Goal: Task Accomplishment & Management: Use online tool/utility

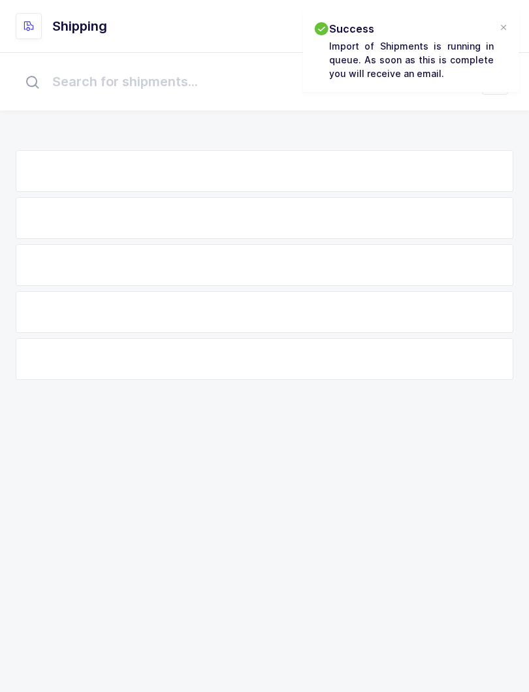
scroll to position [13, 0]
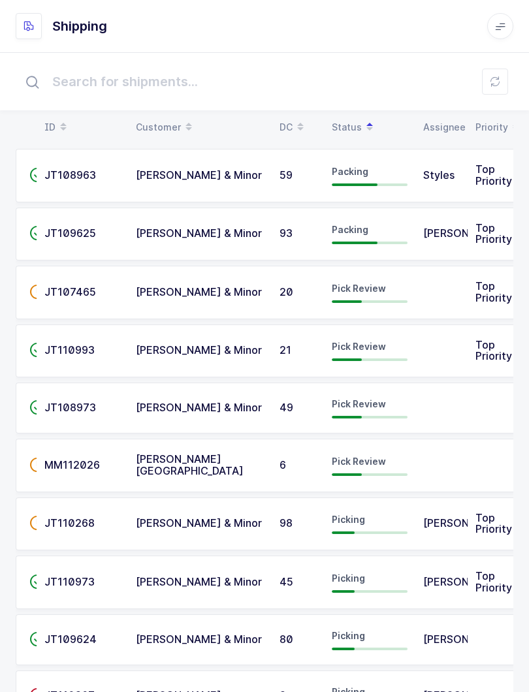
click at [497, 81] on icon at bounding box center [494, 81] width 10 height 10
click at [414, 469] on td "Pick Review" at bounding box center [369, 466] width 91 height 54
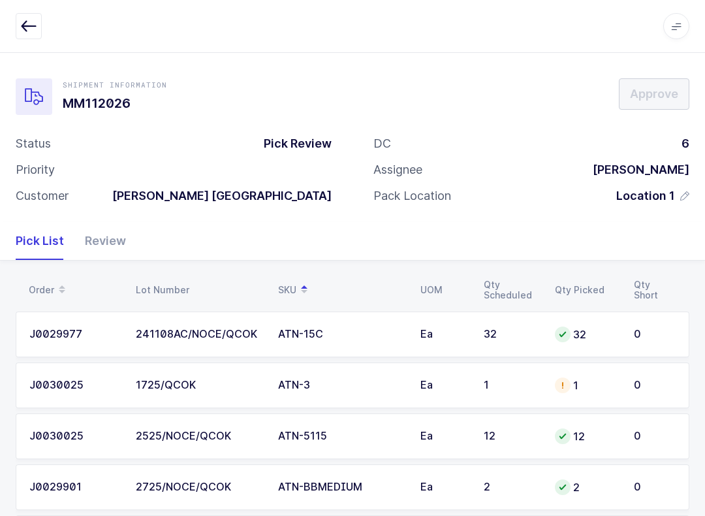
click at [120, 237] on div "Review" at bounding box center [100, 241] width 52 height 38
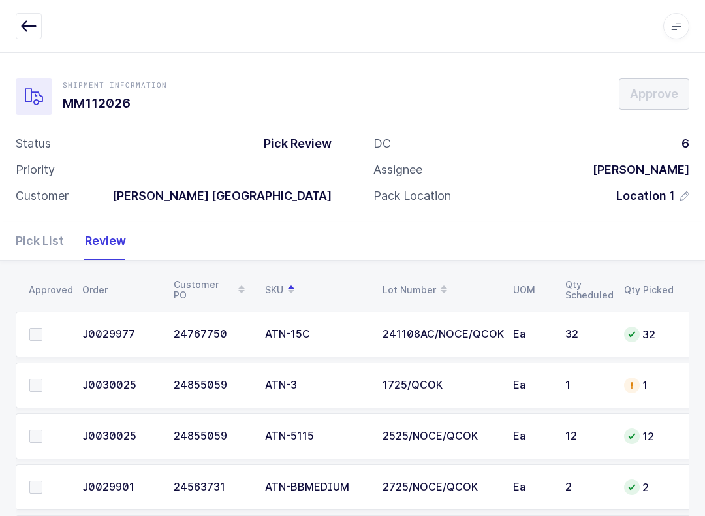
click at [39, 338] on span at bounding box center [35, 334] width 13 height 13
click at [42, 328] on input "checkbox" at bounding box center [42, 328] width 0 height 0
click at [48, 491] on label at bounding box center [47, 486] width 37 height 13
click at [42, 480] on input "checkbox" at bounding box center [42, 480] width 0 height 0
click at [42, 424] on td at bounding box center [45, 436] width 59 height 46
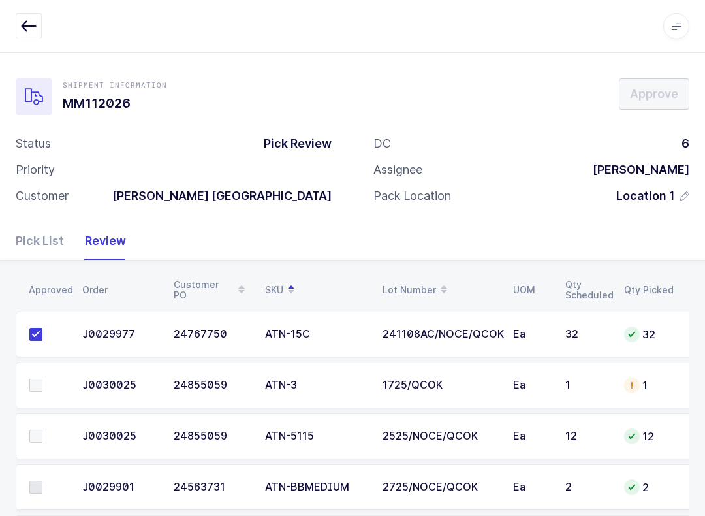
click at [52, 430] on label at bounding box center [47, 435] width 37 height 13
click at [42, 429] on input "checkbox" at bounding box center [42, 429] width 0 height 0
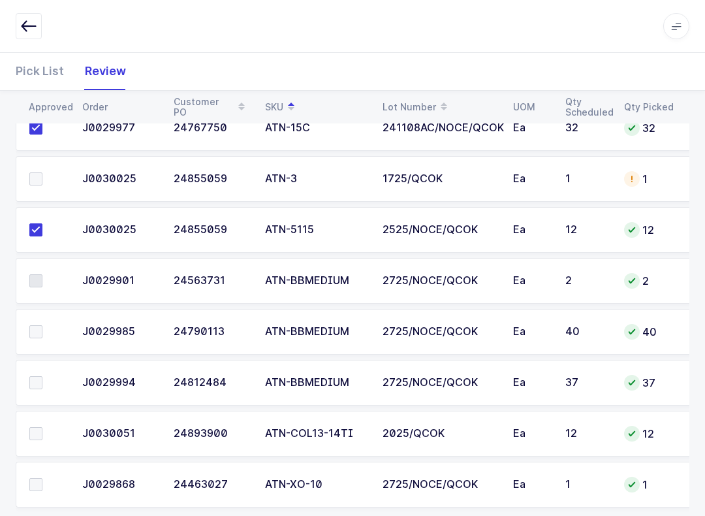
scroll to position [227, 0]
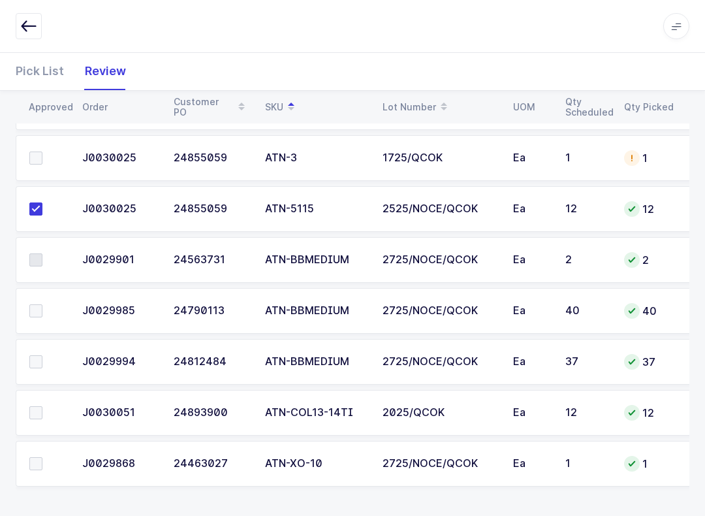
click at [44, 411] on label at bounding box center [47, 412] width 37 height 13
click at [42, 406] on input "checkbox" at bounding box center [42, 406] width 0 height 0
click at [44, 363] on label at bounding box center [47, 361] width 37 height 13
click at [42, 355] on input "checkbox" at bounding box center [42, 355] width 0 height 0
click at [47, 311] on label at bounding box center [47, 310] width 37 height 13
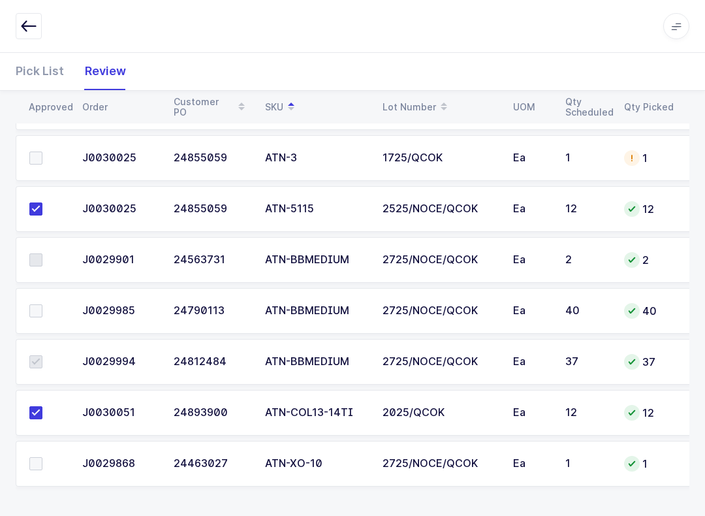
click at [42, 304] on input "checkbox" at bounding box center [42, 304] width 0 height 0
click at [45, 256] on label at bounding box center [47, 259] width 37 height 13
click at [32, 256] on span at bounding box center [35, 259] width 13 height 13
click at [39, 250] on td at bounding box center [45, 260] width 59 height 46
click at [42, 260] on label at bounding box center [47, 259] width 37 height 13
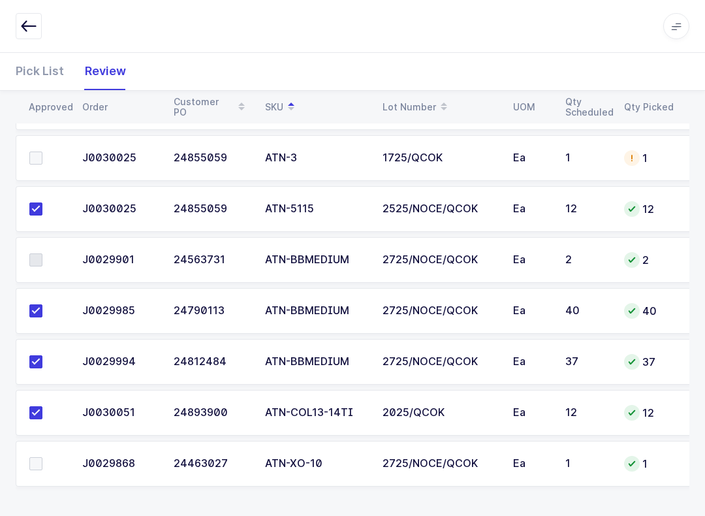
click at [36, 467] on span at bounding box center [35, 463] width 13 height 13
click at [42, 457] on input "checkbox" at bounding box center [42, 457] width 0 height 0
click at [50, 460] on label at bounding box center [47, 463] width 37 height 13
click at [35, 258] on span at bounding box center [35, 259] width 13 height 13
click at [42, 253] on span at bounding box center [35, 259] width 13 height 13
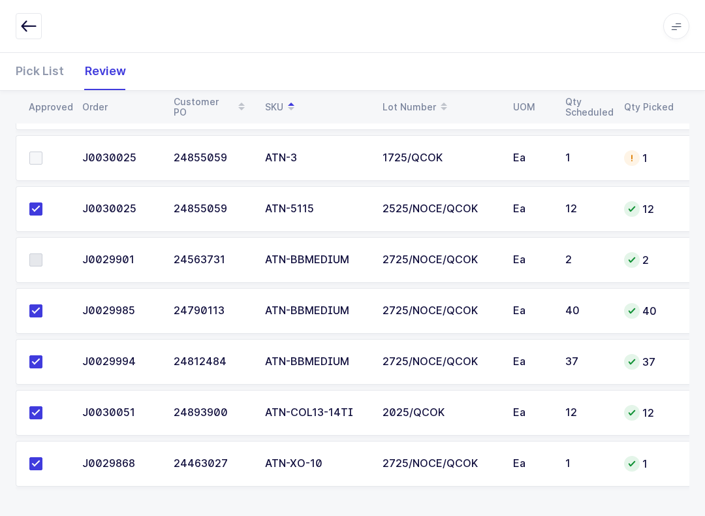
click at [33, 258] on span at bounding box center [35, 259] width 13 height 13
click at [38, 261] on span at bounding box center [35, 259] width 13 height 13
click at [37, 260] on span at bounding box center [35, 259] width 13 height 13
click at [42, 253] on span at bounding box center [35, 259] width 13 height 13
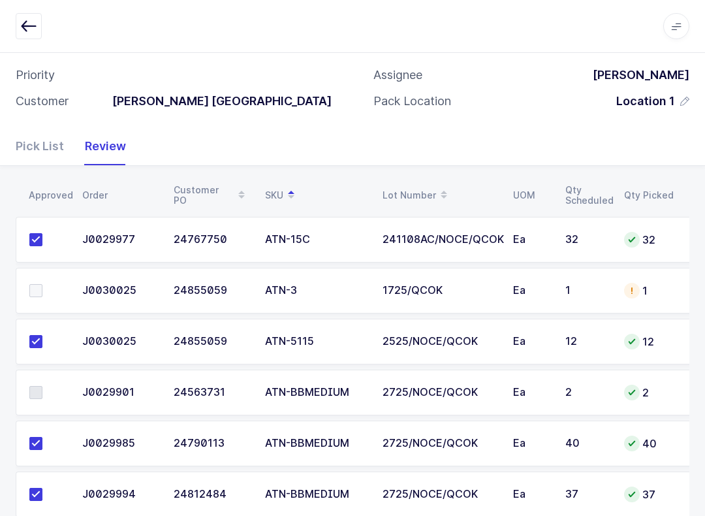
scroll to position [0, 0]
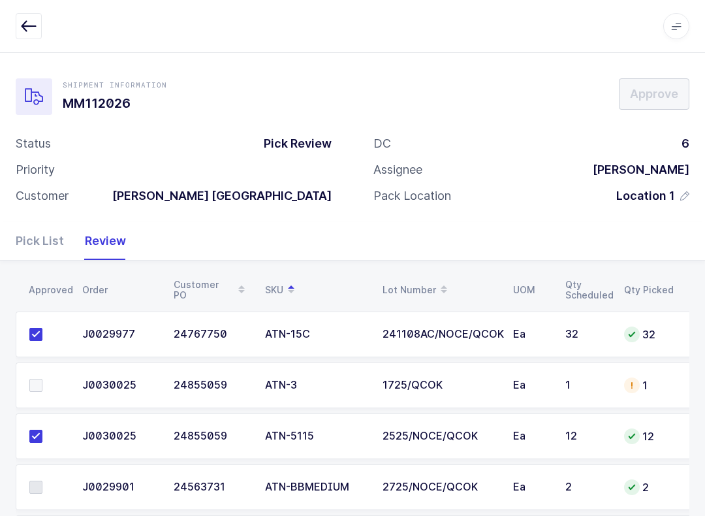
click at [34, 20] on icon "button" at bounding box center [29, 26] width 16 height 16
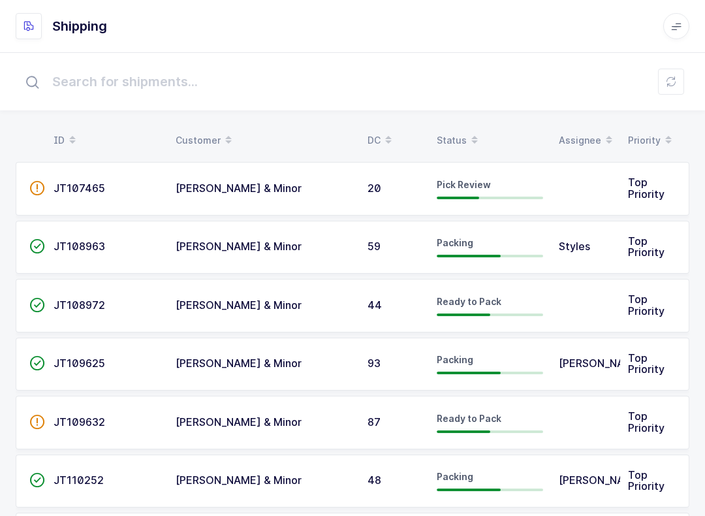
click at [471, 141] on icon at bounding box center [474, 143] width 7 height 7
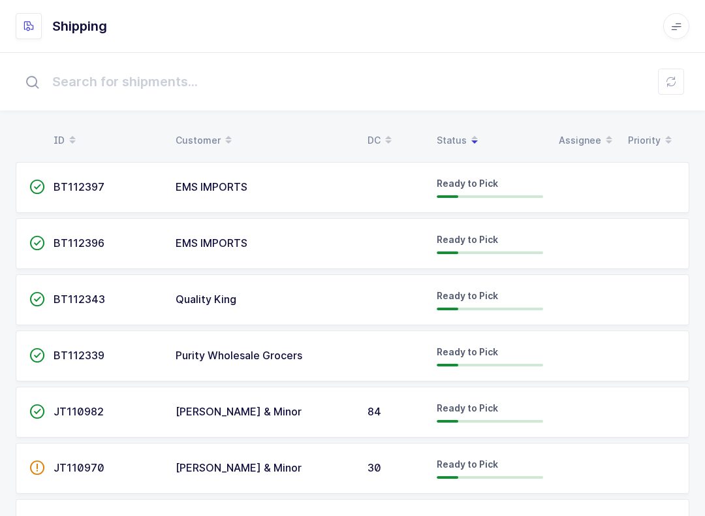
click at [470, 129] on span at bounding box center [475, 140] width 16 height 22
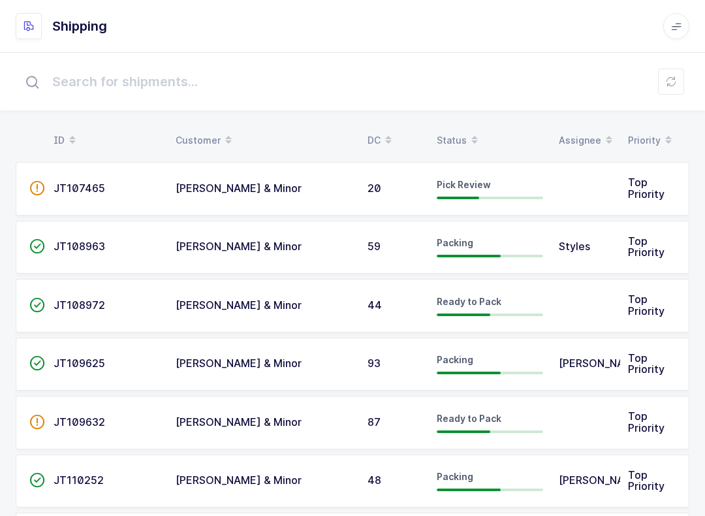
click at [457, 131] on div "Status" at bounding box center [490, 140] width 106 height 22
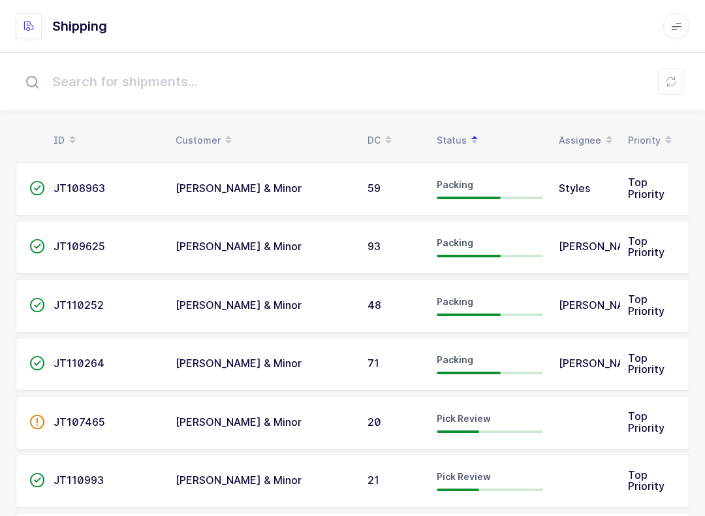
click at [467, 135] on span at bounding box center [475, 140] width 16 height 22
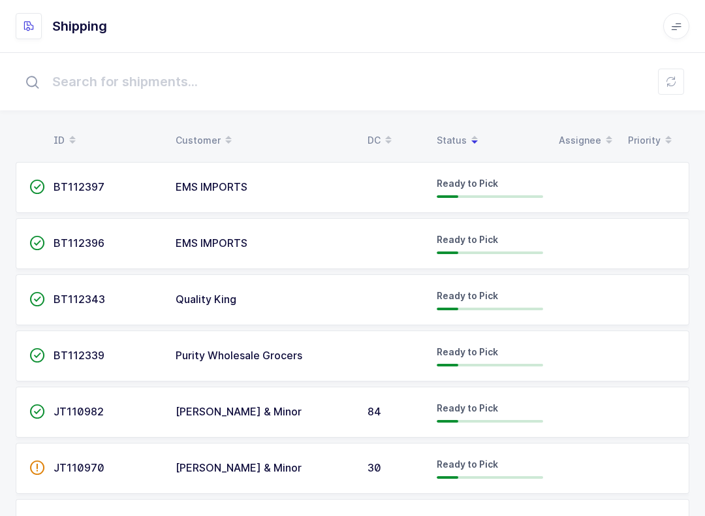
click at [456, 132] on div "Status" at bounding box center [490, 140] width 106 height 22
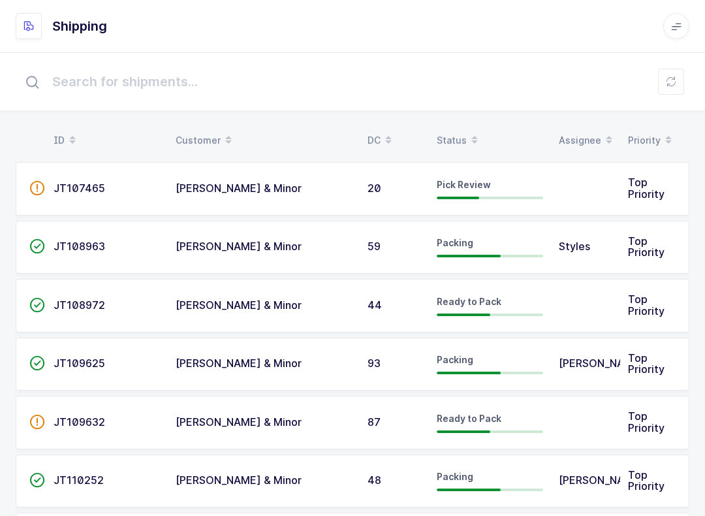
click at [460, 145] on div "Status" at bounding box center [490, 140] width 106 height 22
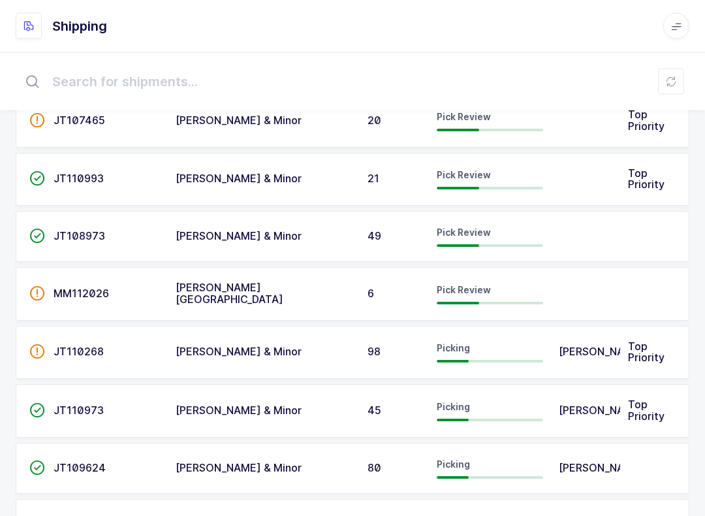
scroll to position [283, 0]
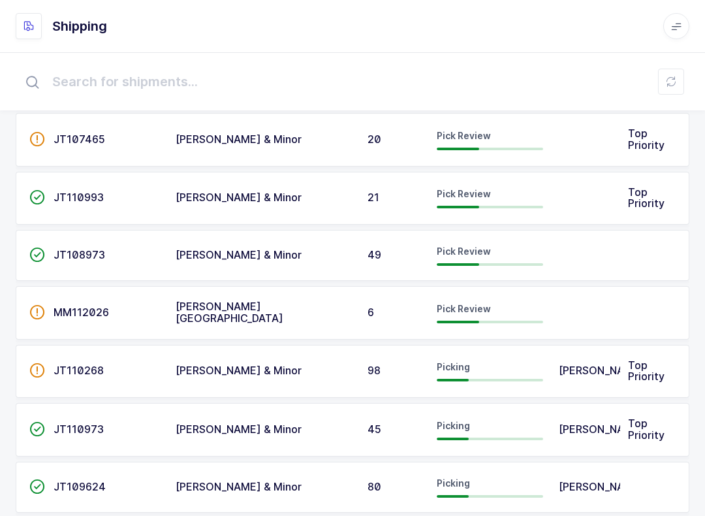
click at [95, 310] on span "MM112026" at bounding box center [81, 311] width 55 height 13
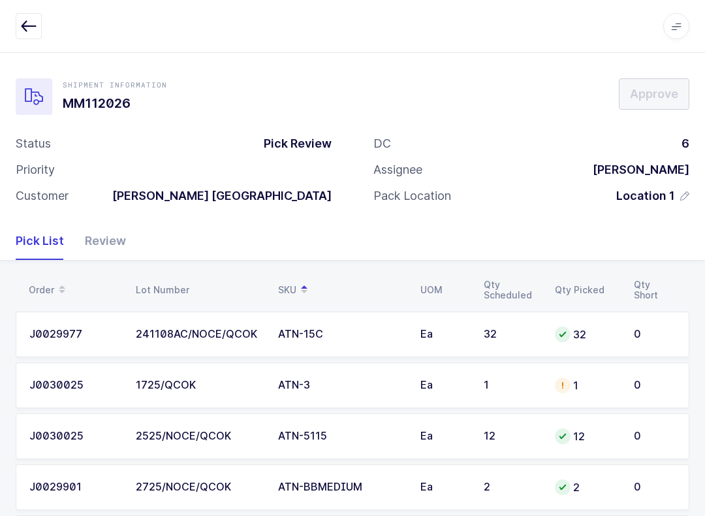
click at [115, 243] on div "Review" at bounding box center [100, 241] width 52 height 38
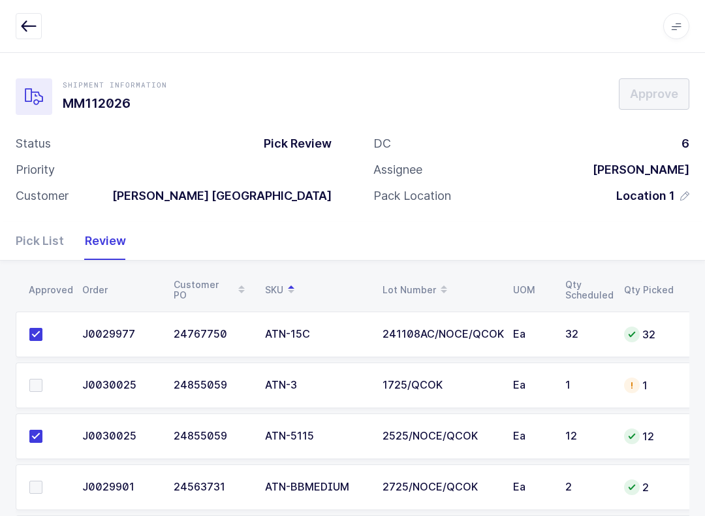
click at [528, 386] on div "1" at bounding box center [586, 385] width 43 height 12
click at [47, 235] on div "Pick List" at bounding box center [45, 241] width 59 height 38
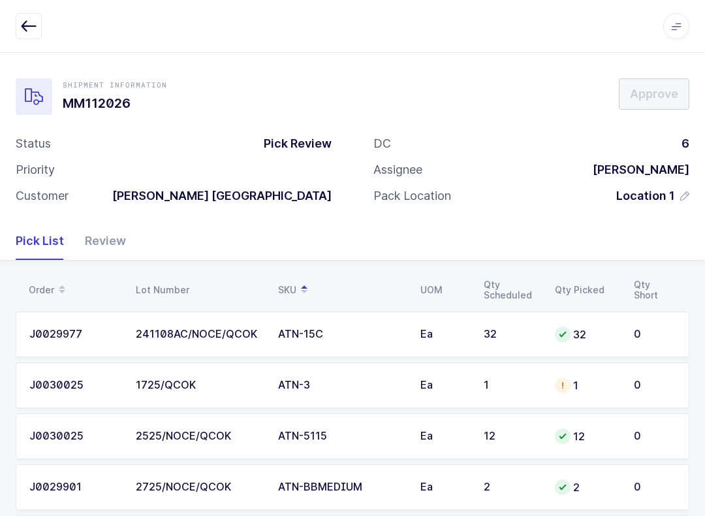
click at [119, 240] on div "Review" at bounding box center [100, 241] width 52 height 38
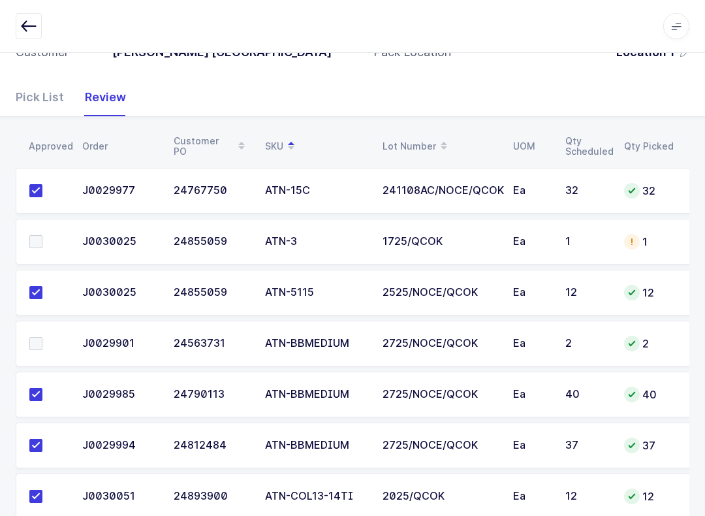
scroll to position [143, 0]
click at [31, 339] on span at bounding box center [35, 343] width 13 height 13
click at [42, 337] on input "checkbox" at bounding box center [42, 337] width 0 height 0
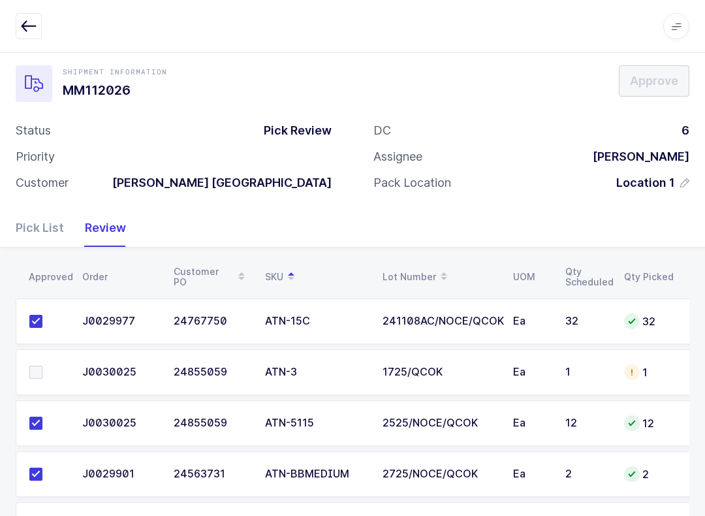
scroll to position [0, 0]
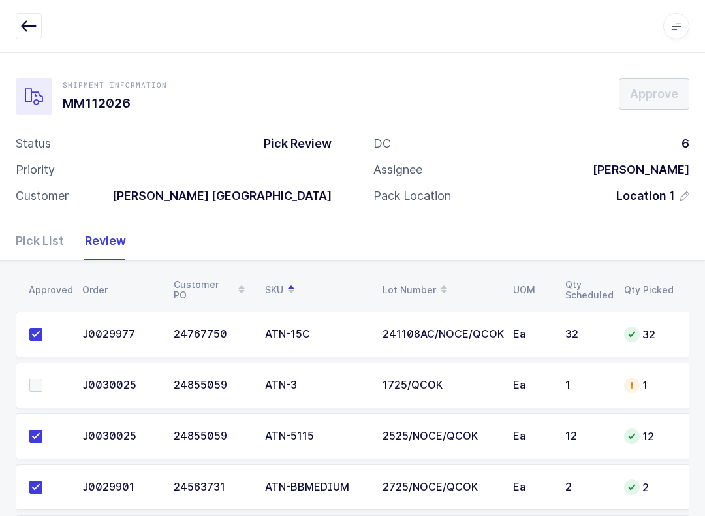
click at [39, 386] on span at bounding box center [35, 385] width 13 height 13
click at [42, 379] on input "checkbox" at bounding box center [42, 379] width 0 height 0
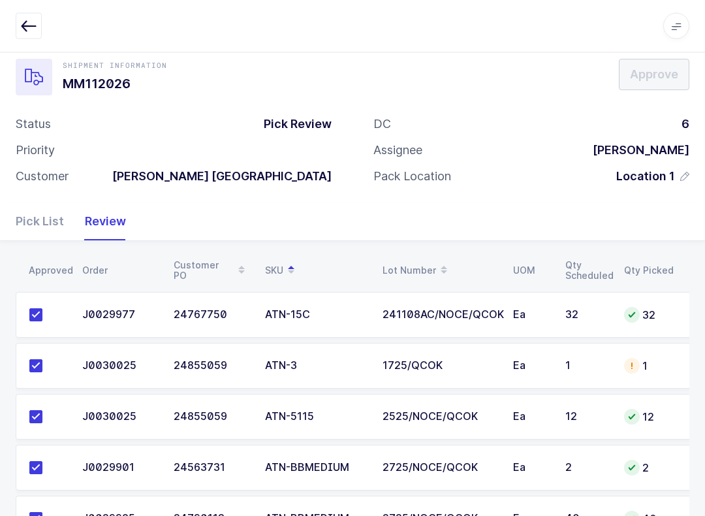
scroll to position [21, 0]
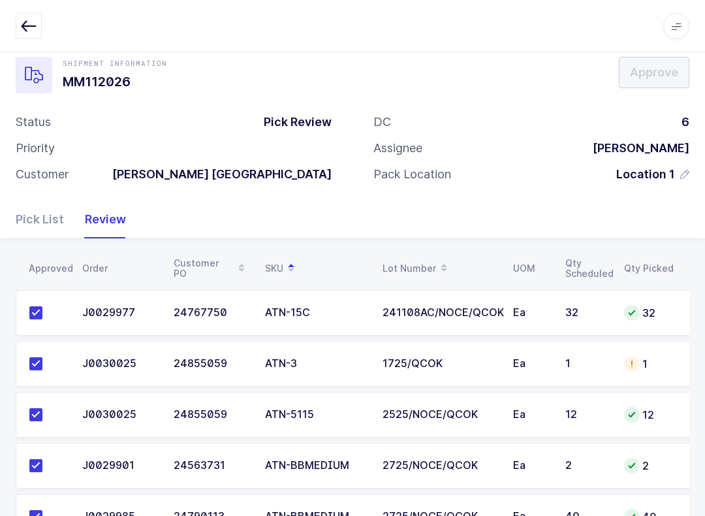
click at [39, 201] on div "Pick List" at bounding box center [45, 220] width 59 height 38
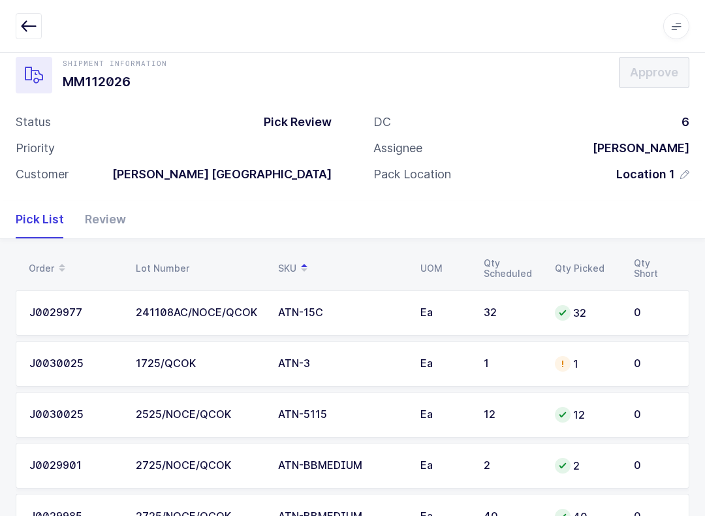
click at [528, 353] on td "1" at bounding box center [586, 364] width 79 height 46
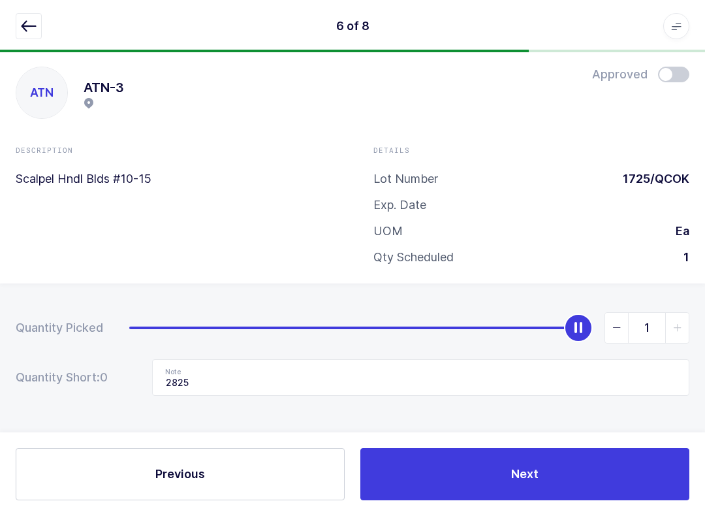
scroll to position [13, 0]
click at [35, 17] on button "button" at bounding box center [29, 26] width 26 height 26
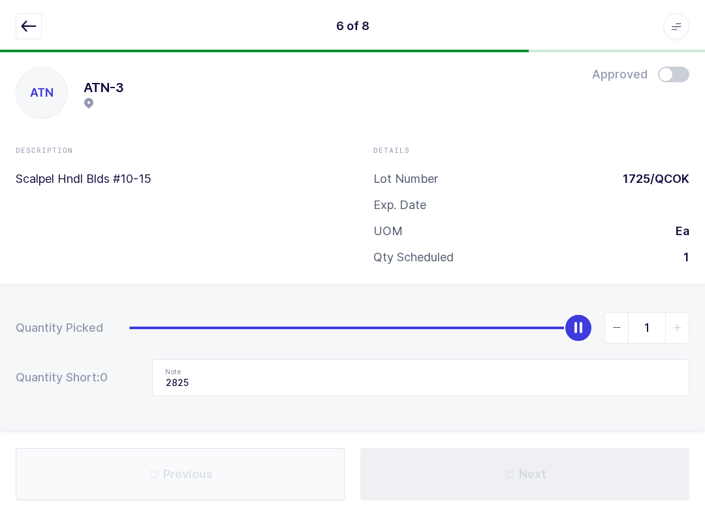
click at [16, 27] on button "button" at bounding box center [29, 26] width 26 height 26
click at [31, 24] on icon "button" at bounding box center [29, 26] width 16 height 16
click at [16, 5] on div "6 of 8 Apps Core Warehouse Admin Mission Control Purchasing Glenn R. Logout Acc…" at bounding box center [352, 26] width 705 height 52
click at [18, 38] on button "button" at bounding box center [29, 26] width 26 height 26
click at [28, 23] on icon "button" at bounding box center [29, 26] width 16 height 16
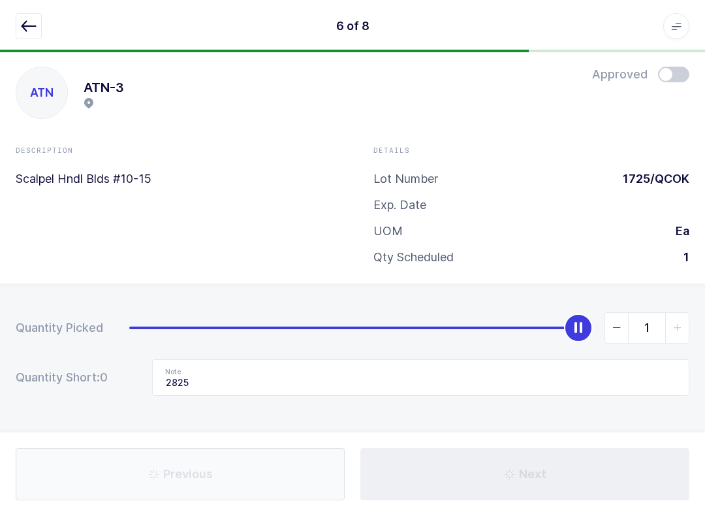
click at [31, 16] on button "button" at bounding box center [29, 26] width 26 height 26
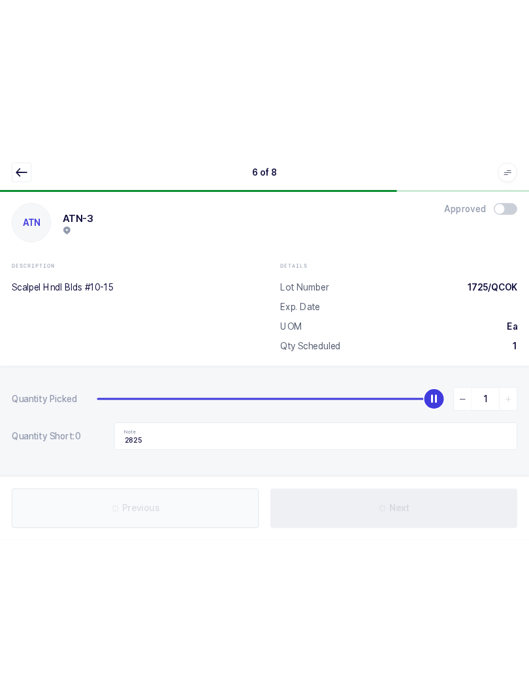
scroll to position [0, 0]
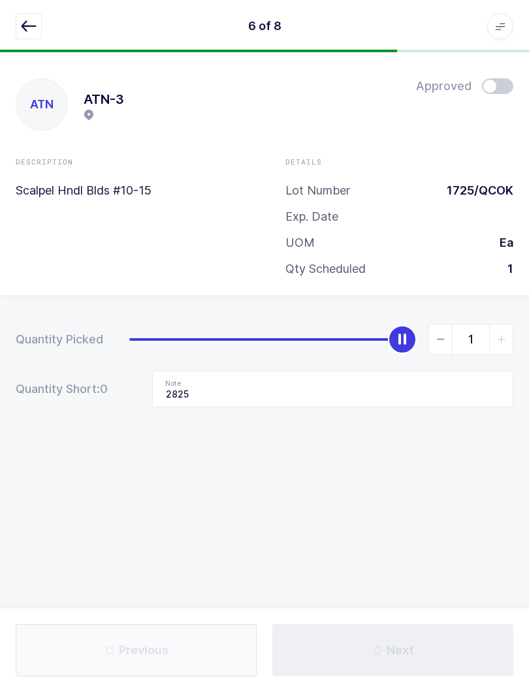
click at [30, 20] on icon "button" at bounding box center [29, 26] width 16 height 16
click at [24, 23] on icon "button" at bounding box center [29, 26] width 16 height 16
click at [31, 37] on button "button" at bounding box center [29, 26] width 26 height 26
click at [26, 29] on icon "button" at bounding box center [29, 26] width 16 height 16
click at [46, 48] on div "6 of 8 Apps Core Warehouse Admin Mission Control Purchasing Glenn R. Logout Acc…" at bounding box center [264, 26] width 529 height 52
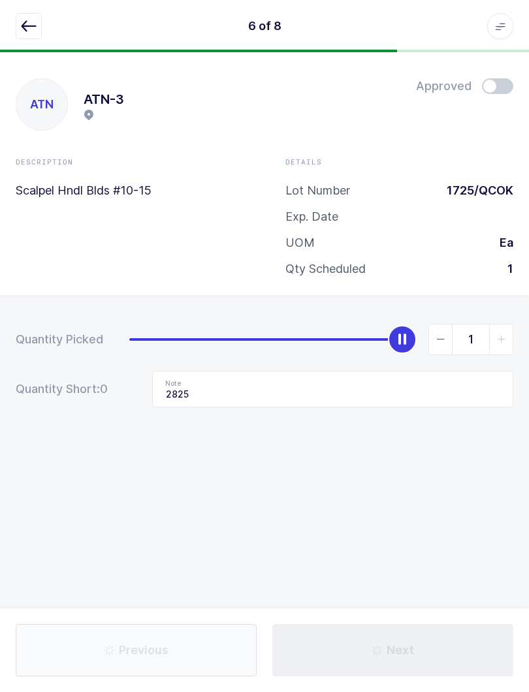
click at [34, 32] on icon "button" at bounding box center [29, 26] width 16 height 16
click at [25, 23] on icon "button" at bounding box center [29, 26] width 16 height 16
click at [36, 36] on button "button" at bounding box center [29, 26] width 26 height 26
click at [35, 22] on icon "button" at bounding box center [29, 26] width 16 height 16
click at [23, 25] on icon "button" at bounding box center [29, 26] width 16 height 16
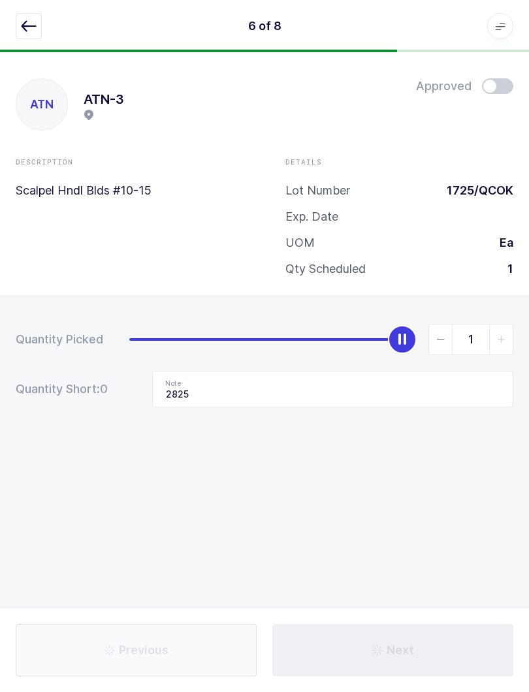
click at [22, 37] on button "button" at bounding box center [29, 26] width 26 height 26
click at [16, 33] on button "button" at bounding box center [29, 26] width 26 height 26
click at [27, 39] on button "button" at bounding box center [29, 26] width 26 height 26
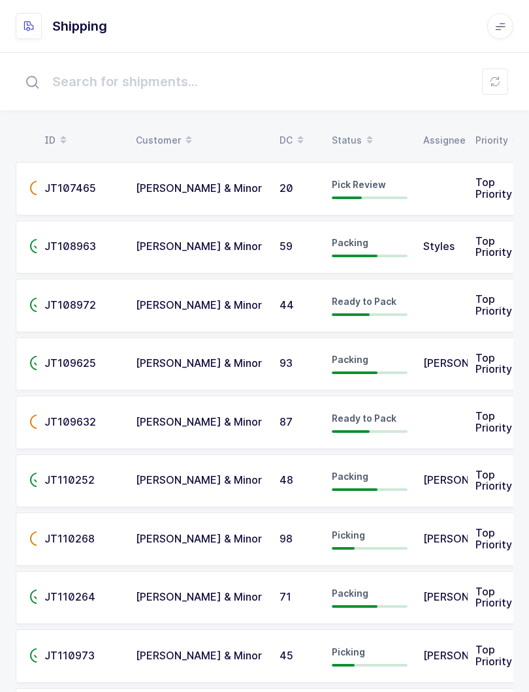
click at [347, 130] on div "Status" at bounding box center [370, 140] width 76 height 22
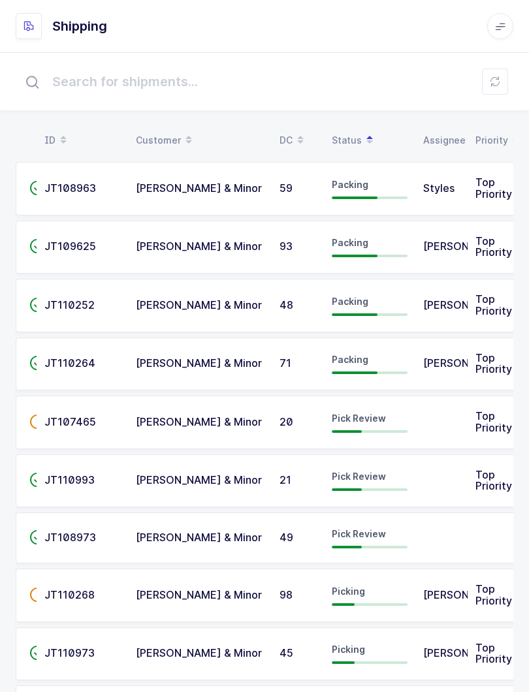
click at [366, 419] on span "Pick Review" at bounding box center [359, 417] width 54 height 11
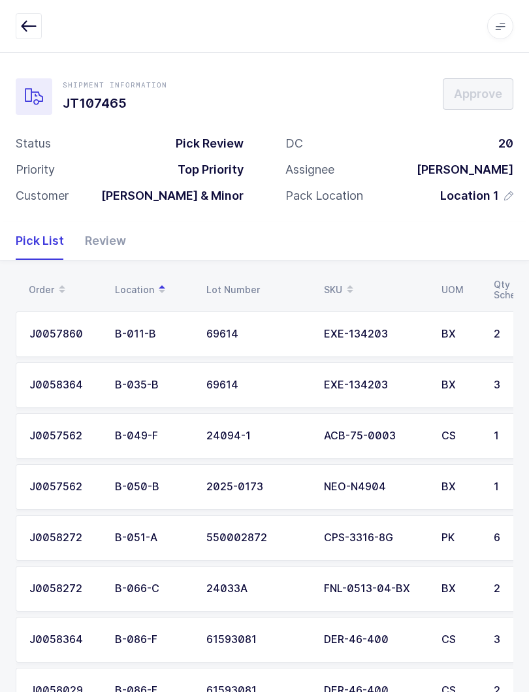
click at [99, 238] on div "Review" at bounding box center [100, 241] width 52 height 38
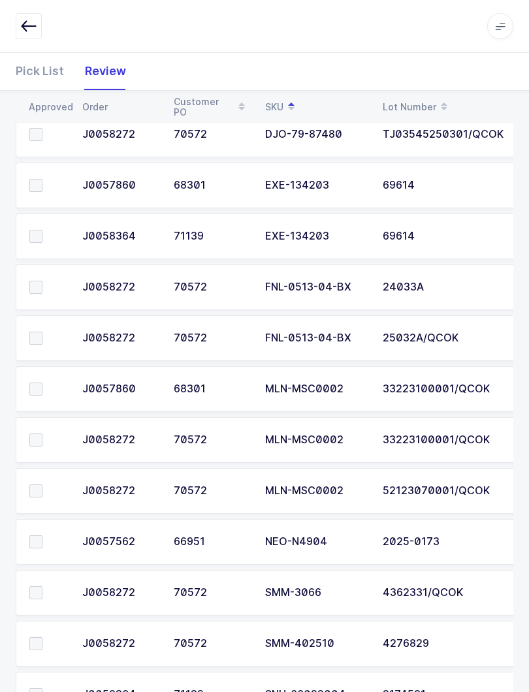
scroll to position [967, 0]
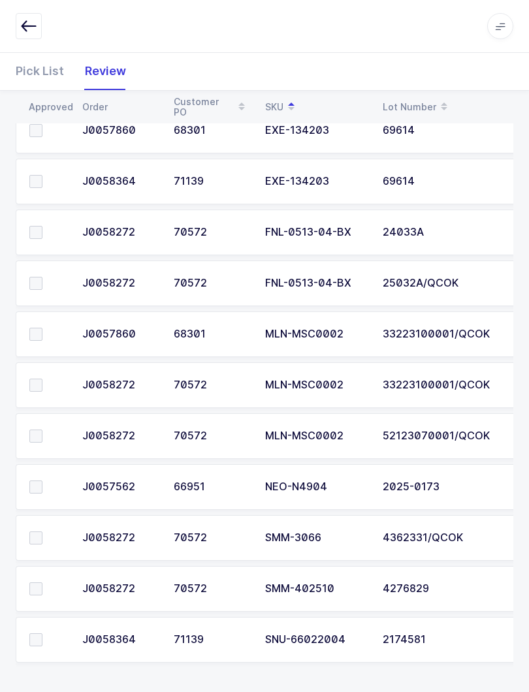
click at [30, 28] on icon "button" at bounding box center [29, 26] width 16 height 16
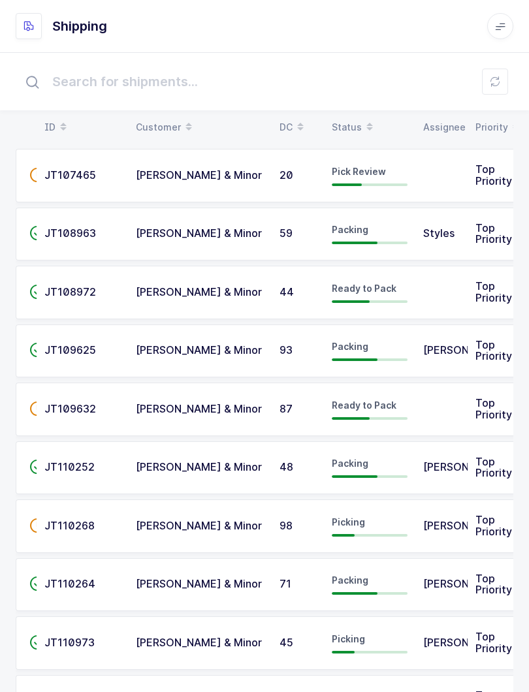
click at [362, 116] on span at bounding box center [370, 127] width 16 height 22
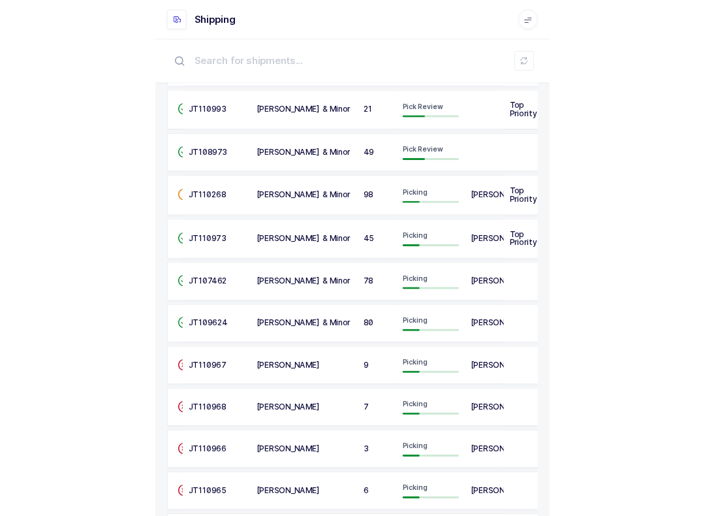
scroll to position [0, 0]
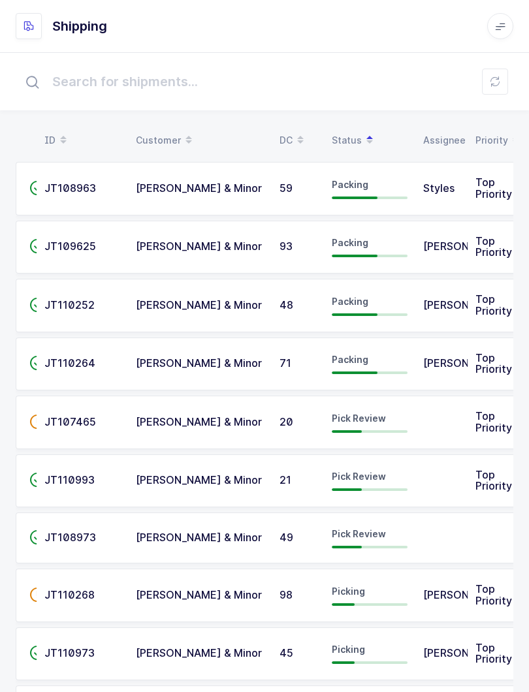
click at [91, 417] on span "JT107465" at bounding box center [70, 421] width 52 height 13
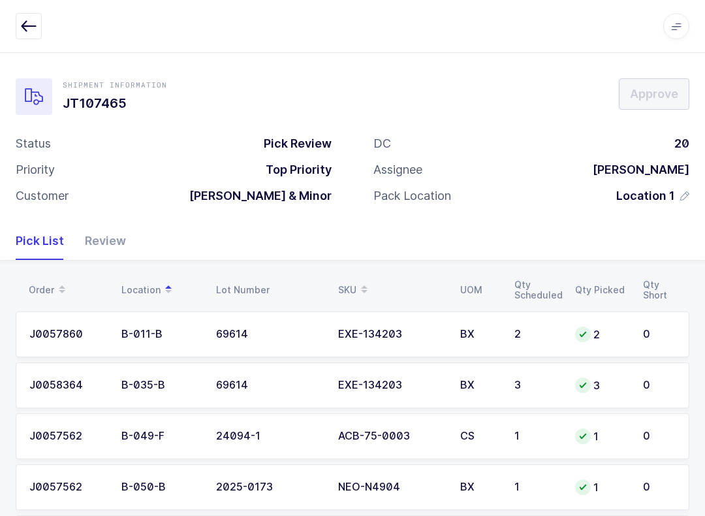
click at [119, 229] on div "Review" at bounding box center [100, 241] width 52 height 38
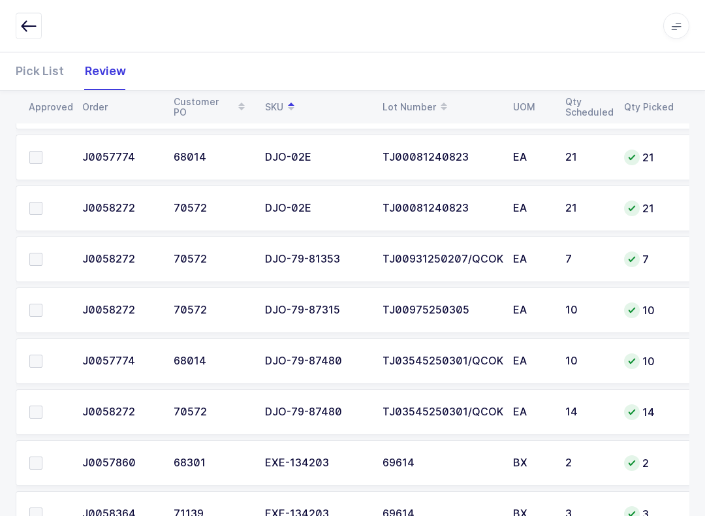
scroll to position [635, 0]
click at [40, 412] on span at bounding box center [35, 411] width 13 height 13
click at [42, 405] on input "checkbox" at bounding box center [42, 405] width 0 height 0
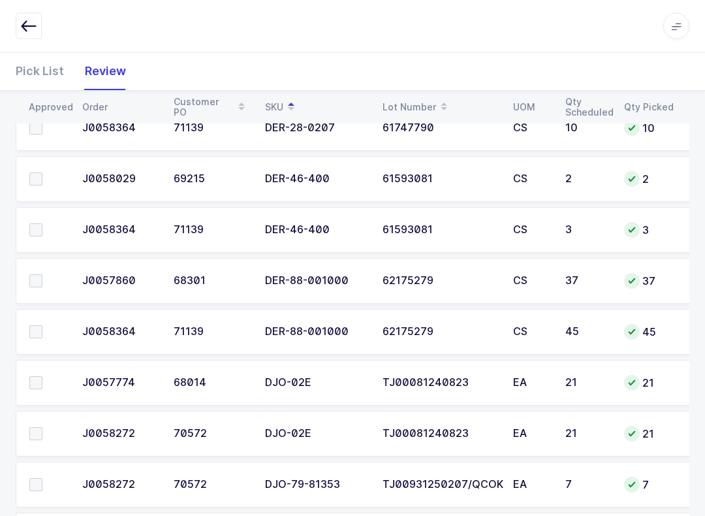
scroll to position [410, 0]
click at [38, 282] on span at bounding box center [35, 280] width 13 height 13
click at [42, 274] on input "checkbox" at bounding box center [42, 274] width 0 height 0
click at [38, 281] on span at bounding box center [35, 280] width 13 height 13
click at [40, 325] on span at bounding box center [35, 331] width 13 height 13
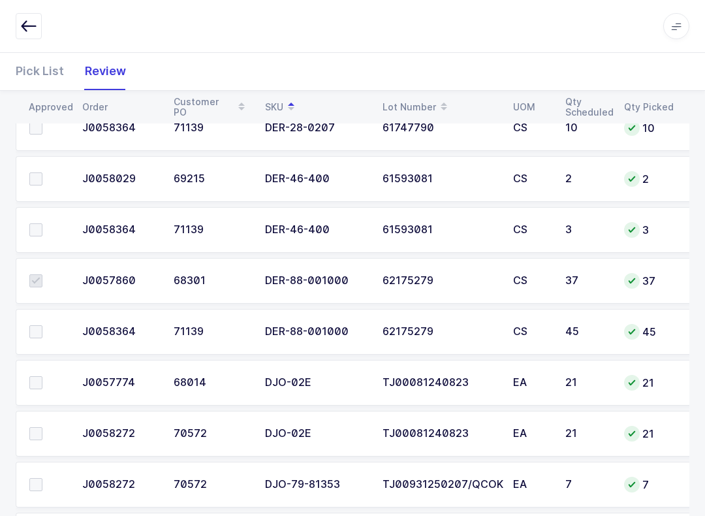
click at [42, 325] on input "checkbox" at bounding box center [42, 325] width 0 height 0
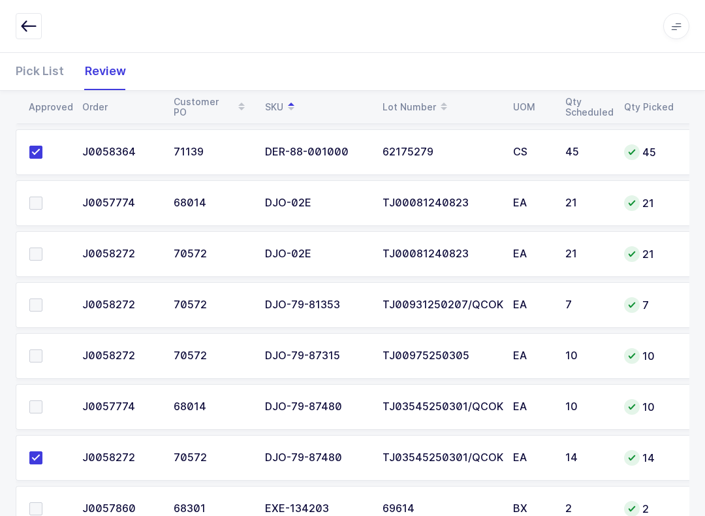
scroll to position [617, 0]
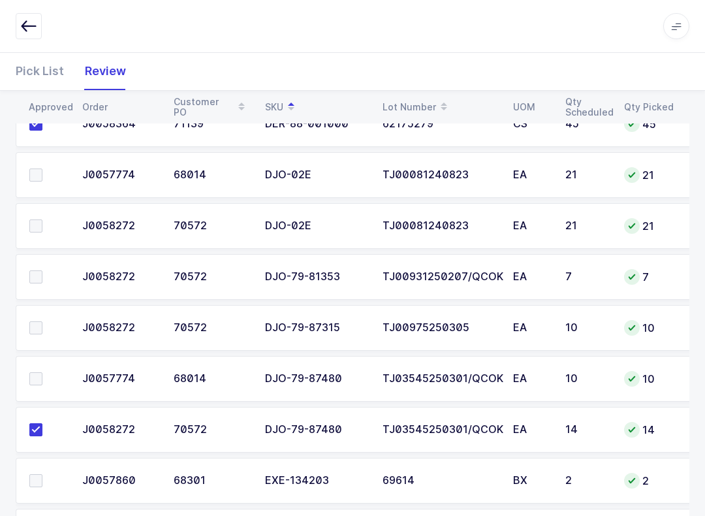
click at [42, 271] on label at bounding box center [47, 276] width 37 height 13
click at [42, 270] on input "checkbox" at bounding box center [42, 270] width 0 height 0
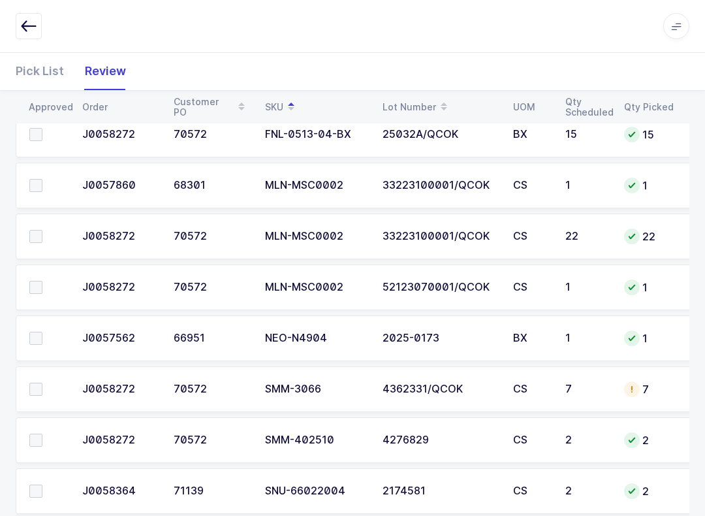
scroll to position [1111, 0]
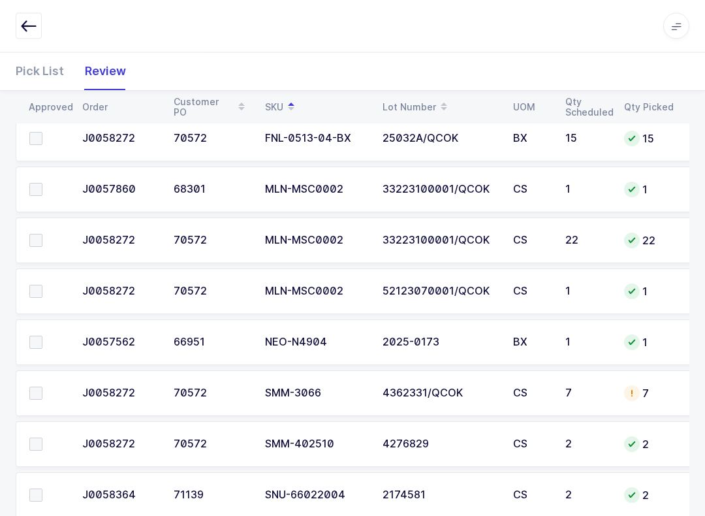
click at [37, 295] on span at bounding box center [35, 291] width 13 height 13
click at [42, 285] on input "checkbox" at bounding box center [42, 285] width 0 height 0
click at [40, 252] on td at bounding box center [45, 240] width 59 height 46
click at [39, 234] on span at bounding box center [35, 240] width 13 height 13
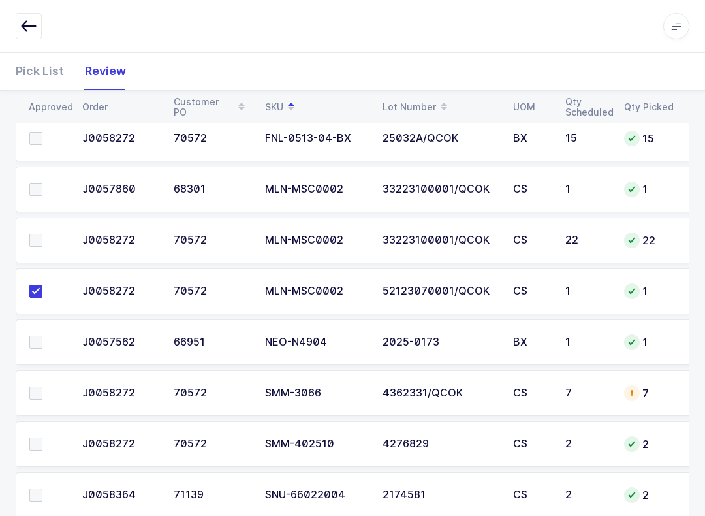
click at [42, 234] on input "checkbox" at bounding box center [42, 234] width 0 height 0
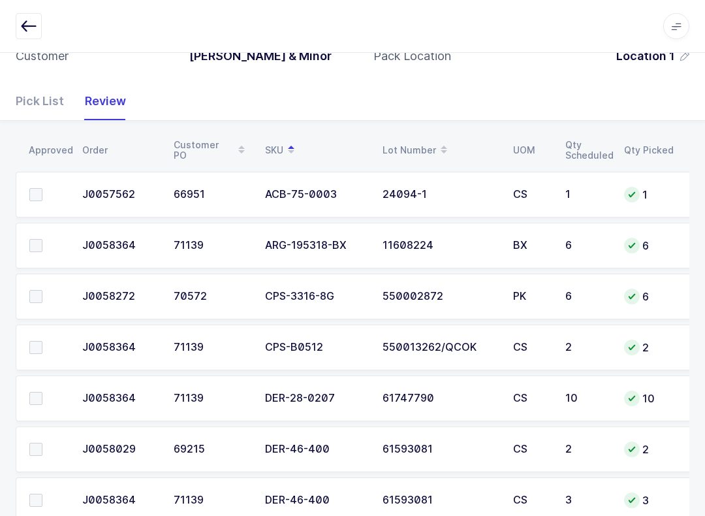
scroll to position [179, 0]
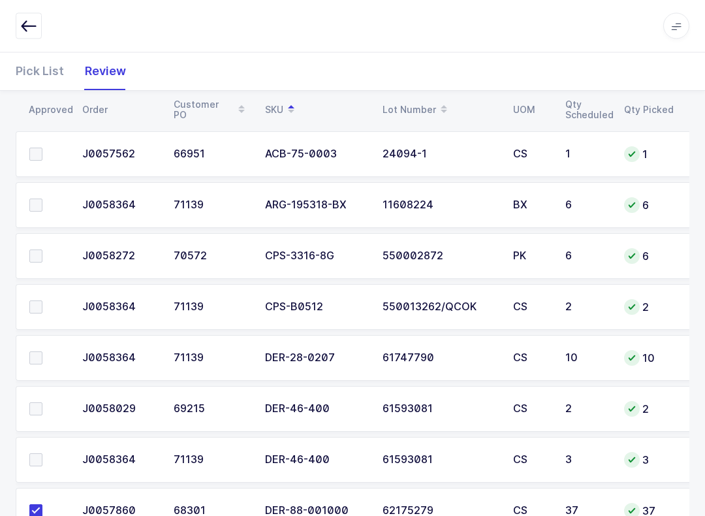
click at [40, 250] on span at bounding box center [35, 256] width 13 height 13
click at [42, 250] on input "checkbox" at bounding box center [42, 250] width 0 height 0
click at [42, 204] on span at bounding box center [35, 204] width 13 height 13
click at [42, 198] on input "checkbox" at bounding box center [42, 198] width 0 height 0
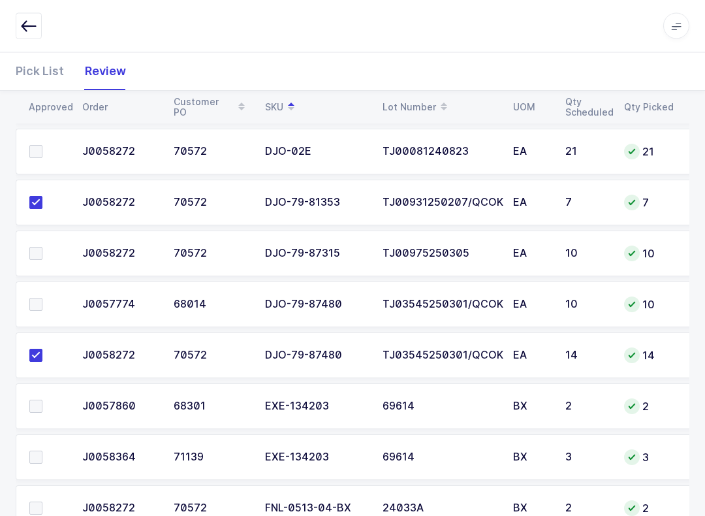
scroll to position [692, 0]
click at [37, 307] on span at bounding box center [35, 304] width 13 height 13
click at [42, 298] on input "checkbox" at bounding box center [42, 298] width 0 height 0
click at [38, 352] on span at bounding box center [35, 354] width 13 height 13
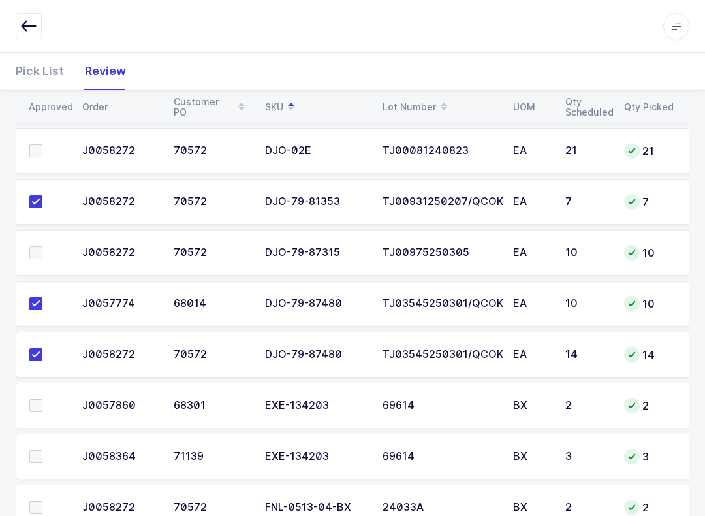
click at [42, 348] on input "checkbox" at bounding box center [42, 348] width 0 height 0
click at [33, 357] on span at bounding box center [35, 354] width 13 height 13
click at [42, 348] on input "checkbox" at bounding box center [42, 348] width 0 height 0
click at [46, 65] on div "Pick List" at bounding box center [45, 71] width 59 height 38
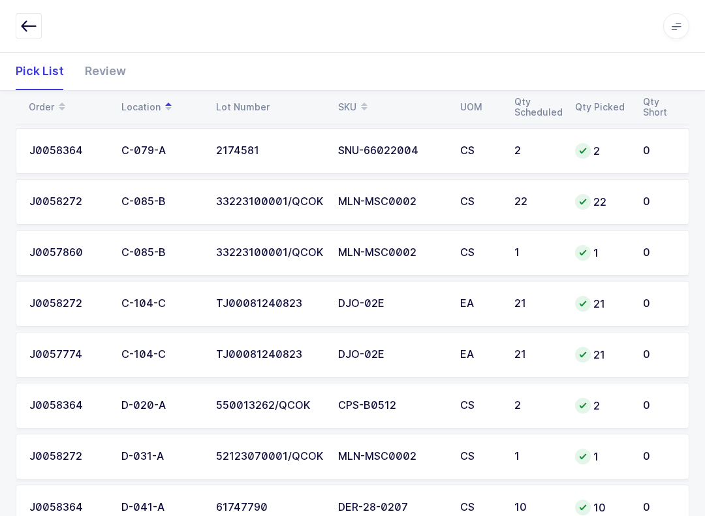
click at [362, 107] on icon at bounding box center [364, 110] width 7 height 7
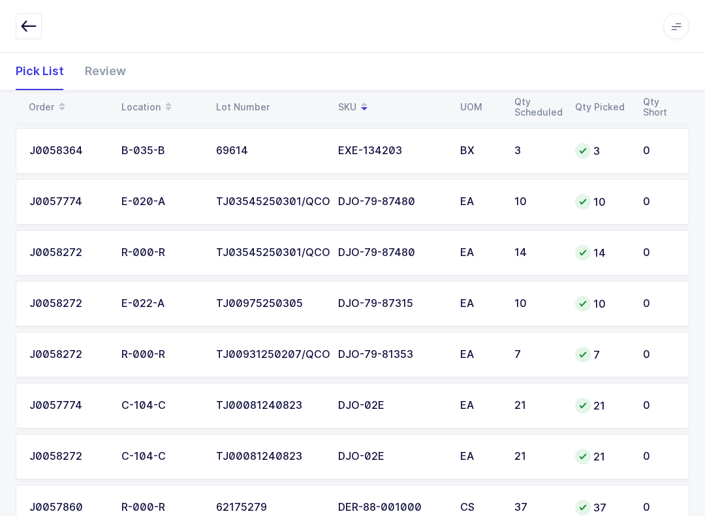
click at [354, 96] on div "SKU" at bounding box center [391, 107] width 106 height 22
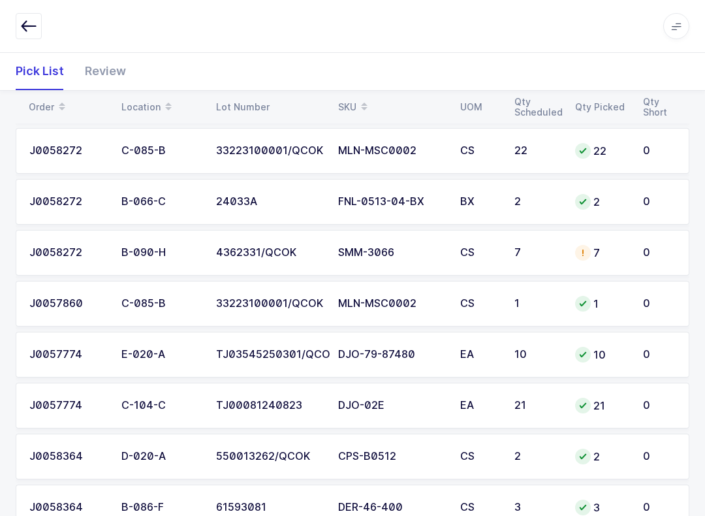
click at [349, 97] on div "SKU" at bounding box center [391, 107] width 106 height 22
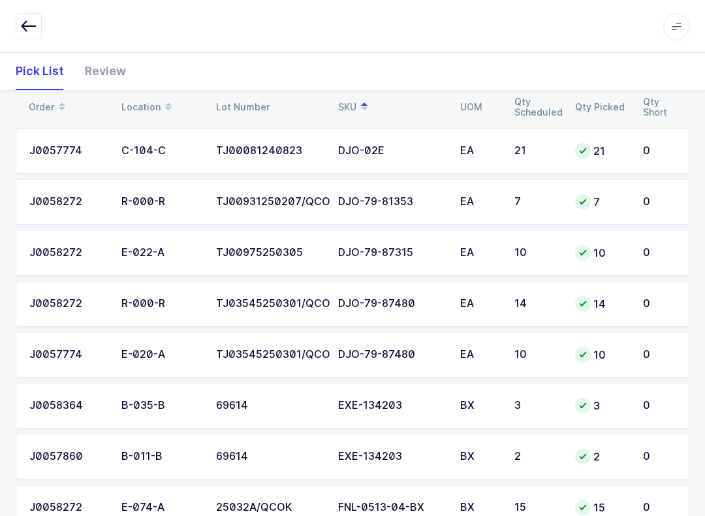
click at [107, 76] on div "Review" at bounding box center [100, 71] width 52 height 38
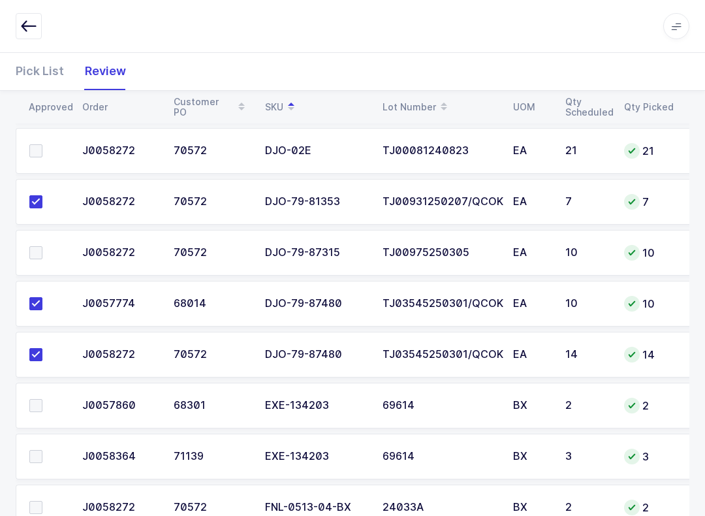
click at [32, 255] on span at bounding box center [35, 252] width 13 height 13
click at [42, 246] on input "checkbox" at bounding box center [42, 246] width 0 height 0
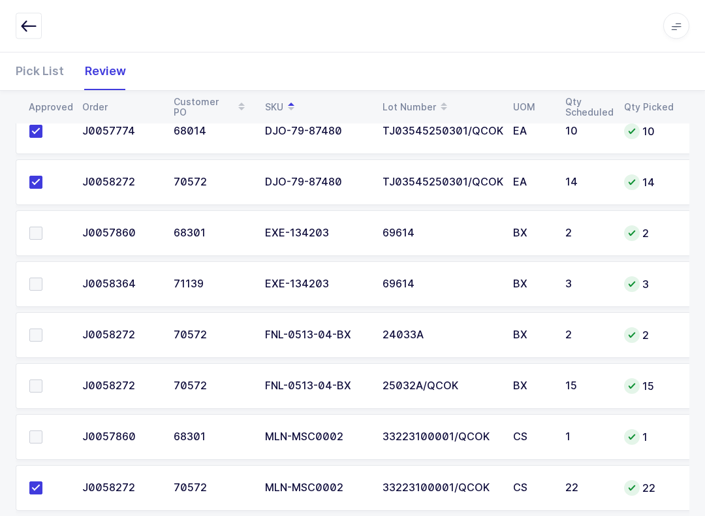
scroll to position [865, 0]
click at [42, 71] on div "Pick List" at bounding box center [45, 71] width 59 height 38
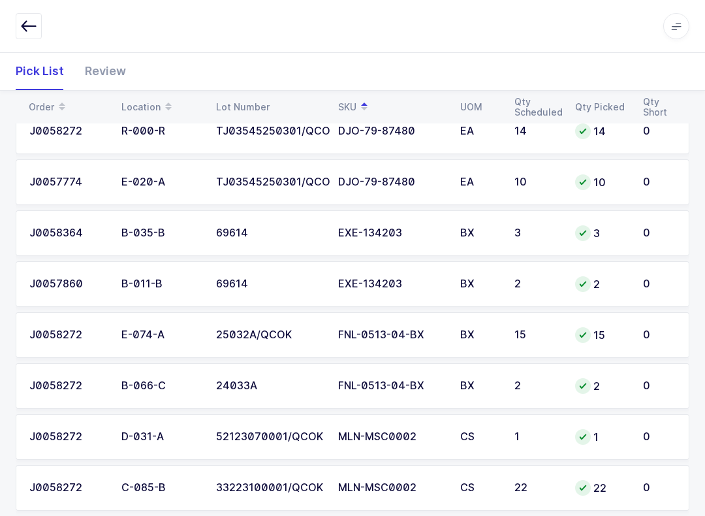
click at [504, 344] on td "BX" at bounding box center [479, 335] width 54 height 46
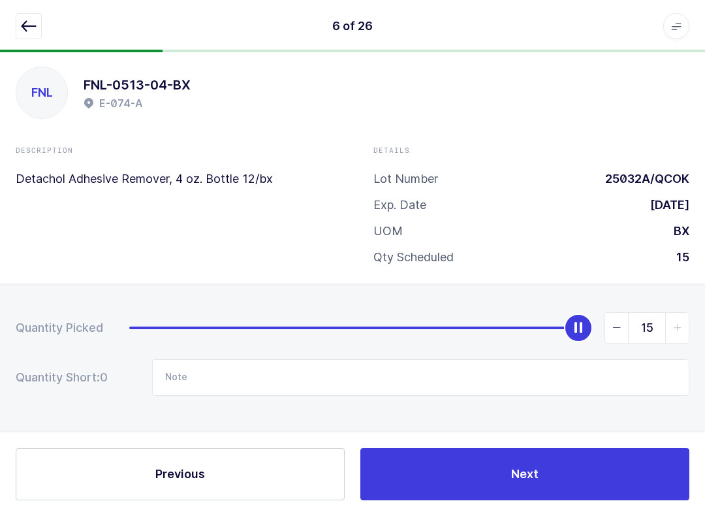
click at [30, 23] on icon "button" at bounding box center [29, 26] width 16 height 16
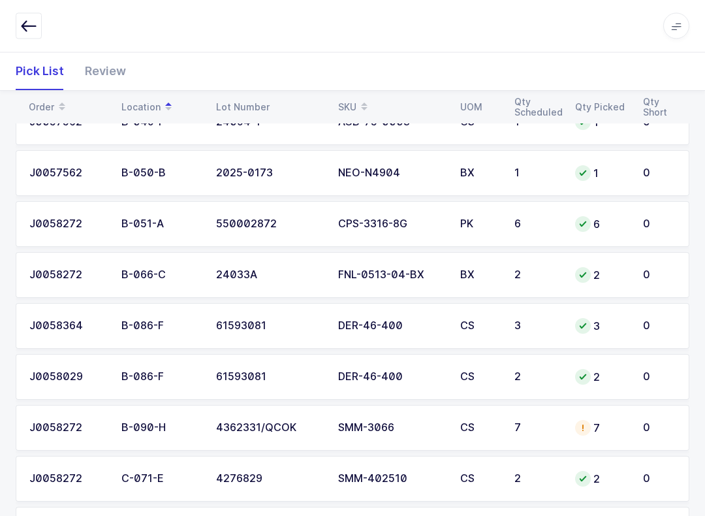
scroll to position [315, 0]
click at [528, 271] on td "2" at bounding box center [601, 274] width 68 height 46
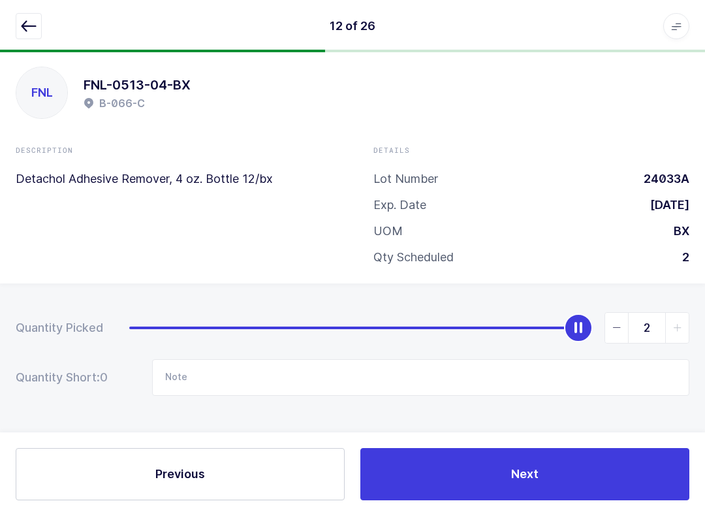
scroll to position [13, 0]
click at [18, 24] on button "button" at bounding box center [29, 26] width 26 height 26
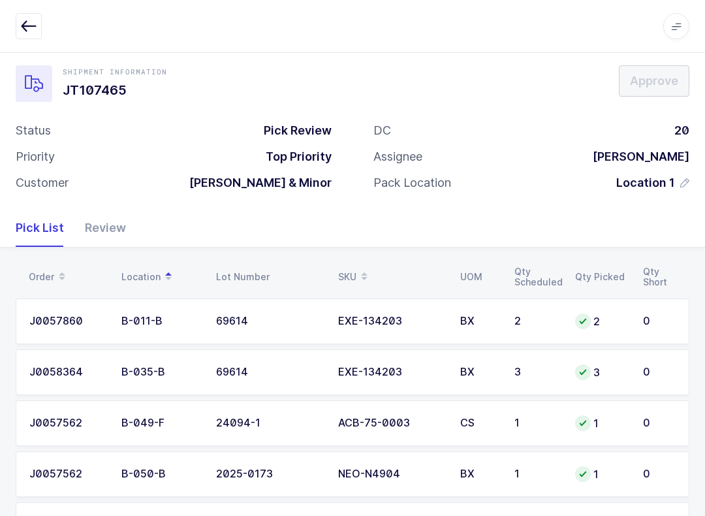
click at [348, 274] on div "SKU" at bounding box center [391, 277] width 106 height 22
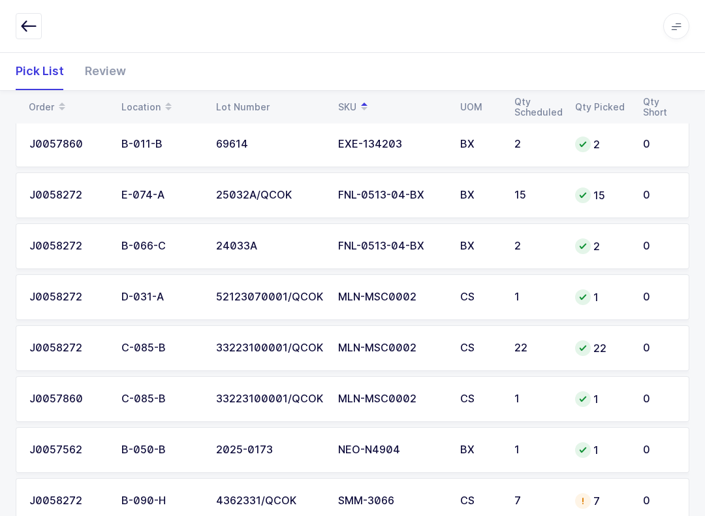
scroll to position [1003, 0]
click at [366, 258] on td "FNL-0513-04-BX" at bounding box center [391, 248] width 122 height 46
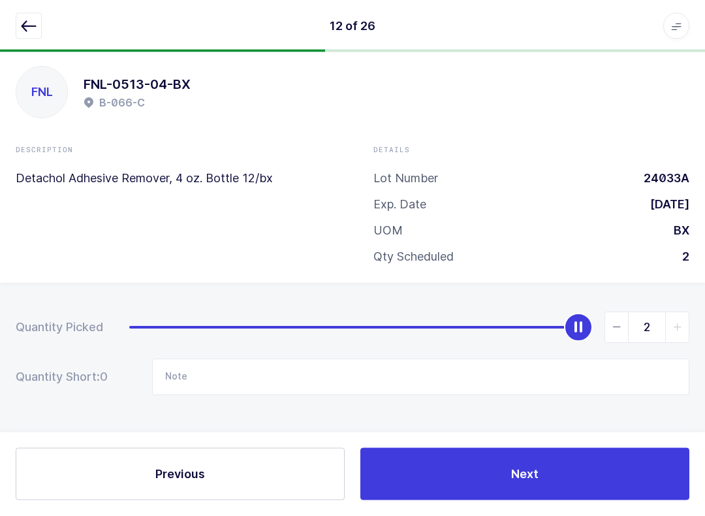
scroll to position [13, 0]
click at [30, 26] on icon "button" at bounding box center [29, 26] width 16 height 16
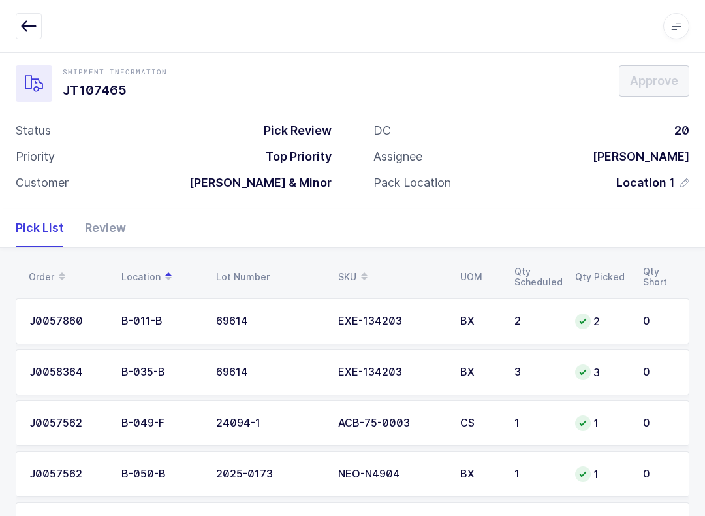
click at [358, 270] on span at bounding box center [364, 277] width 16 height 22
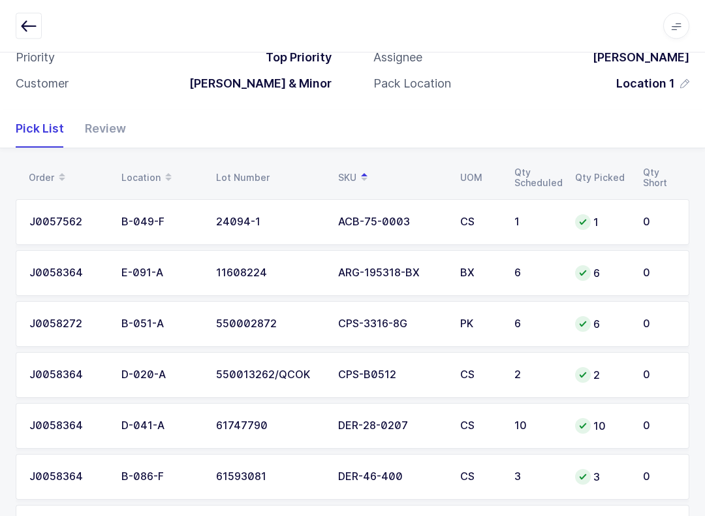
scroll to position [0, 0]
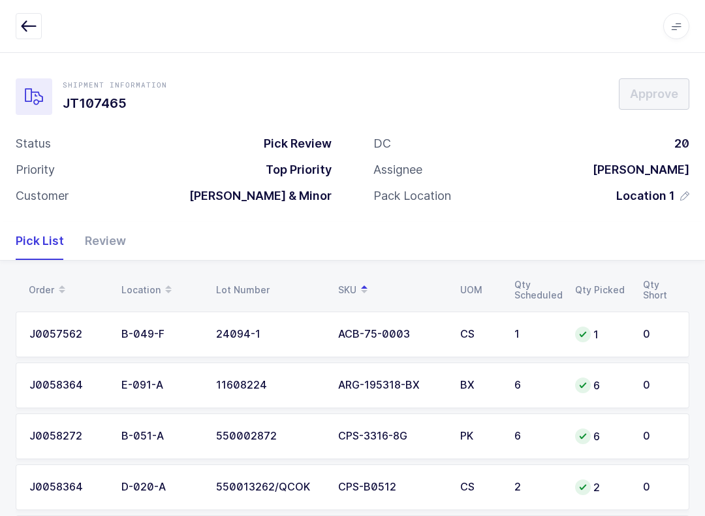
click at [31, 20] on icon "button" at bounding box center [29, 26] width 16 height 16
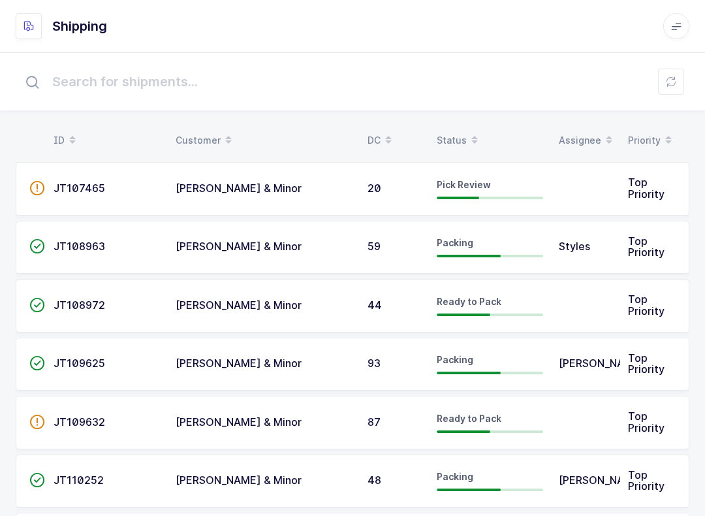
click at [528, 78] on icon at bounding box center [671, 81] width 10 height 10
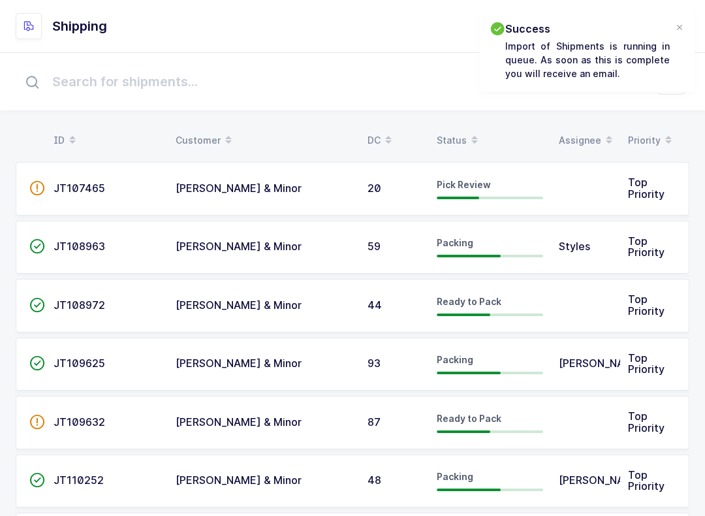
click at [462, 142] on div "Status" at bounding box center [490, 140] width 106 height 22
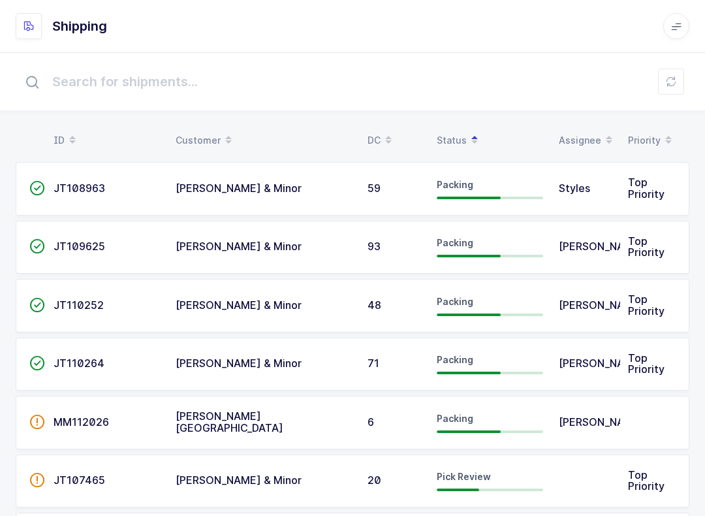
click at [528, 350] on td "[PERSON_NAME]" at bounding box center [585, 364] width 69 height 54
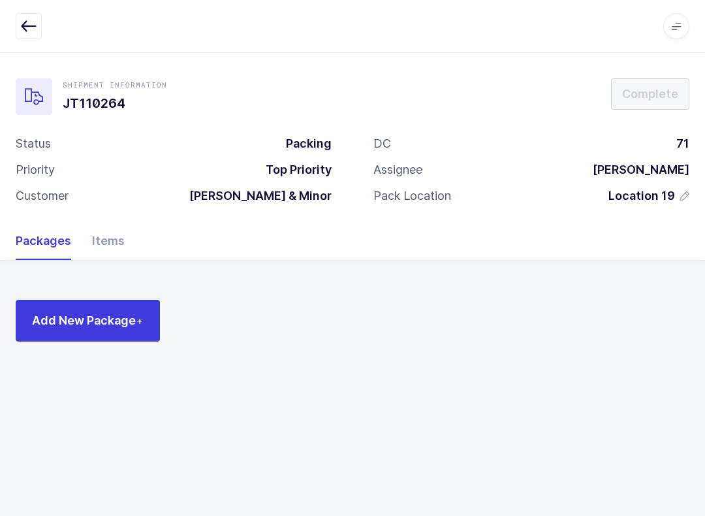
click at [20, 33] on button "button" at bounding box center [29, 26] width 26 height 26
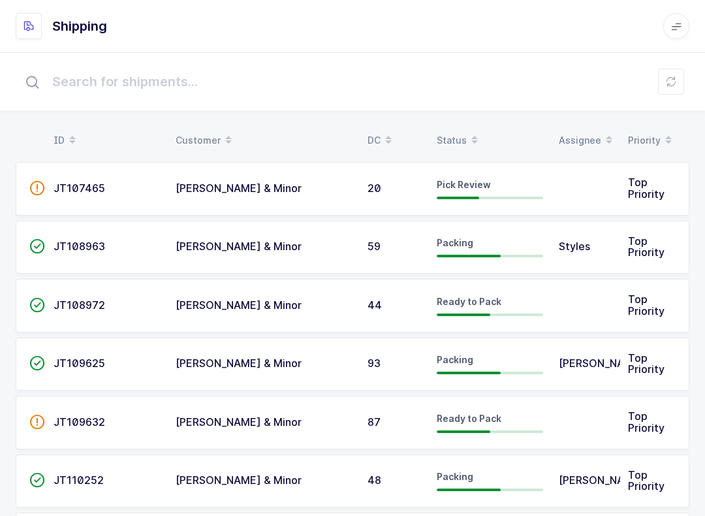
click at [448, 188] on span "Pick Review" at bounding box center [464, 184] width 54 height 11
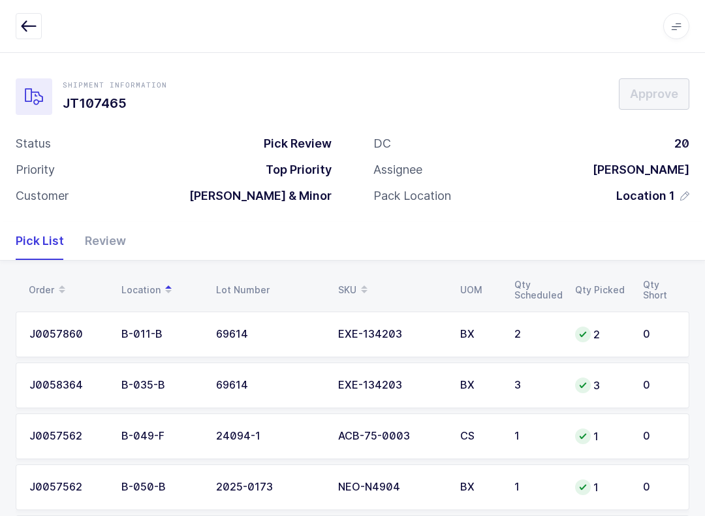
click at [107, 234] on div "Review" at bounding box center [100, 241] width 52 height 38
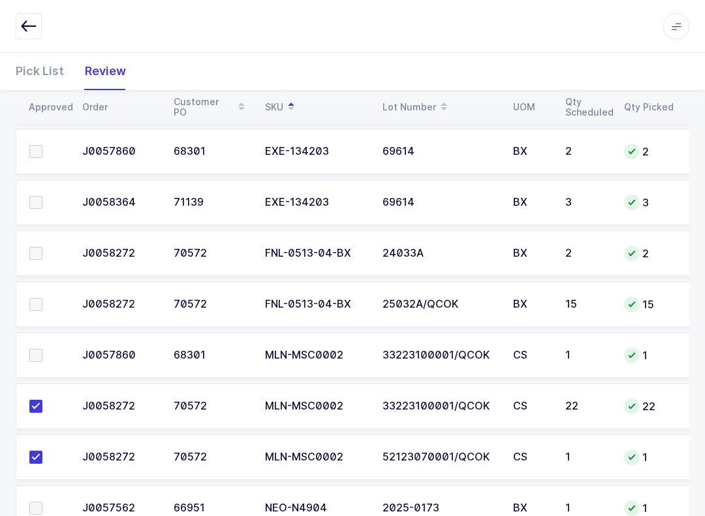
scroll to position [952, 0]
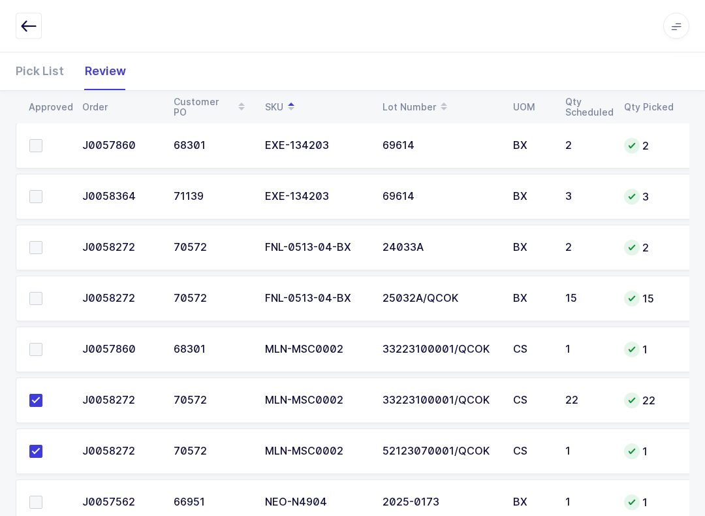
click at [27, 72] on div "Pick List" at bounding box center [45, 71] width 59 height 38
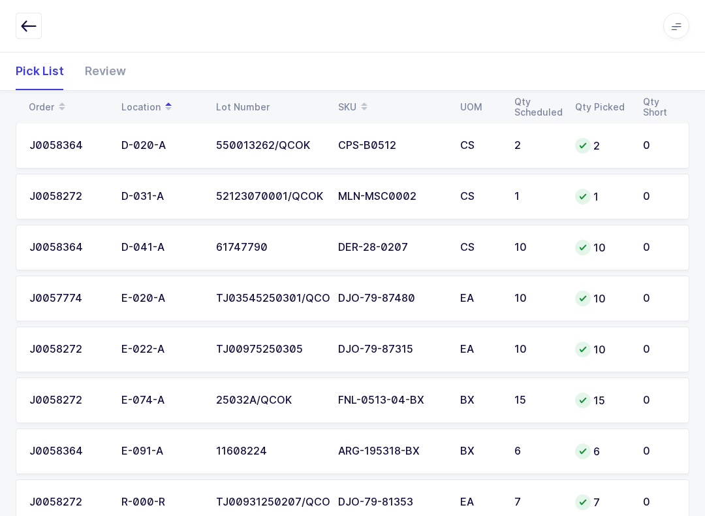
scroll to position [952, 0]
click at [348, 103] on div "SKU" at bounding box center [391, 107] width 106 height 22
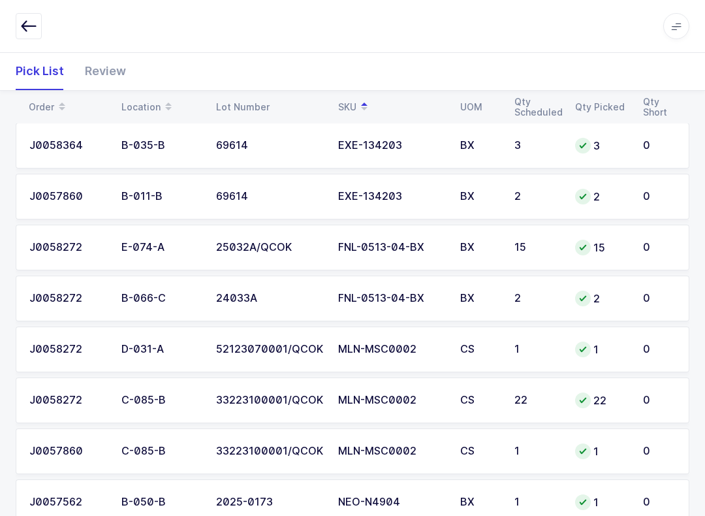
click at [421, 234] on td "FNL-0513-04-BX" at bounding box center [391, 248] width 122 height 46
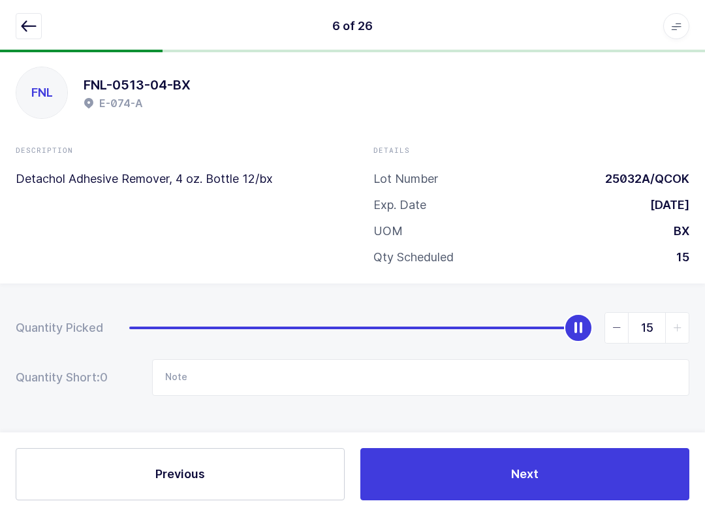
click at [27, 21] on icon "button" at bounding box center [29, 26] width 16 height 16
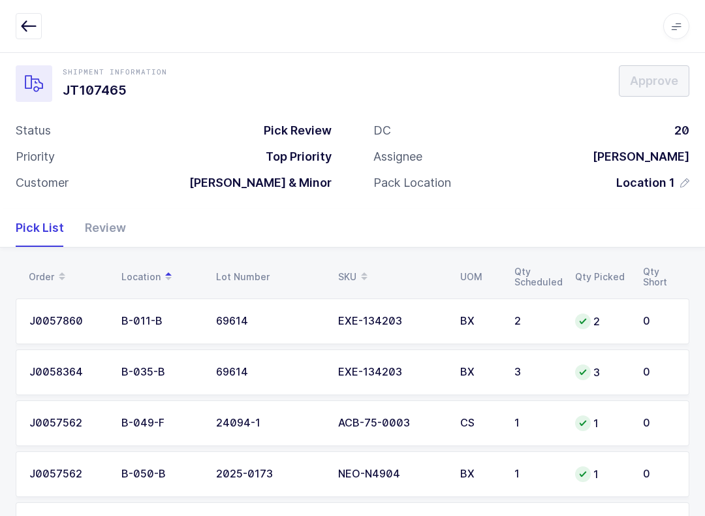
click at [97, 215] on div "Review" at bounding box center [100, 228] width 52 height 38
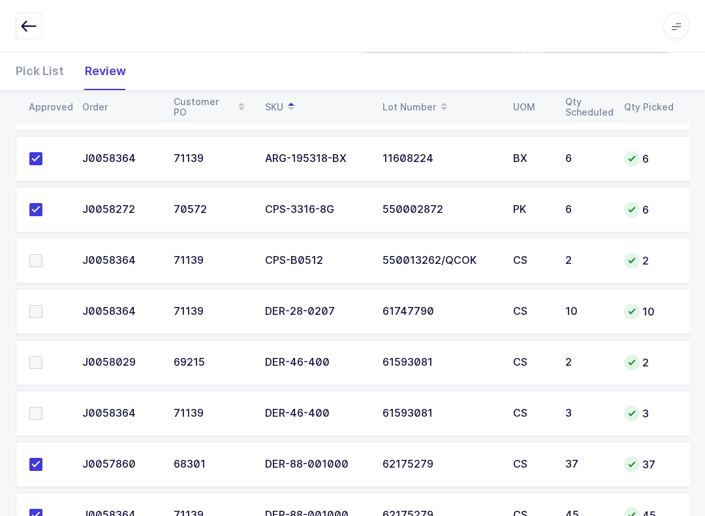
scroll to position [226, 0]
click at [39, 313] on span at bounding box center [35, 311] width 13 height 13
click at [42, 305] on input "checkbox" at bounding box center [42, 305] width 0 height 0
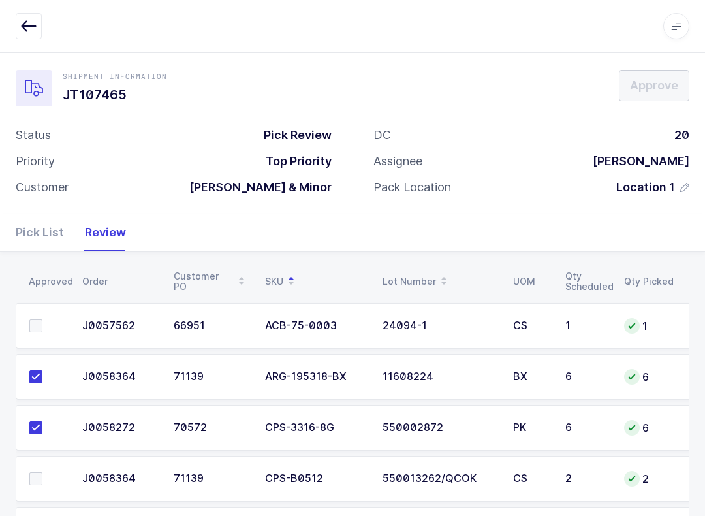
scroll to position [8, 0]
click at [43, 322] on label at bounding box center [47, 326] width 37 height 13
click at [42, 320] on input "checkbox" at bounding box center [42, 320] width 0 height 0
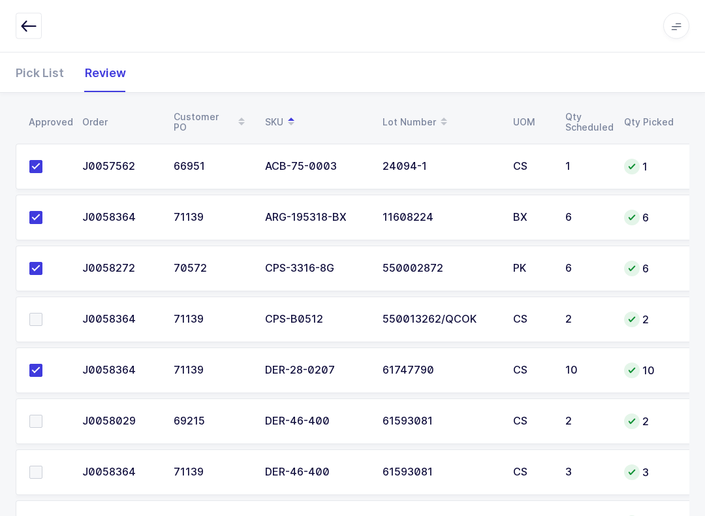
scroll to position [168, 0]
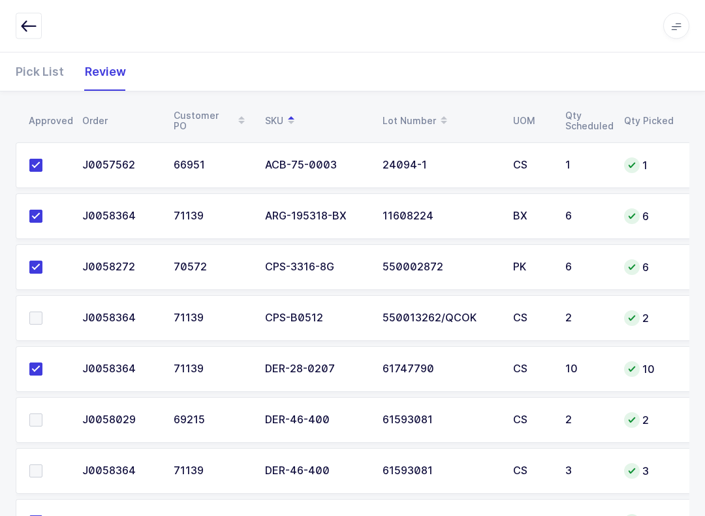
click at [40, 320] on span at bounding box center [35, 318] width 13 height 13
click at [42, 312] on input "checkbox" at bounding box center [42, 312] width 0 height 0
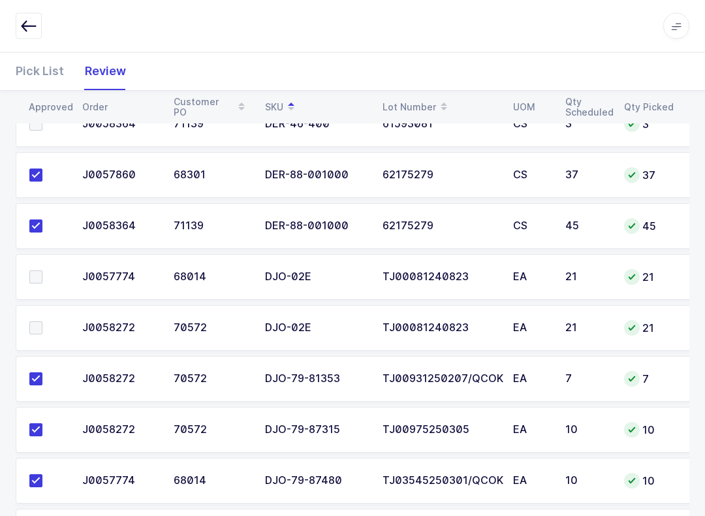
scroll to position [516, 0]
click at [40, 273] on span at bounding box center [35, 276] width 13 height 13
click at [42, 270] on input "checkbox" at bounding box center [42, 270] width 0 height 0
click at [41, 321] on span at bounding box center [35, 326] width 13 height 13
click at [42, 320] on input "checkbox" at bounding box center [42, 320] width 0 height 0
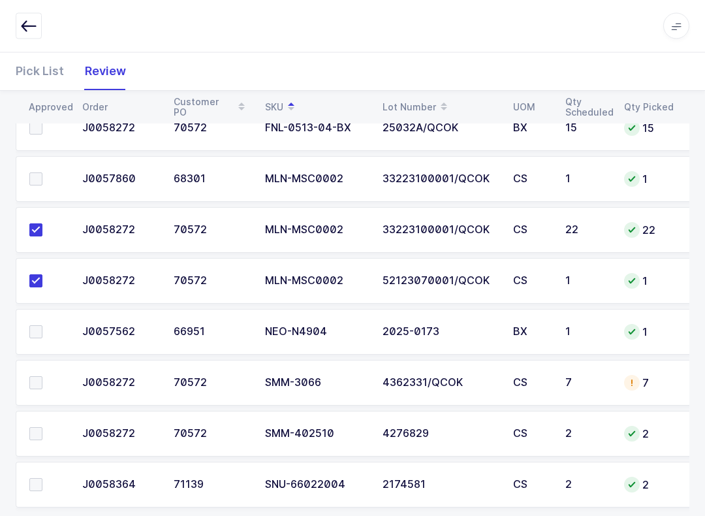
scroll to position [1143, 0]
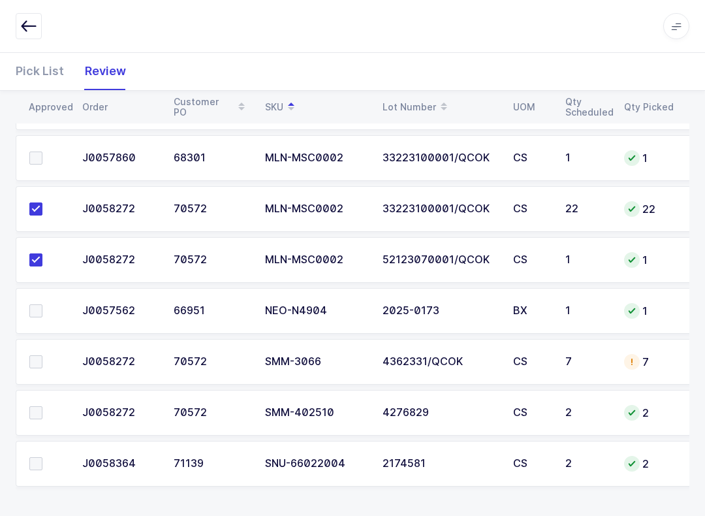
click at [33, 306] on span at bounding box center [35, 310] width 13 height 13
click at [42, 304] on input "checkbox" at bounding box center [42, 304] width 0 height 0
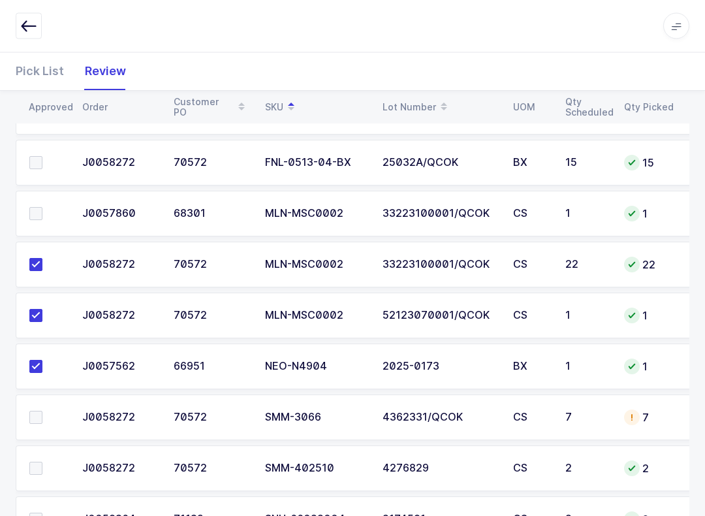
scroll to position [1087, 0]
click at [31, 215] on span at bounding box center [35, 214] width 13 height 13
click at [42, 208] on input "checkbox" at bounding box center [42, 208] width 0 height 0
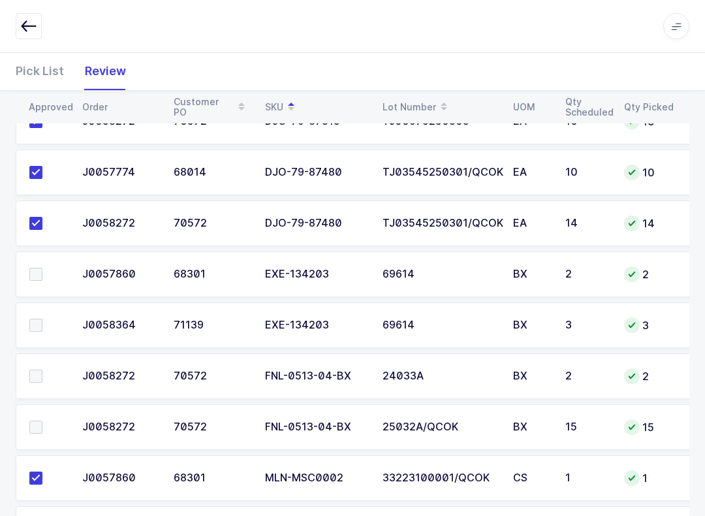
scroll to position [823, 0]
click at [40, 268] on span at bounding box center [35, 274] width 13 height 13
click at [42, 268] on input "checkbox" at bounding box center [42, 268] width 0 height 0
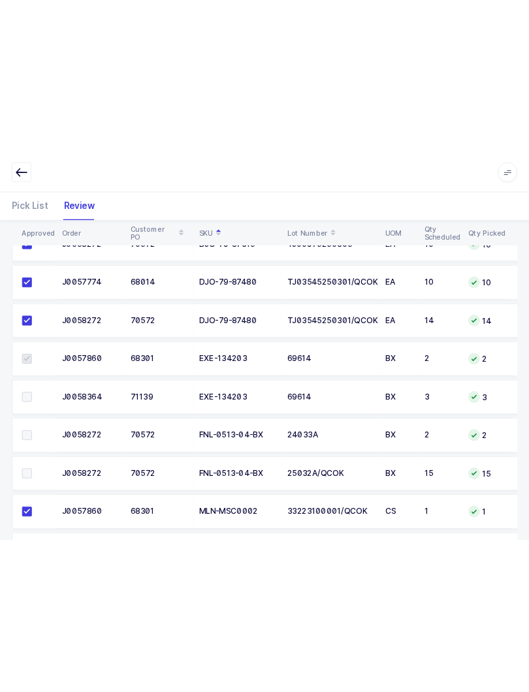
scroll to position [824, 0]
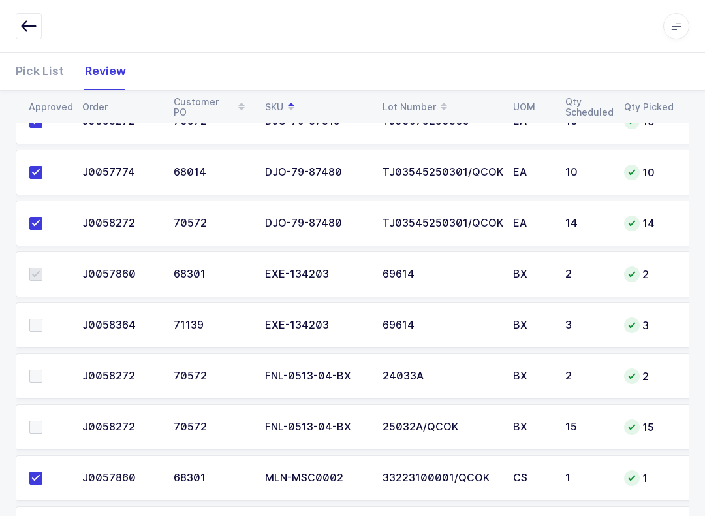
click at [40, 318] on span at bounding box center [35, 324] width 13 height 13
click at [42, 318] on input "checkbox" at bounding box center [42, 318] width 0 height 0
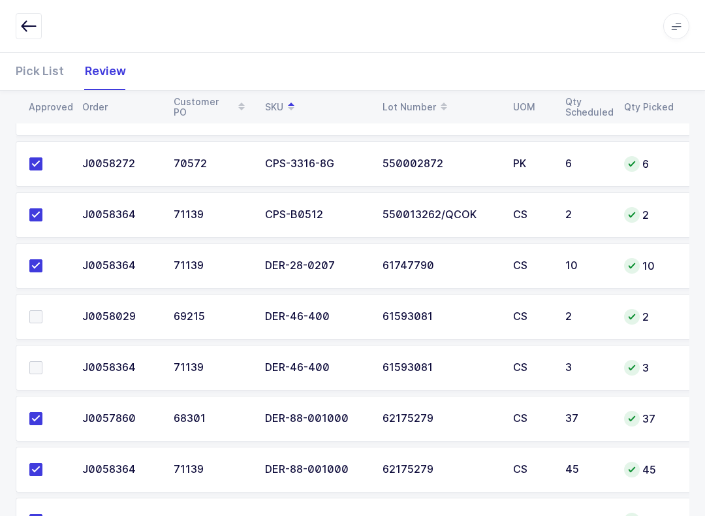
scroll to position [271, 0]
click at [29, 316] on span at bounding box center [35, 317] width 13 height 13
click at [42, 311] on input "checkbox" at bounding box center [42, 311] width 0 height 0
click at [42, 371] on span at bounding box center [35, 368] width 13 height 13
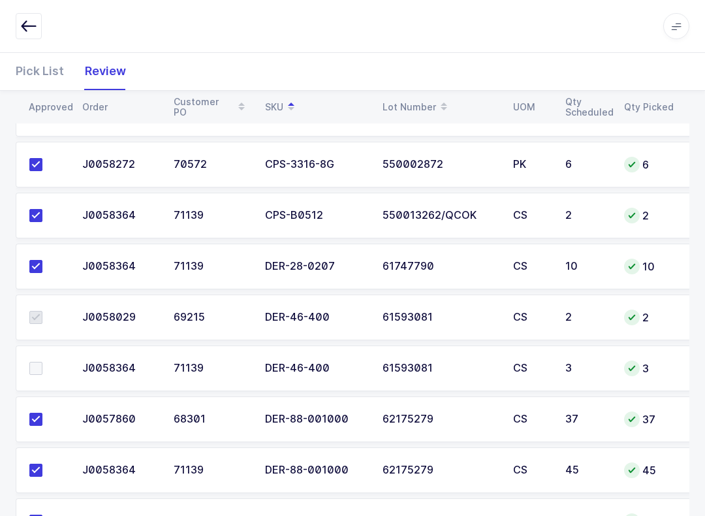
click at [42, 362] on input "checkbox" at bounding box center [42, 362] width 0 height 0
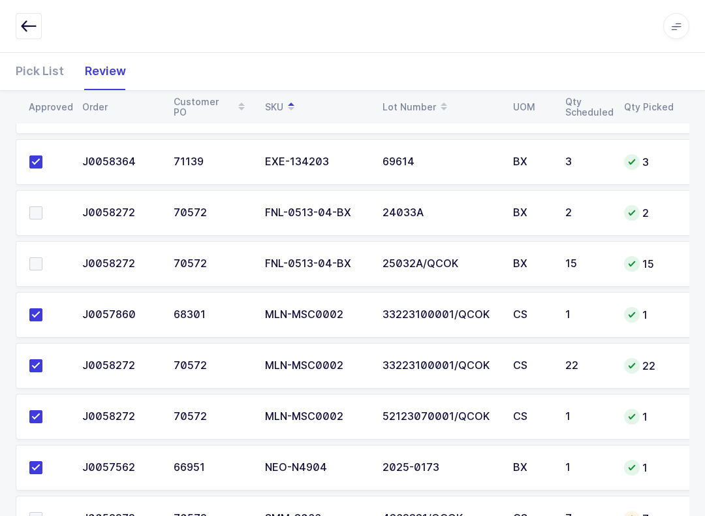
scroll to position [986, 0]
click at [33, 210] on span at bounding box center [35, 213] width 13 height 13
click at [42, 207] on input "checkbox" at bounding box center [42, 207] width 0 height 0
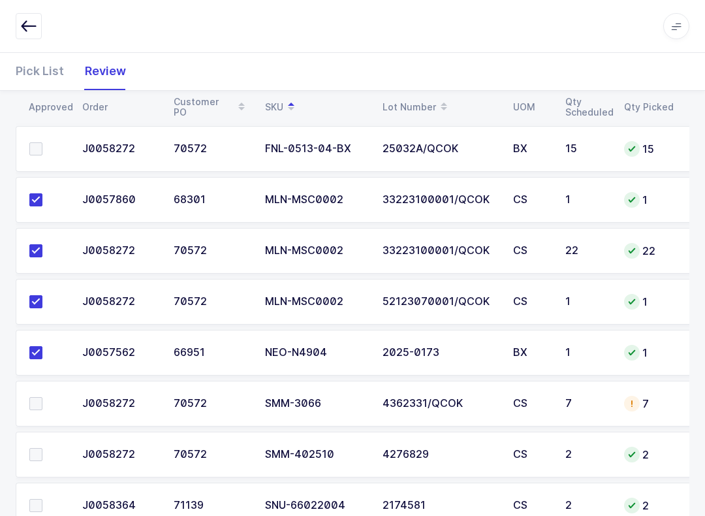
scroll to position [1143, 0]
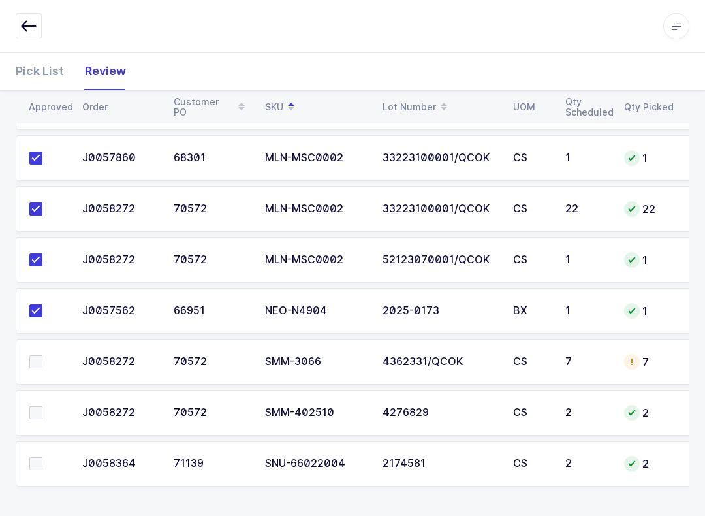
click at [40, 355] on span at bounding box center [35, 361] width 13 height 13
click at [42, 355] on input "checkbox" at bounding box center [42, 355] width 0 height 0
click at [31, 416] on span at bounding box center [35, 412] width 13 height 13
click at [42, 406] on input "checkbox" at bounding box center [42, 406] width 0 height 0
click at [39, 459] on span at bounding box center [35, 463] width 13 height 13
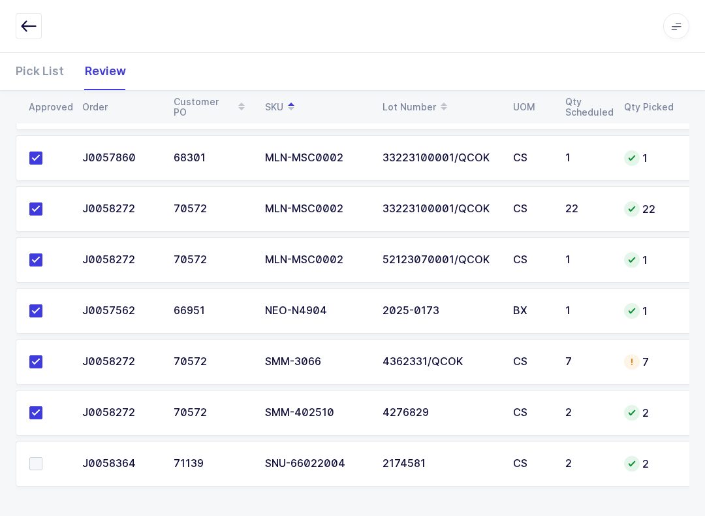
click at [42, 457] on input "checkbox" at bounding box center [42, 457] width 0 height 0
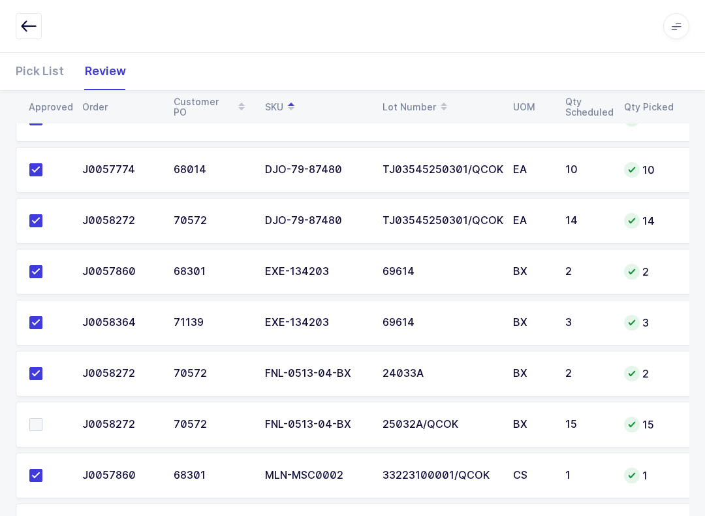
scroll to position [873, 0]
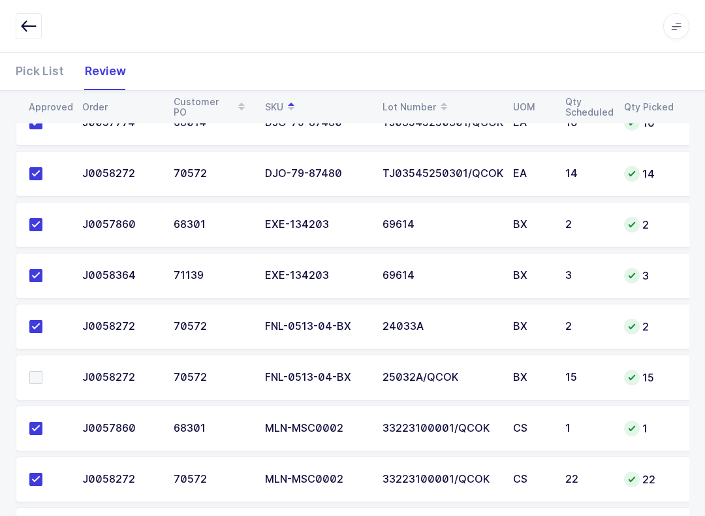
click at [42, 66] on div "Pick List" at bounding box center [45, 71] width 59 height 38
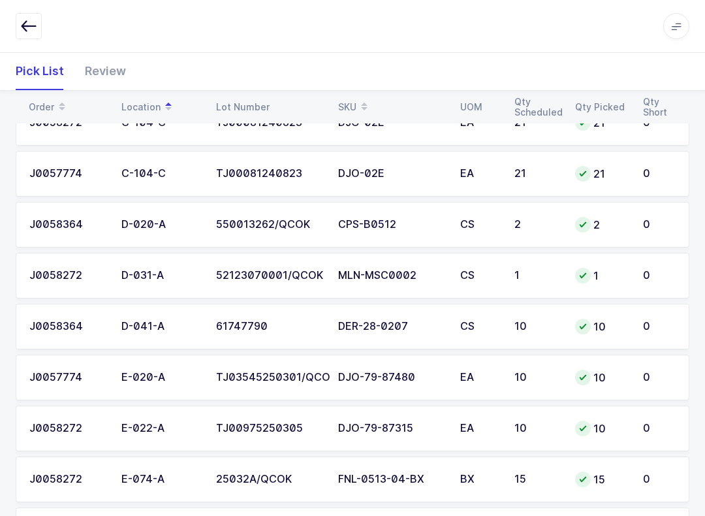
click at [362, 100] on icon at bounding box center [364, 102] width 7 height 7
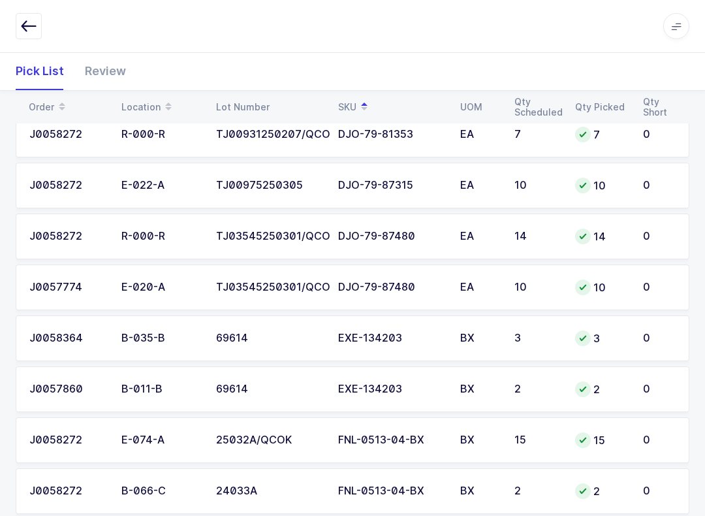
scroll to position [887, 0]
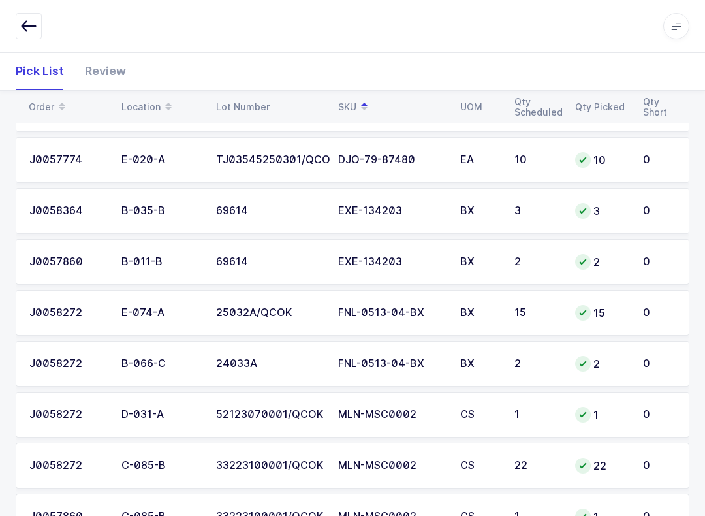
click at [521, 307] on div "15" at bounding box center [536, 313] width 45 height 12
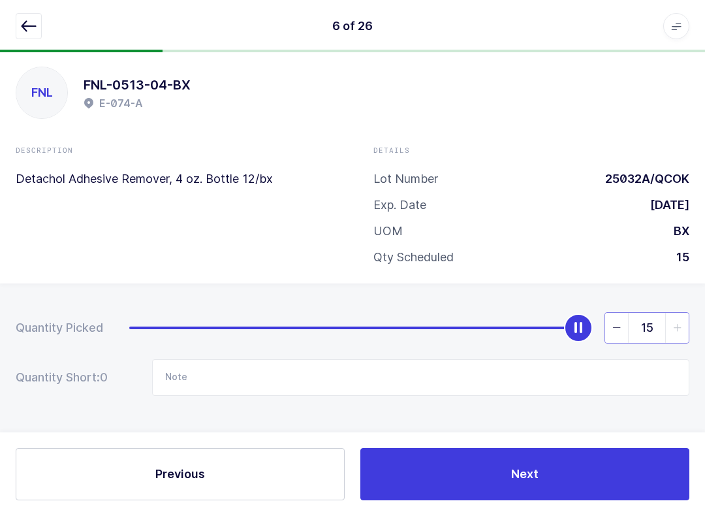
click at [528, 318] on input "15" at bounding box center [646, 327] width 85 height 31
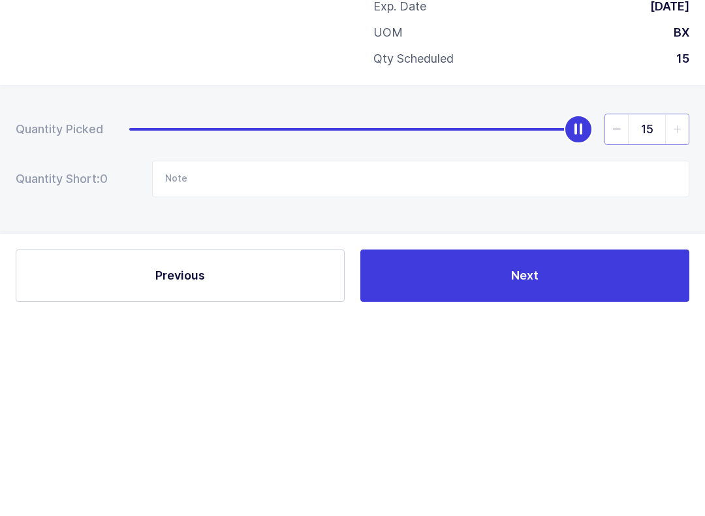
type input "1"
click at [267, 359] on input "Note" at bounding box center [420, 377] width 537 height 37
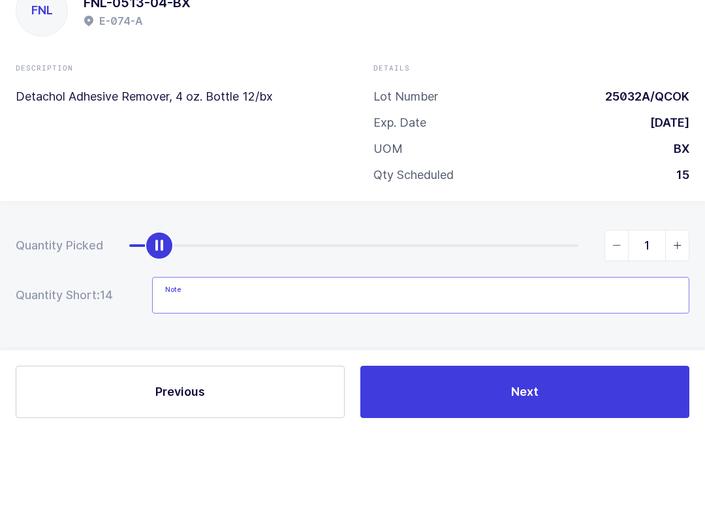
scroll to position [0, 0]
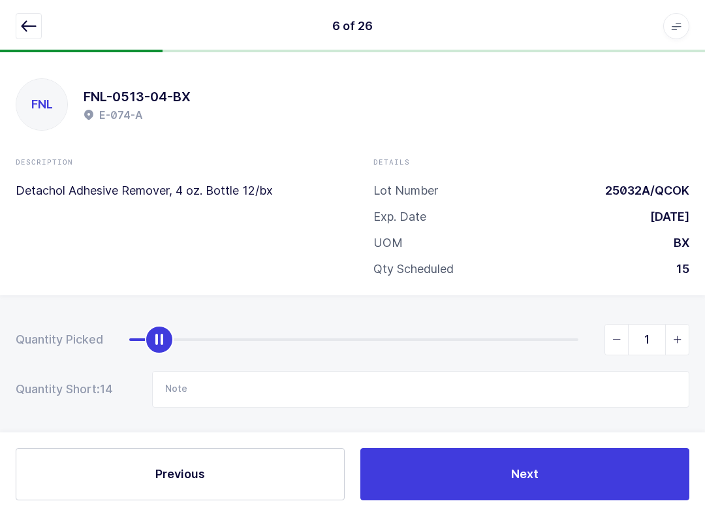
click at [528, 469] on button "Next" at bounding box center [524, 474] width 329 height 52
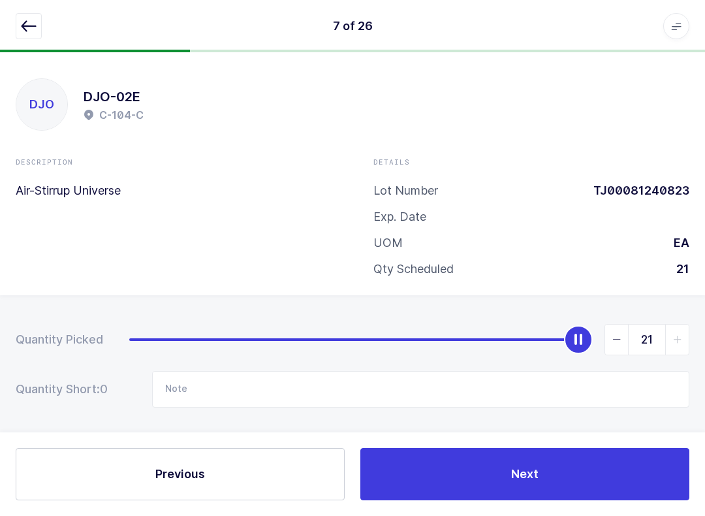
click at [27, 31] on icon "button" at bounding box center [29, 26] width 16 height 16
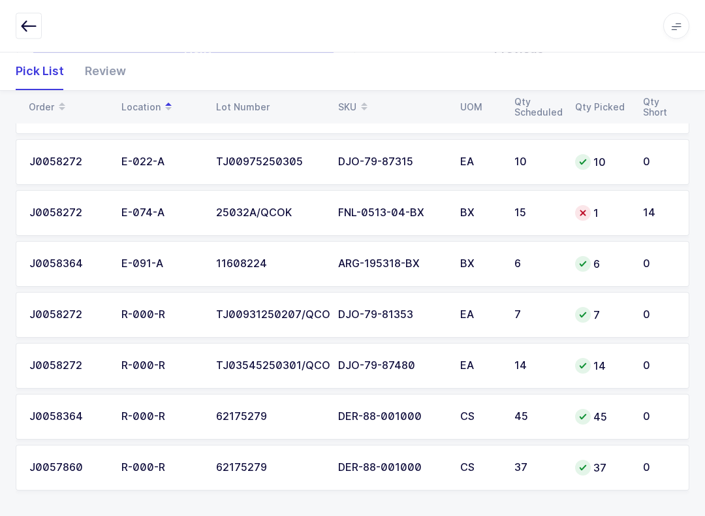
scroll to position [1143, 0]
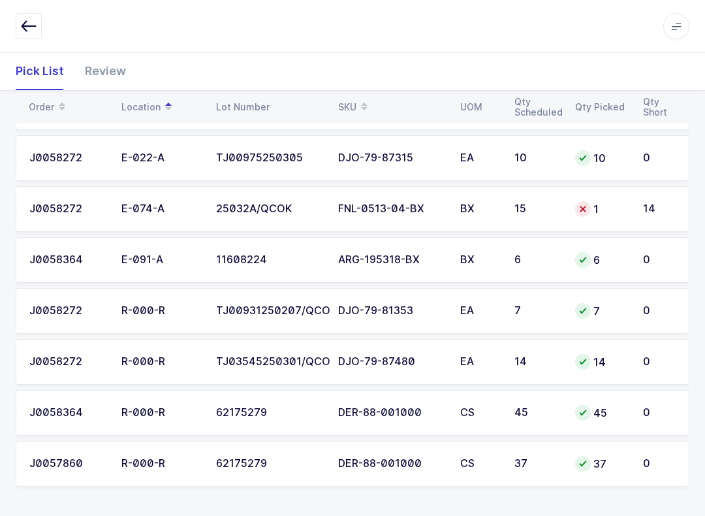
click at [528, 202] on div "1" at bounding box center [601, 209] width 52 height 16
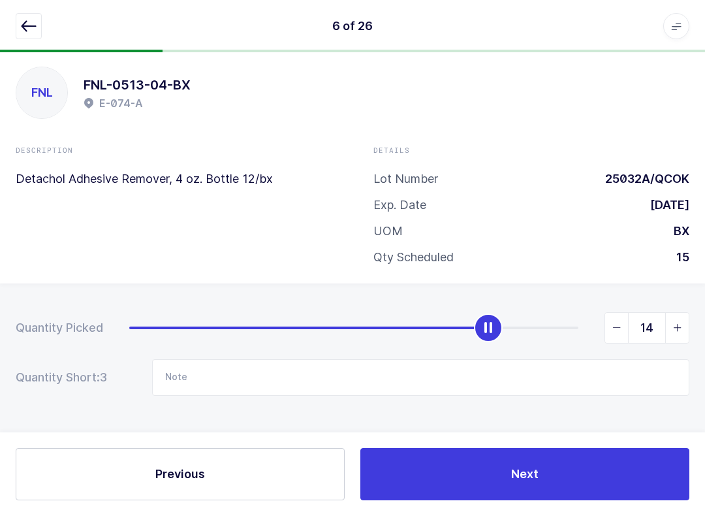
type input "15"
click at [528, 471] on button "Next" at bounding box center [524, 474] width 329 height 52
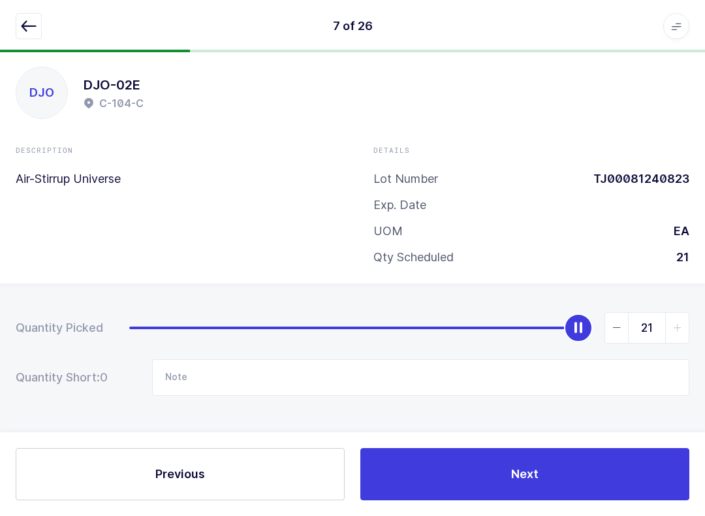
click at [29, 16] on button "button" at bounding box center [29, 26] width 26 height 26
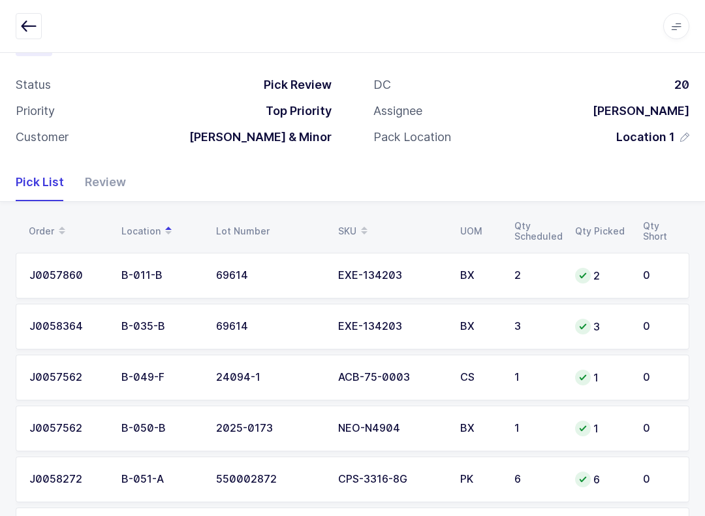
scroll to position [0, 0]
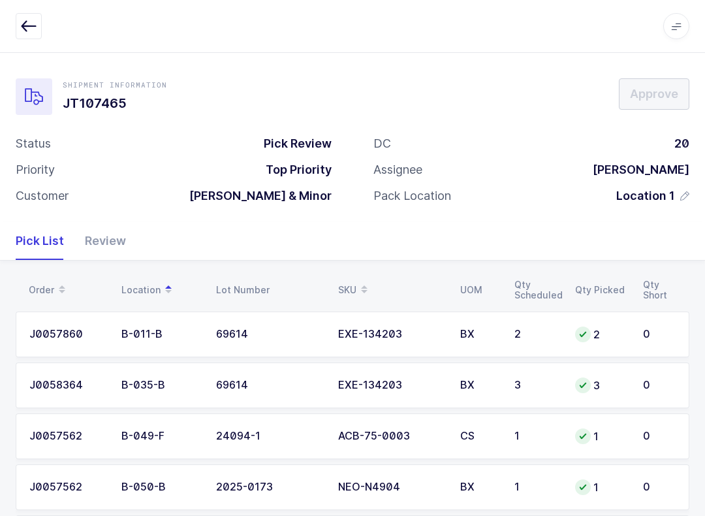
click at [31, 30] on icon "button" at bounding box center [29, 26] width 16 height 16
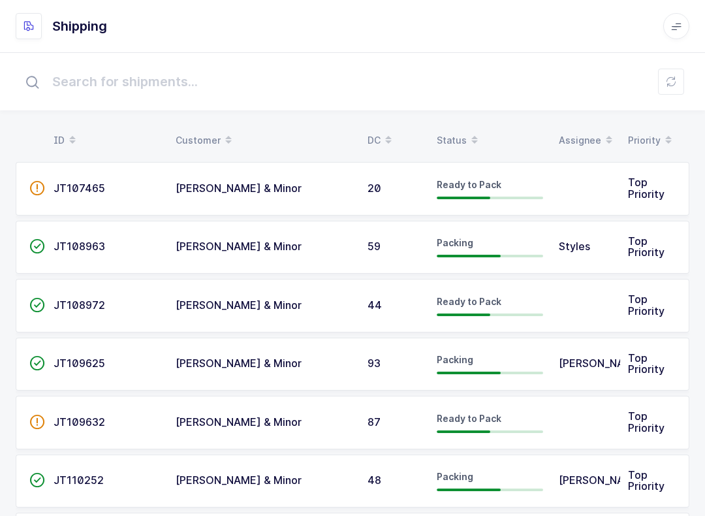
click at [467, 138] on span at bounding box center [475, 140] width 16 height 22
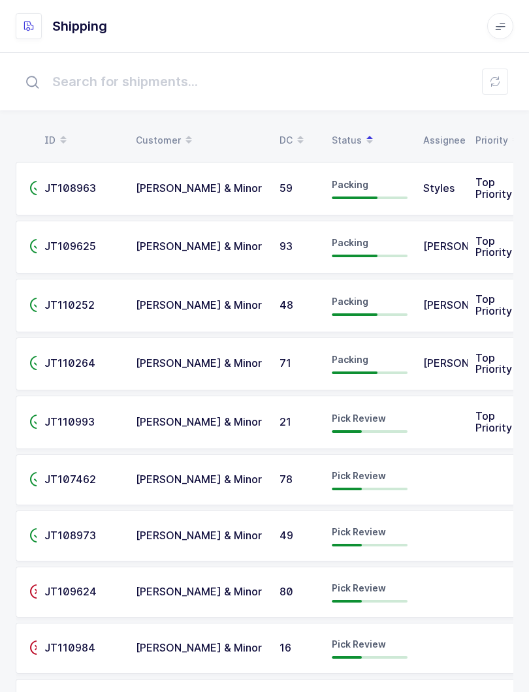
click at [490, 86] on icon at bounding box center [494, 81] width 10 height 10
click at [360, 582] on span "Pick Review" at bounding box center [359, 587] width 54 height 11
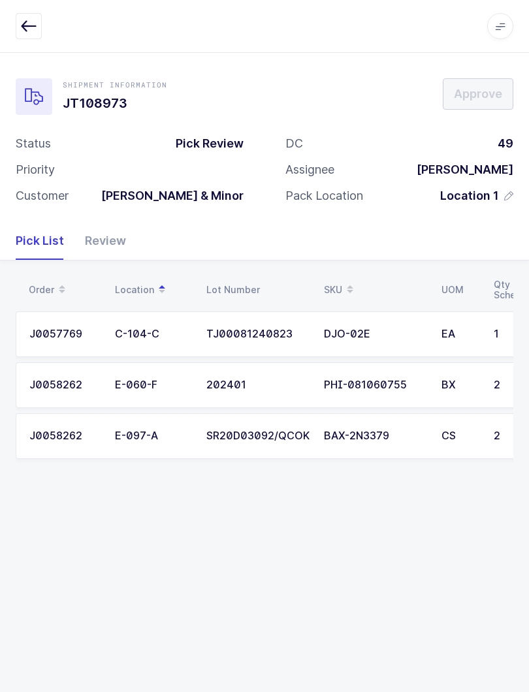
click at [102, 240] on div "Review" at bounding box center [100, 241] width 52 height 38
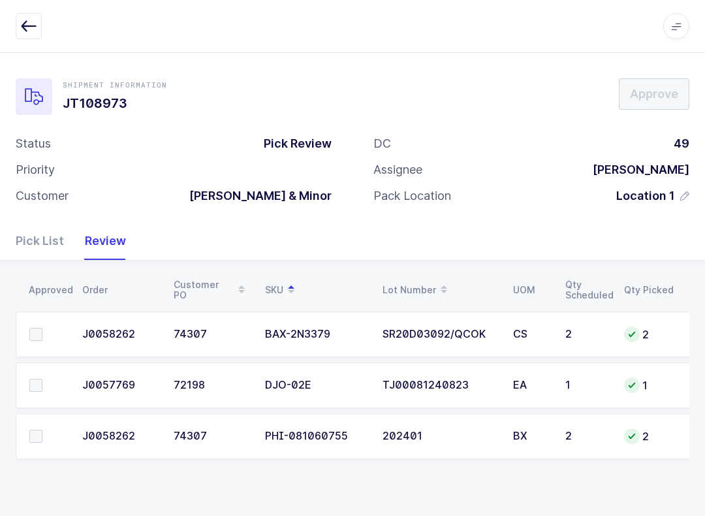
click at [35, 335] on span at bounding box center [35, 334] width 13 height 13
click at [42, 328] on input "checkbox" at bounding box center [42, 328] width 0 height 0
click at [31, 243] on div "Pick List" at bounding box center [45, 241] width 59 height 38
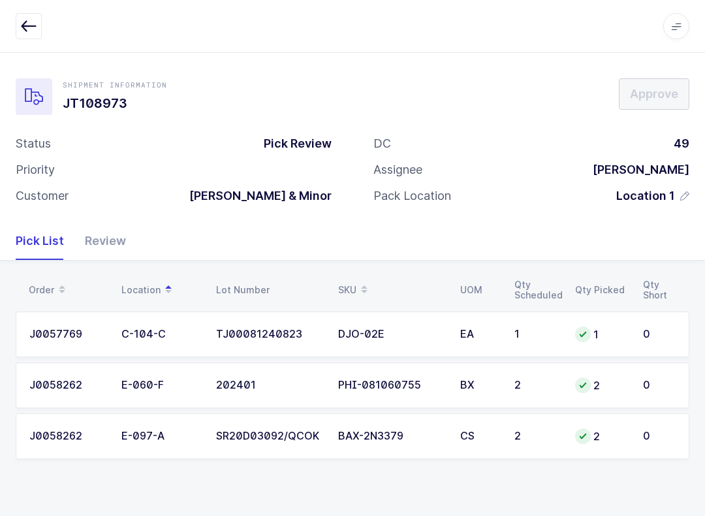
click at [56, 386] on div "J0058262" at bounding box center [67, 385] width 76 height 12
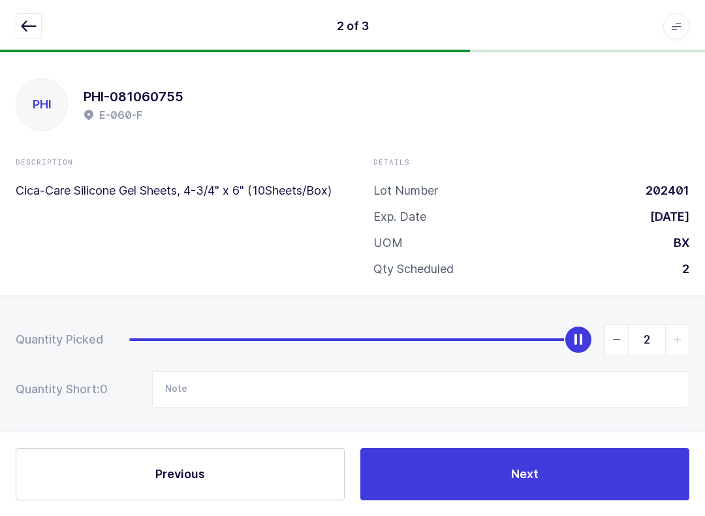
click at [23, 34] on button "button" at bounding box center [29, 26] width 26 height 26
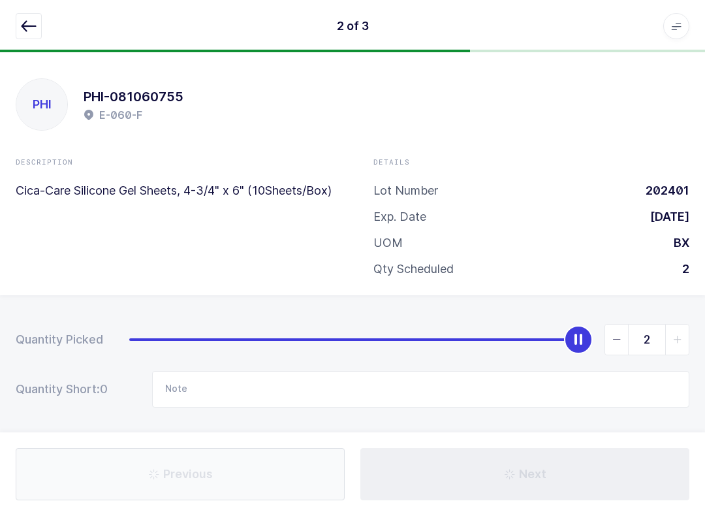
click at [25, 22] on icon "button" at bounding box center [29, 26] width 16 height 16
click at [26, 29] on icon "button" at bounding box center [29, 26] width 16 height 16
click at [25, 29] on icon "button" at bounding box center [29, 26] width 16 height 16
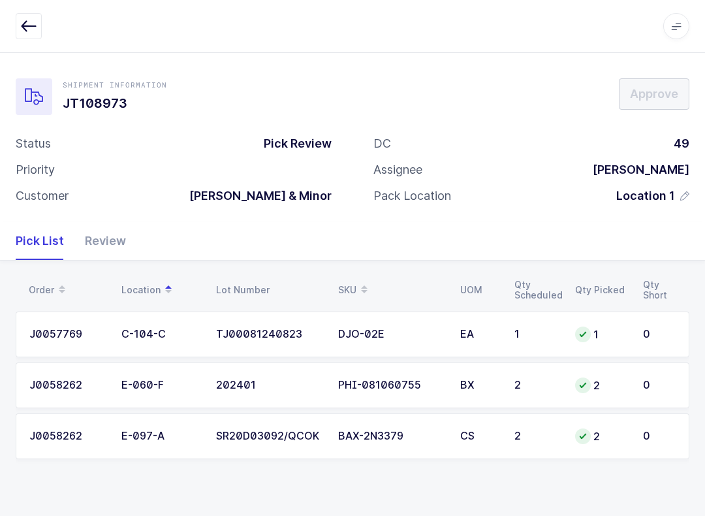
click at [115, 229] on div "Review" at bounding box center [100, 241] width 52 height 38
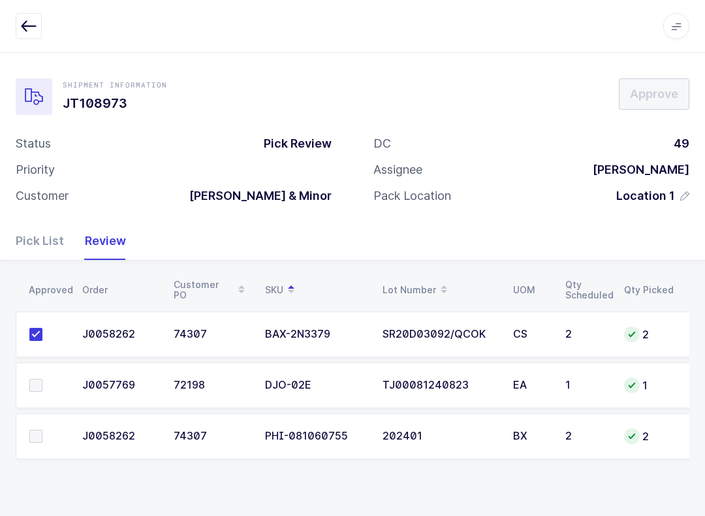
click at [33, 432] on span at bounding box center [35, 435] width 13 height 13
click at [42, 429] on input "checkbox" at bounding box center [42, 429] width 0 height 0
click at [40, 387] on span at bounding box center [35, 385] width 13 height 13
click at [42, 379] on input "checkbox" at bounding box center [42, 379] width 0 height 0
click at [528, 95] on span "Approve" at bounding box center [654, 93] width 48 height 16
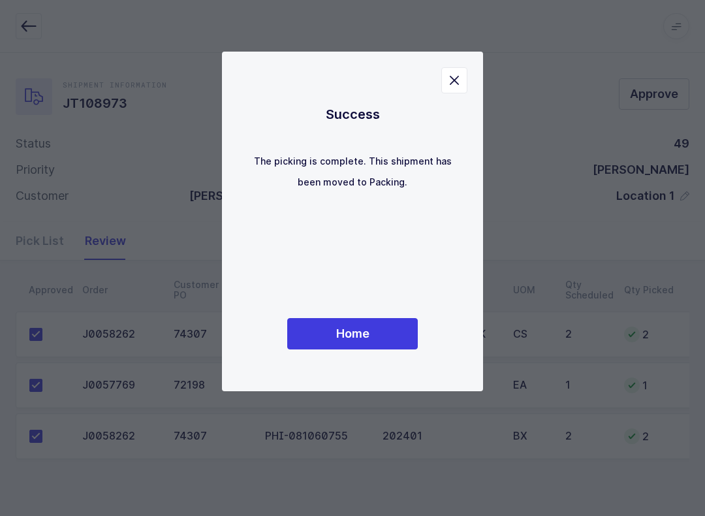
click at [373, 318] on button "Home" at bounding box center [352, 333] width 131 height 31
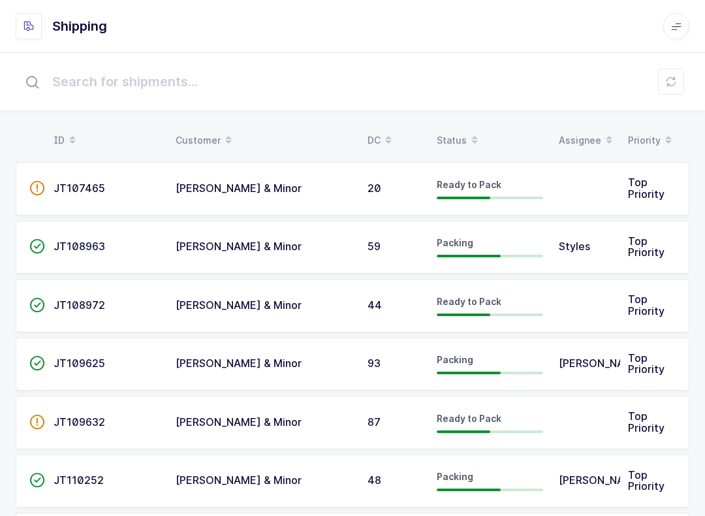
click at [454, 140] on div "Status" at bounding box center [490, 140] width 106 height 22
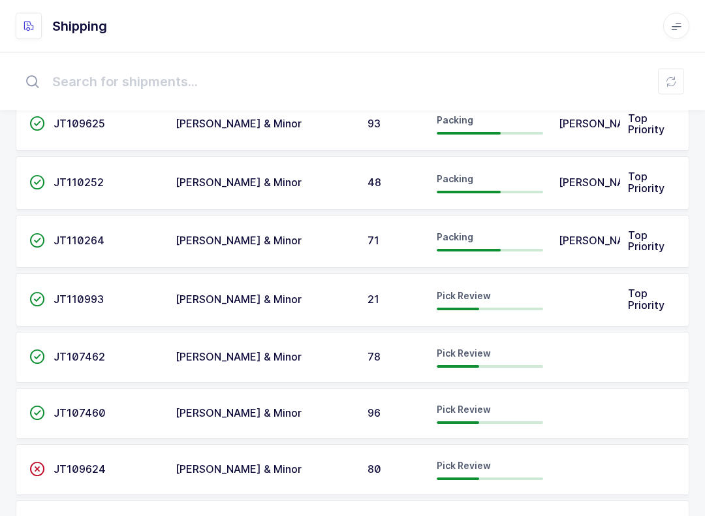
scroll to position [129, 0]
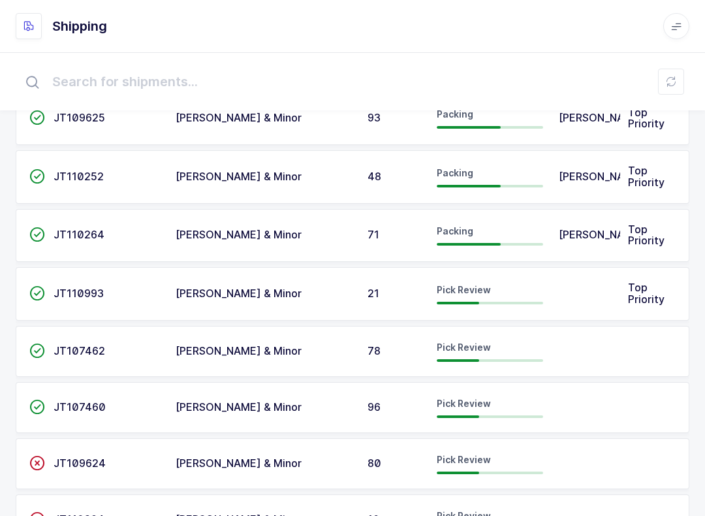
click at [528, 337] on td at bounding box center [585, 351] width 69 height 51
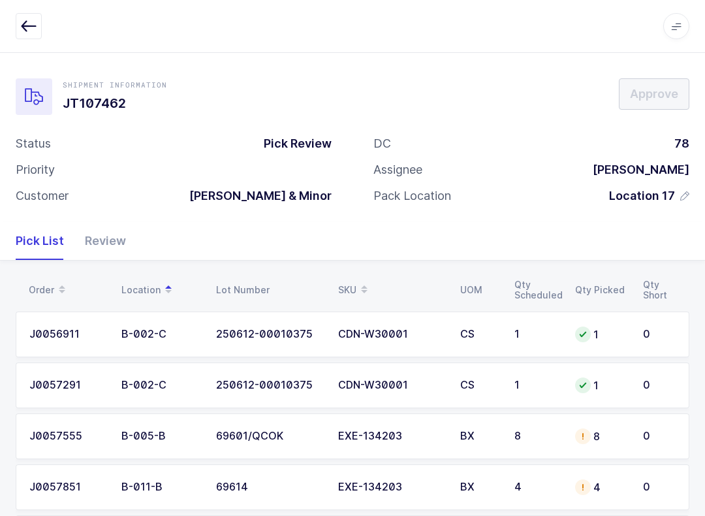
click at [108, 241] on div "Review" at bounding box center [100, 241] width 52 height 38
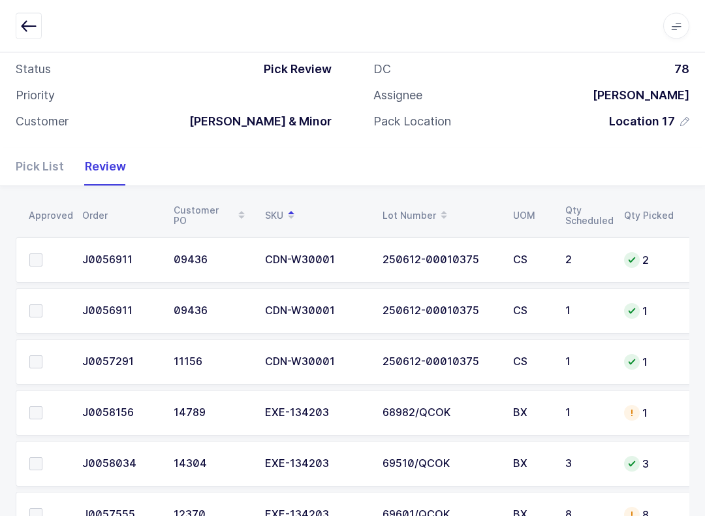
scroll to position [176, 0]
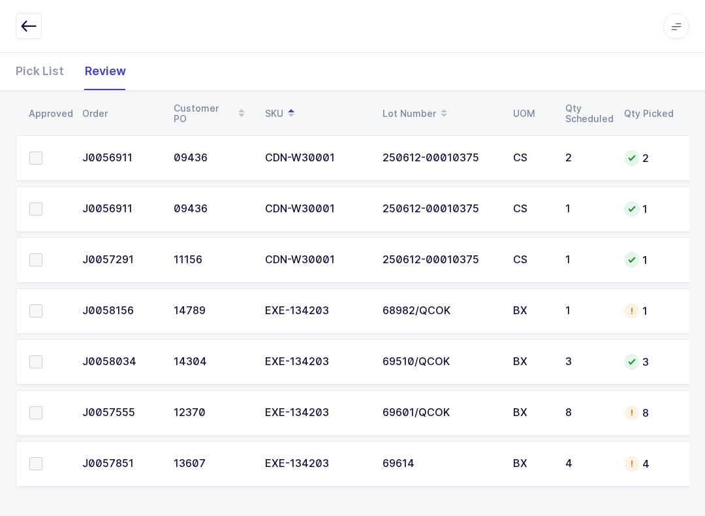
click at [47, 457] on label at bounding box center [47, 463] width 37 height 13
click at [42, 457] on input "checkbox" at bounding box center [42, 457] width 0 height 0
click at [42, 411] on span at bounding box center [35, 412] width 13 height 13
click at [42, 406] on input "checkbox" at bounding box center [42, 406] width 0 height 0
click at [42, 365] on span at bounding box center [35, 361] width 13 height 13
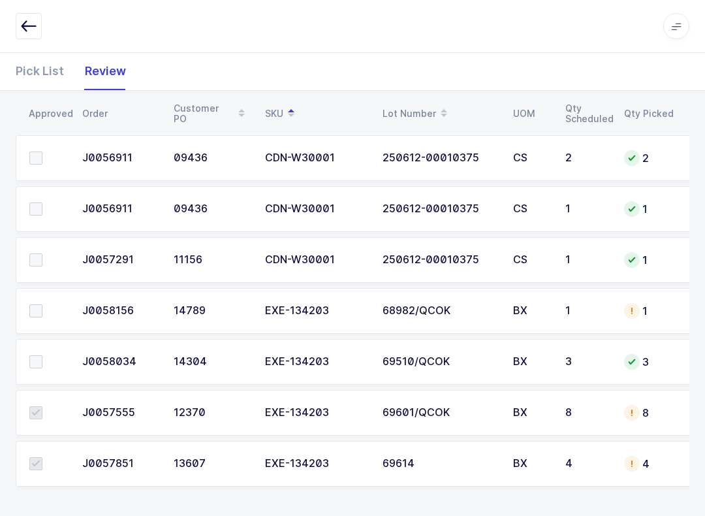
click at [42, 355] on input "checkbox" at bounding box center [42, 355] width 0 height 0
click at [46, 311] on label at bounding box center [47, 310] width 37 height 13
click at [42, 304] on input "checkbox" at bounding box center [42, 304] width 0 height 0
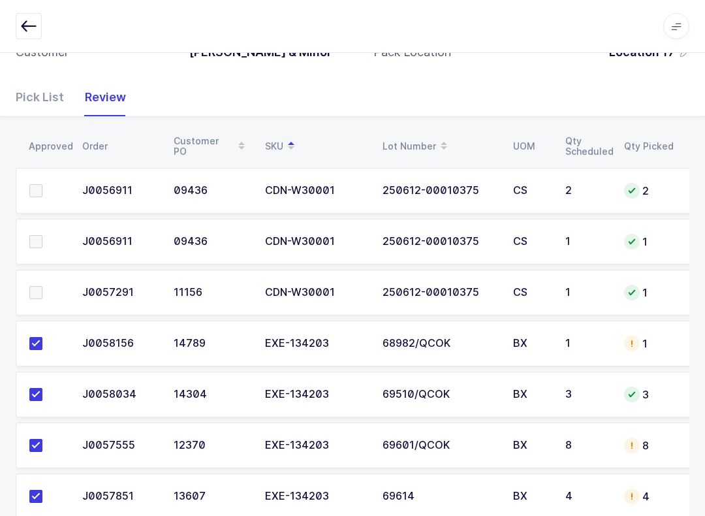
scroll to position [138, 0]
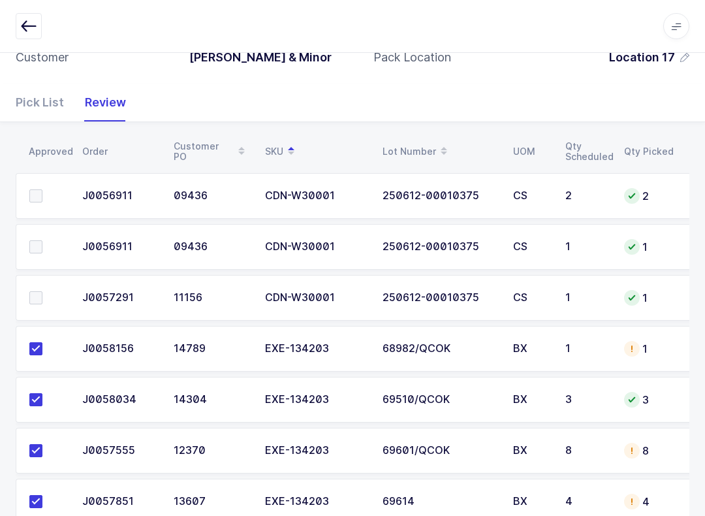
click at [46, 291] on label at bounding box center [47, 297] width 37 height 13
click at [42, 291] on input "checkbox" at bounding box center [42, 291] width 0 height 0
click at [42, 189] on span at bounding box center [35, 195] width 13 height 13
click at [42, 189] on input "checkbox" at bounding box center [42, 189] width 0 height 0
click at [42, 243] on span at bounding box center [35, 246] width 13 height 13
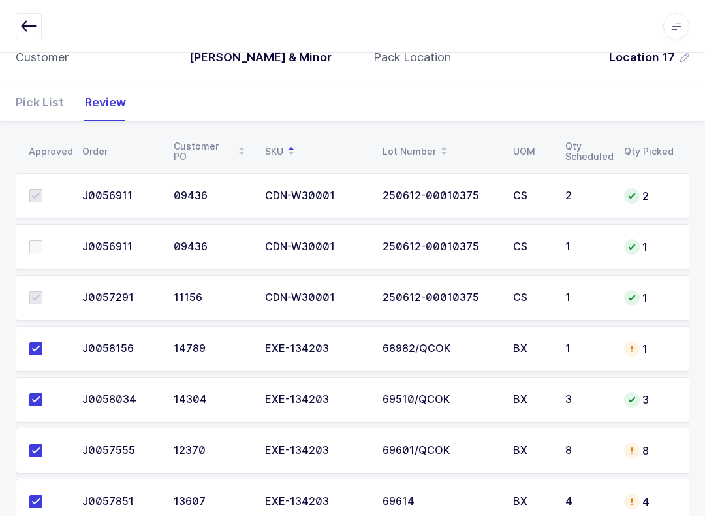
click at [42, 240] on input "checkbox" at bounding box center [42, 240] width 0 height 0
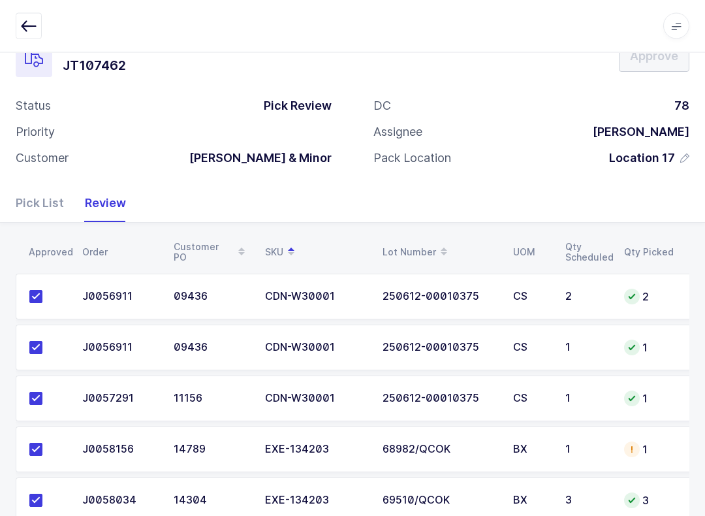
scroll to position [0, 0]
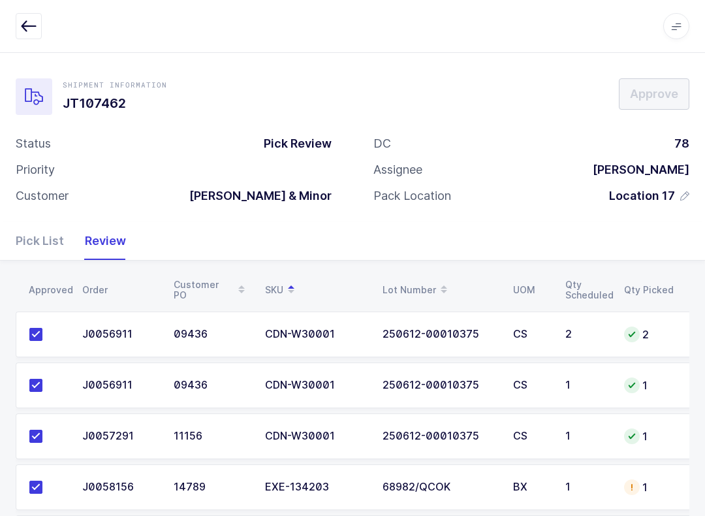
click at [23, 21] on icon "button" at bounding box center [29, 26] width 16 height 16
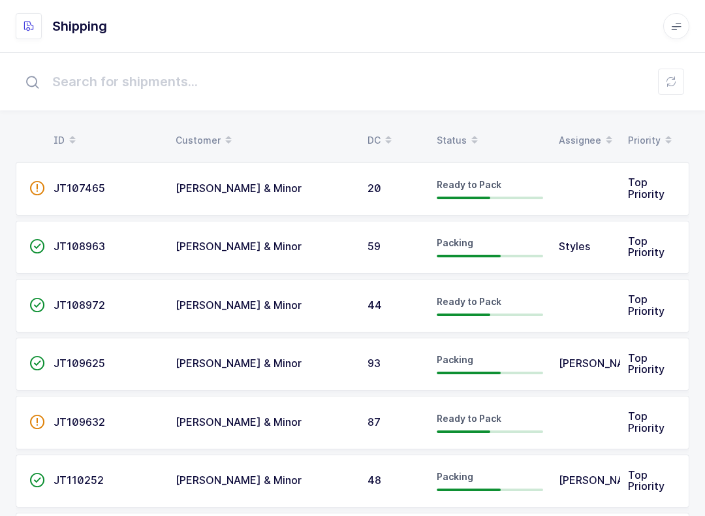
click at [467, 130] on span at bounding box center [475, 140] width 16 height 22
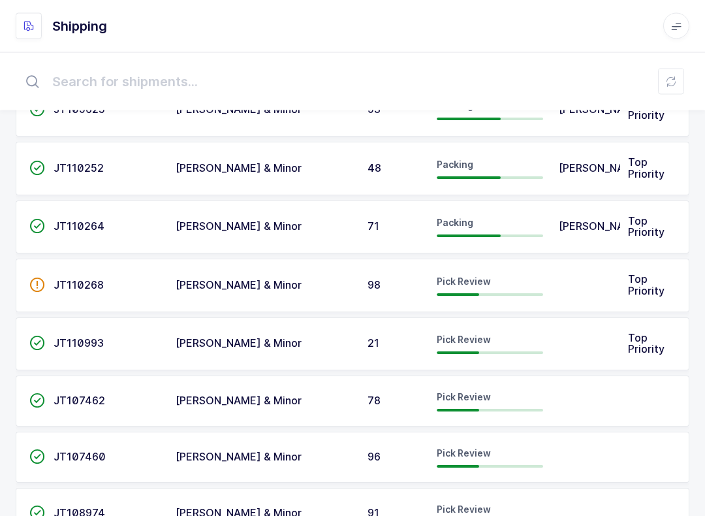
scroll to position [133, 0]
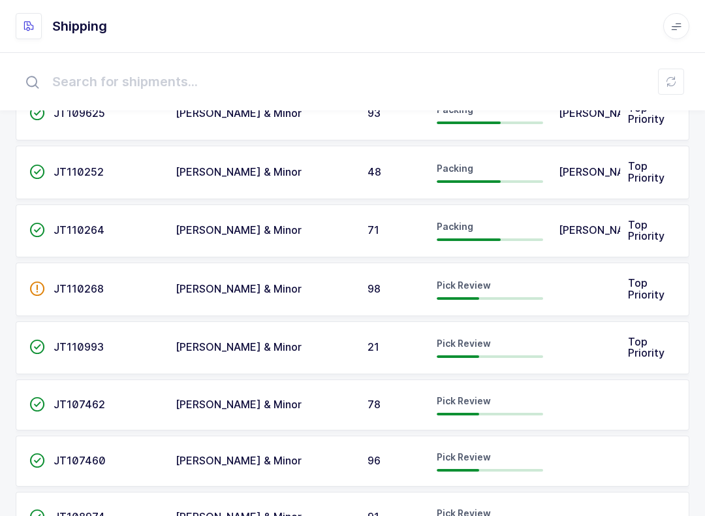
click at [482, 396] on span "Pick Review" at bounding box center [464, 400] width 54 height 11
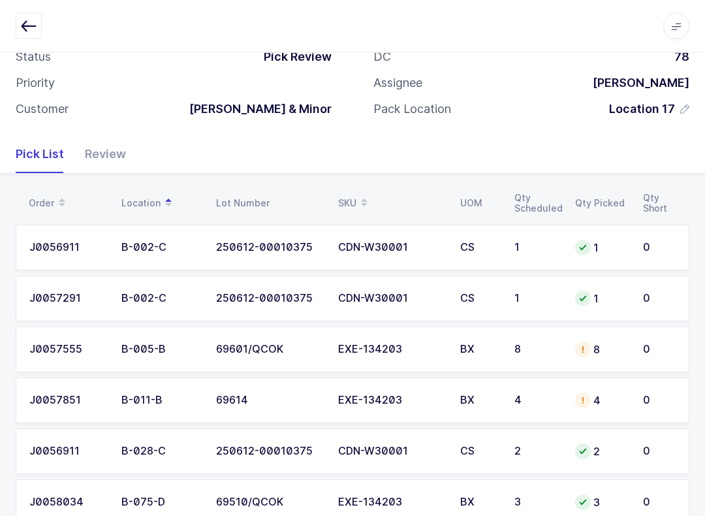
scroll to position [87, 0]
click at [55, 345] on div "J0057555" at bounding box center [67, 349] width 76 height 12
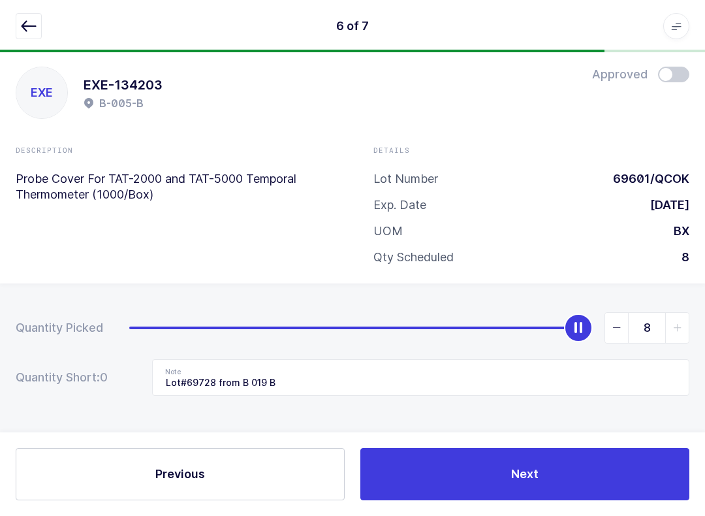
scroll to position [13, 0]
type input "0"
click at [305, 385] on input "Lot#69728 from B 019 B" at bounding box center [420, 377] width 537 height 37
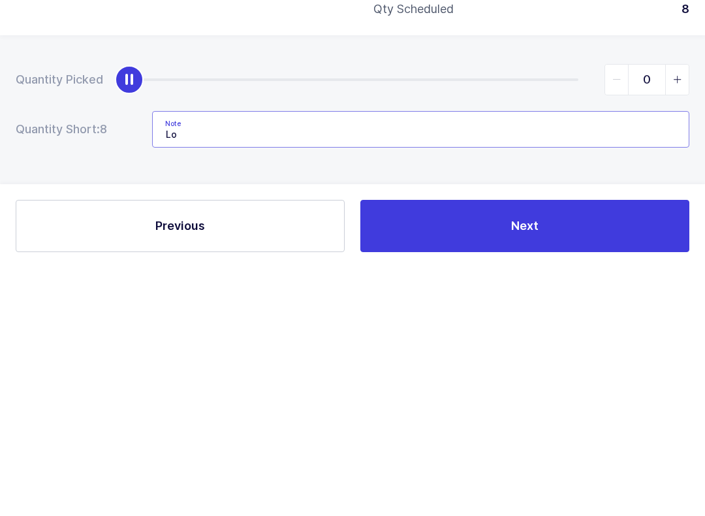
type input "L"
click at [528, 465] on span "Next" at bounding box center [524, 473] width 27 height 16
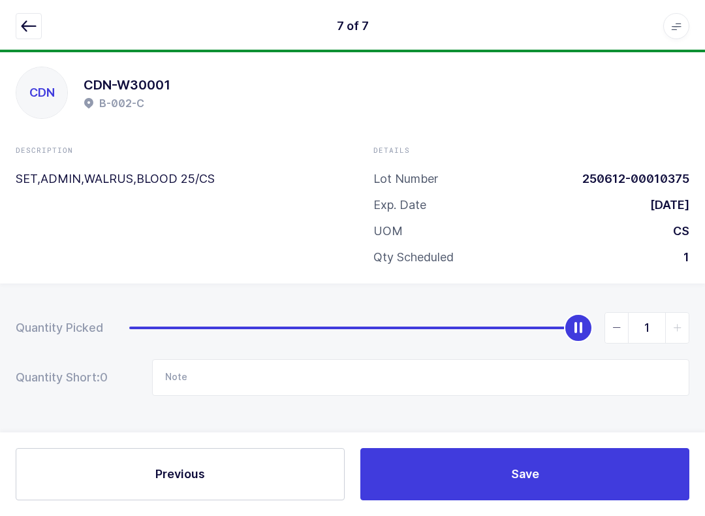
click at [25, 22] on icon "button" at bounding box center [29, 26] width 16 height 16
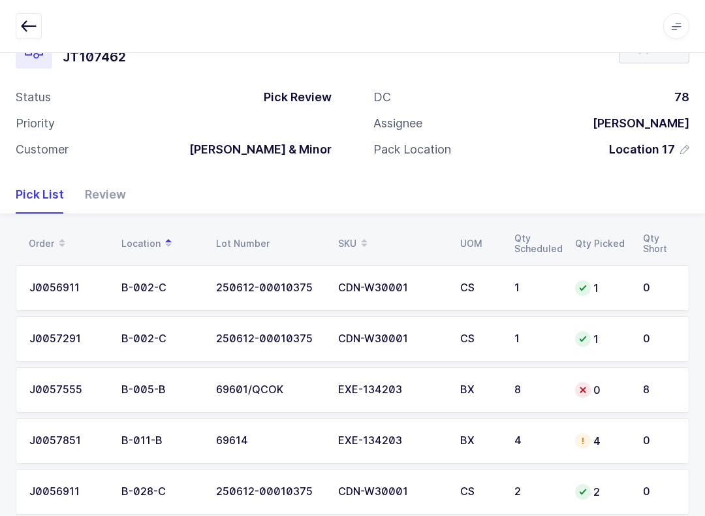
scroll to position [61, 0]
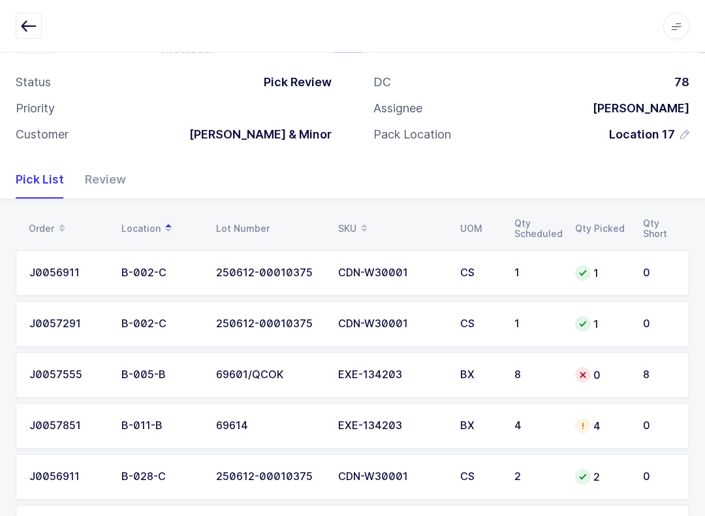
click at [307, 425] on div "69614" at bounding box center [269, 426] width 106 height 12
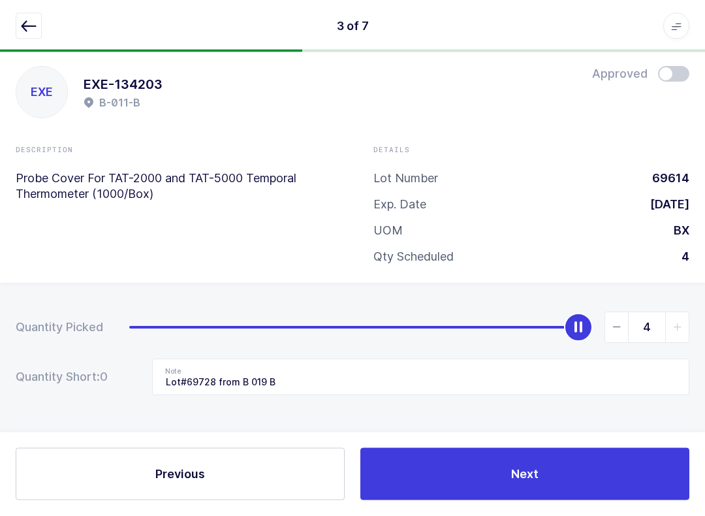
scroll to position [13, 0]
click at [22, 23] on icon "button" at bounding box center [29, 26] width 16 height 16
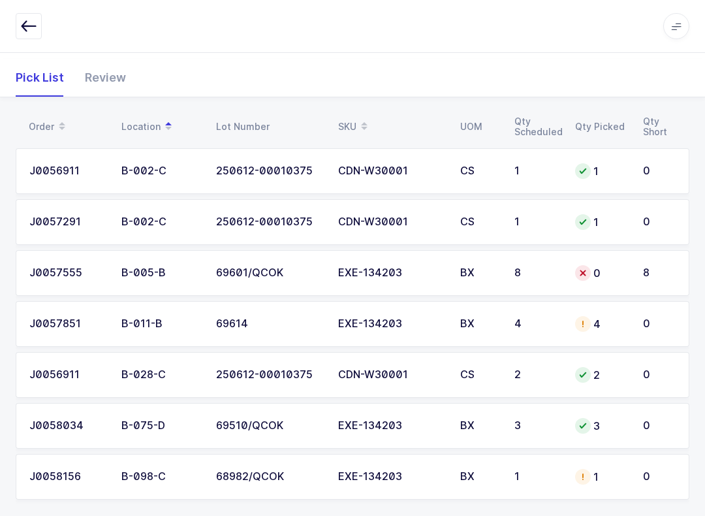
scroll to position [176, 0]
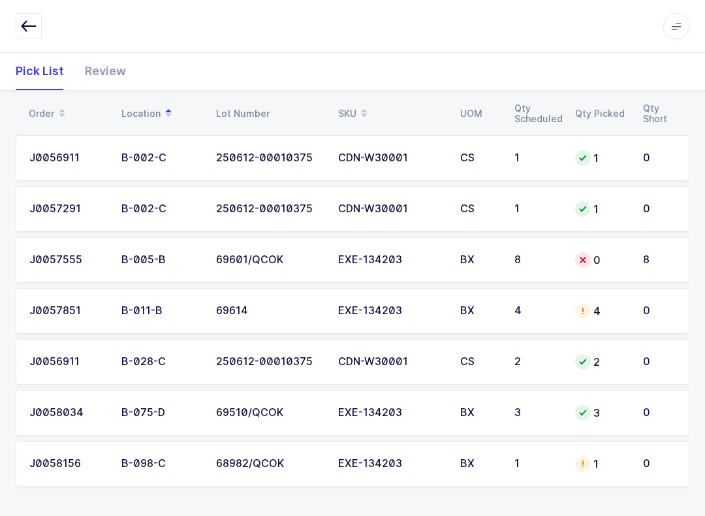
click at [200, 312] on td "B-011-B" at bounding box center [161, 311] width 95 height 46
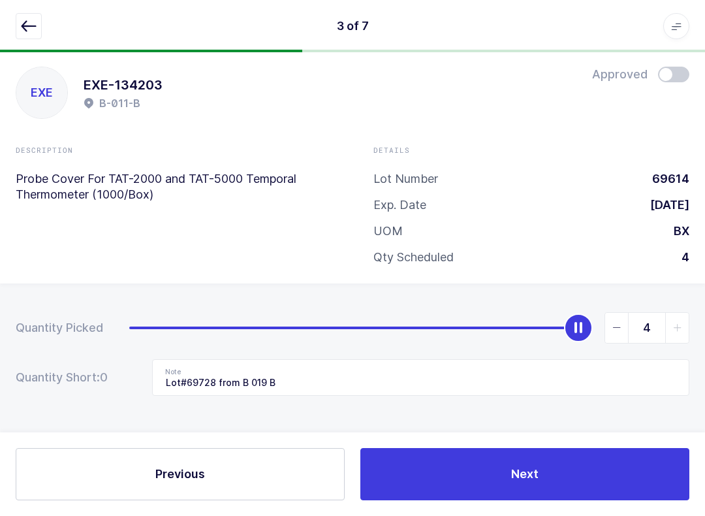
scroll to position [13, 0]
type input "0"
click at [334, 390] on input "Lot#69728 from B 019 B" at bounding box center [420, 377] width 537 height 37
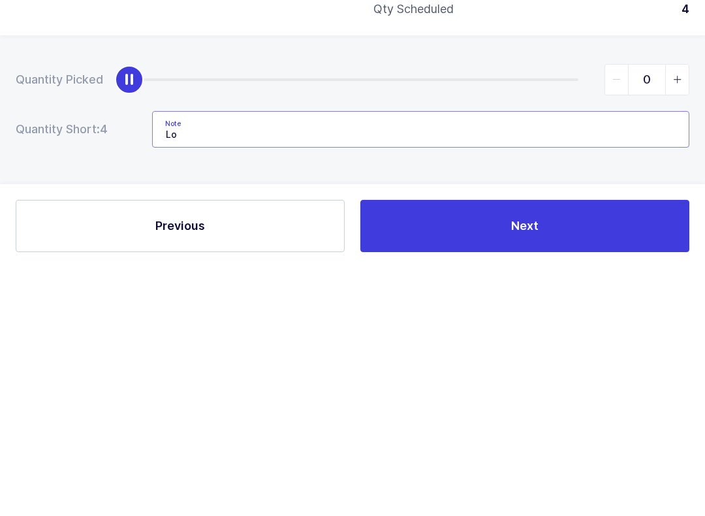
type input "L"
click at [528, 448] on button "Next" at bounding box center [524, 474] width 329 height 52
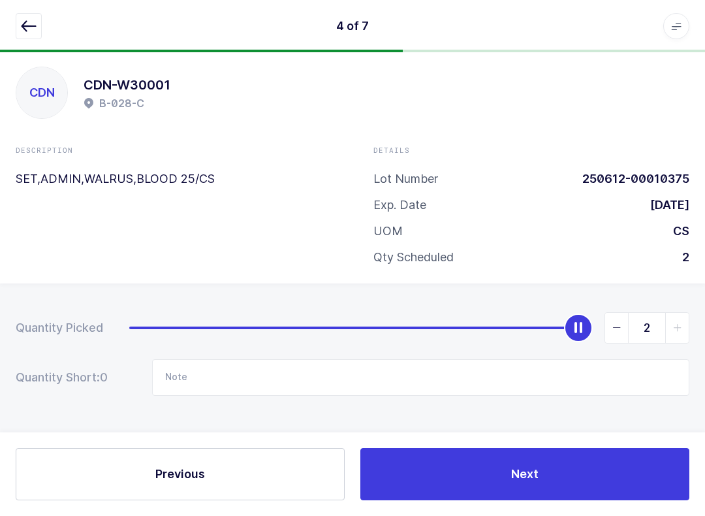
click at [24, 22] on icon "button" at bounding box center [29, 26] width 16 height 16
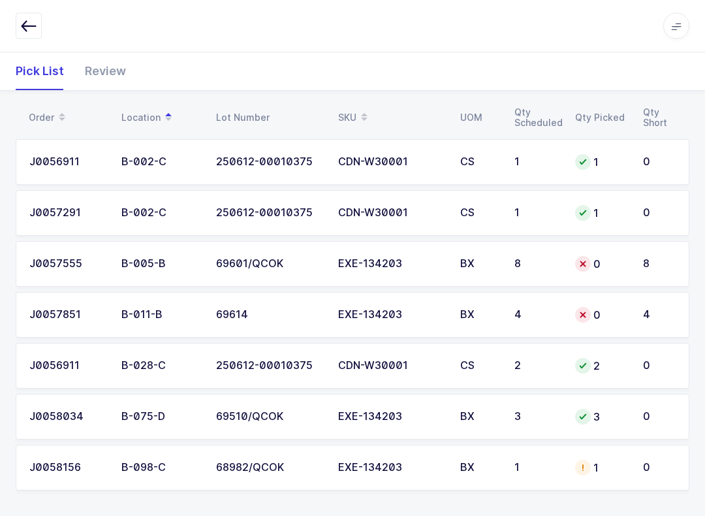
scroll to position [176, 0]
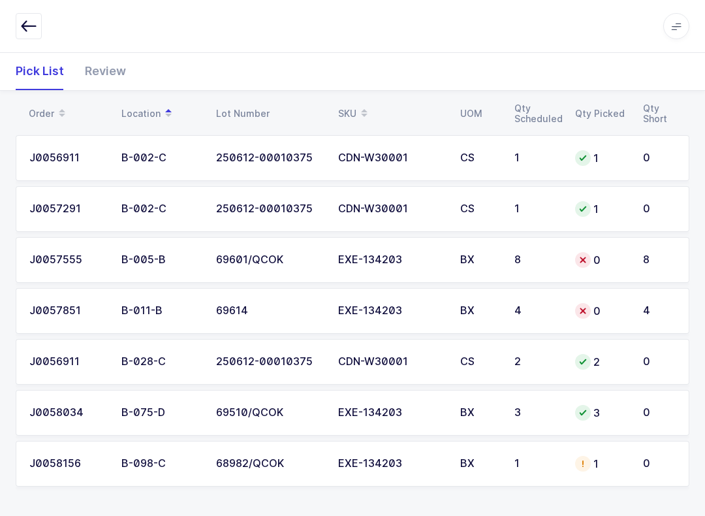
click at [528, 457] on td "1" at bounding box center [601, 464] width 68 height 46
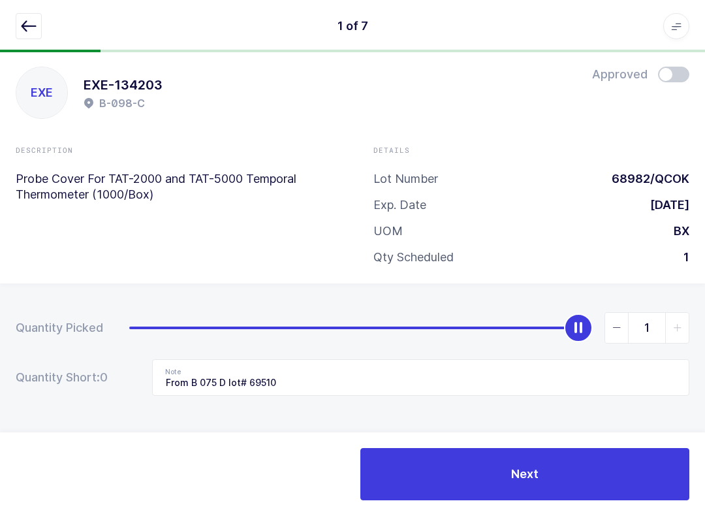
scroll to position [12, 0]
click at [23, 25] on icon "button" at bounding box center [29, 26] width 16 height 16
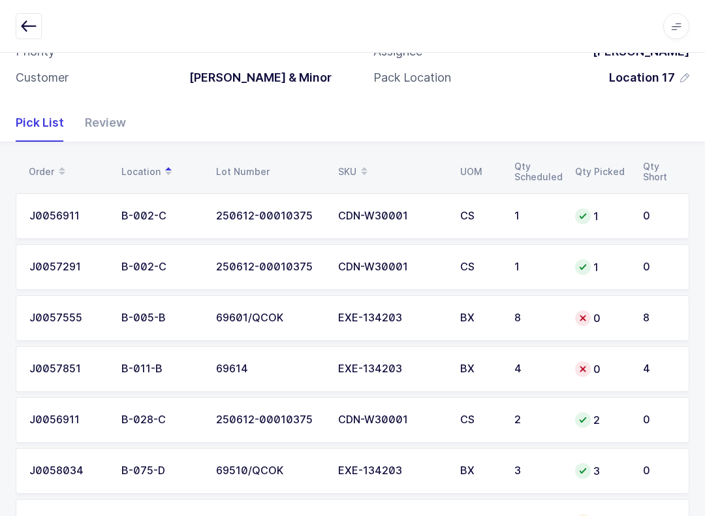
scroll to position [176, 0]
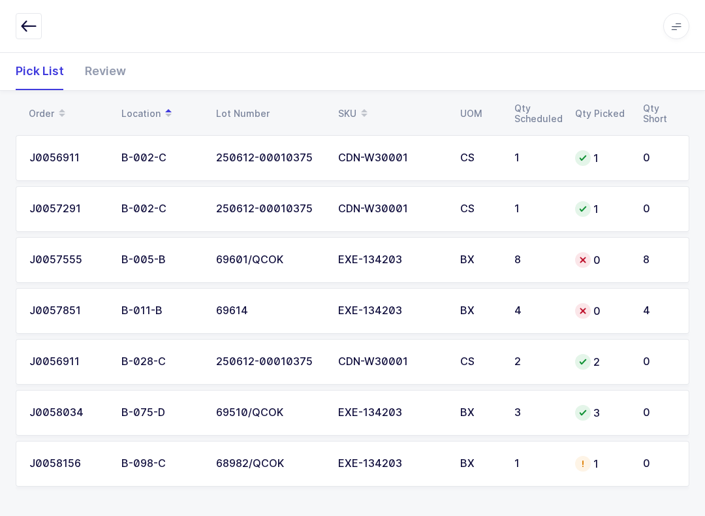
click at [528, 463] on td "1" at bounding box center [601, 464] width 68 height 46
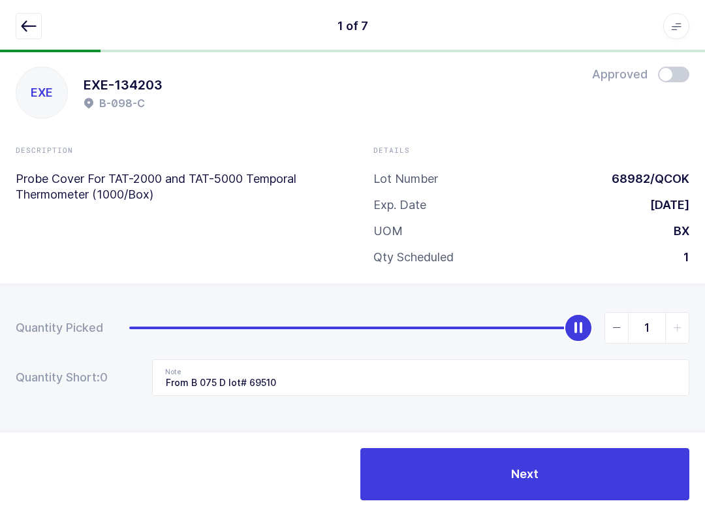
scroll to position [13, 0]
click at [27, 29] on icon "button" at bounding box center [29, 26] width 16 height 16
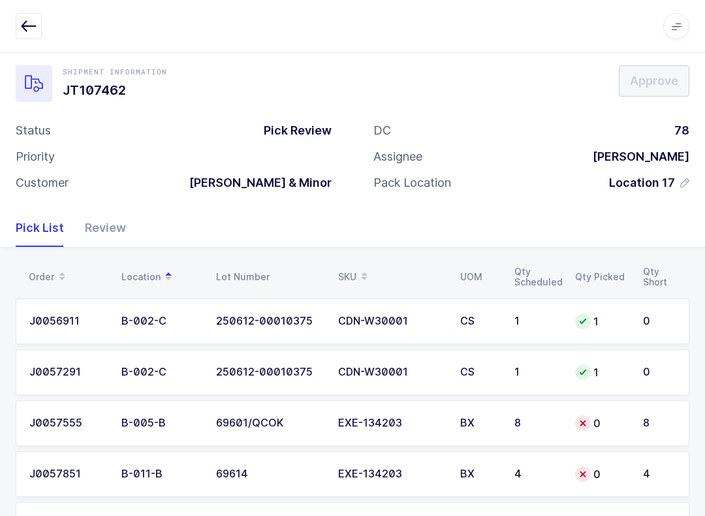
click at [37, 29] on button "button" at bounding box center [29, 26] width 26 height 26
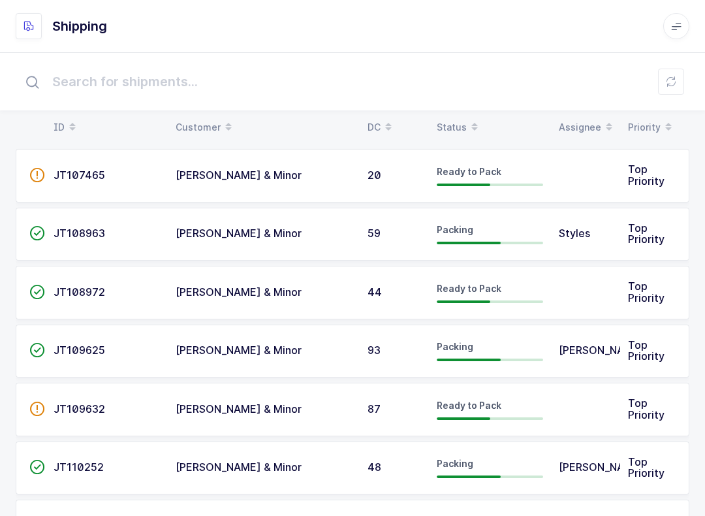
click at [454, 117] on div "Status" at bounding box center [490, 127] width 106 height 22
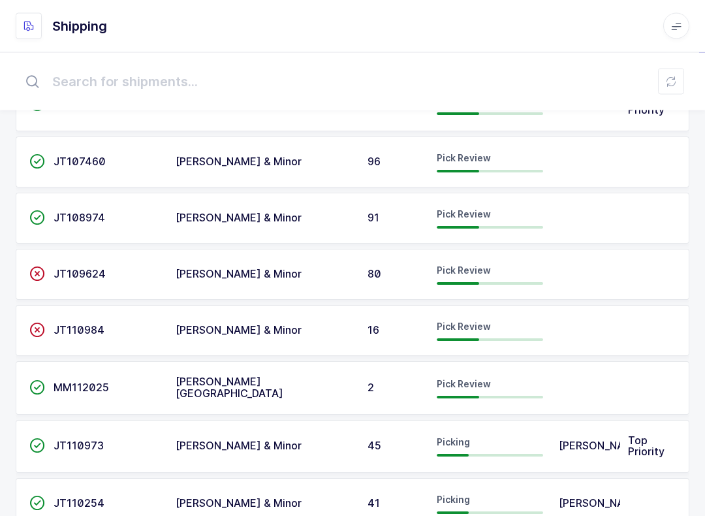
scroll to position [289, 0]
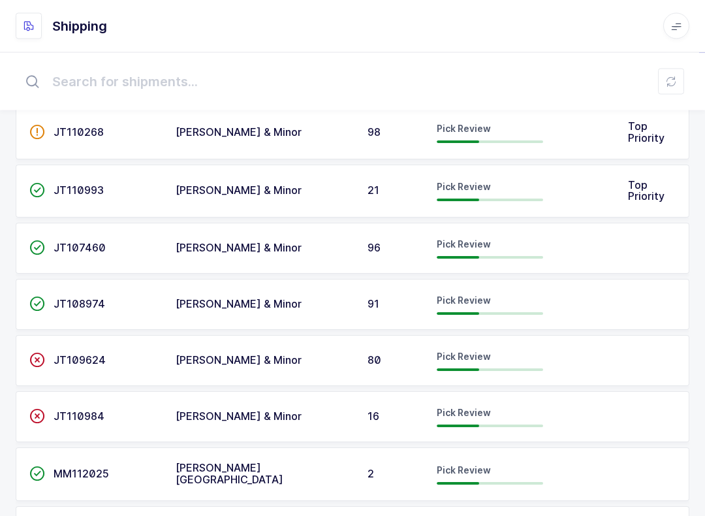
click at [495, 239] on div "Pick Review" at bounding box center [490, 248] width 106 height 21
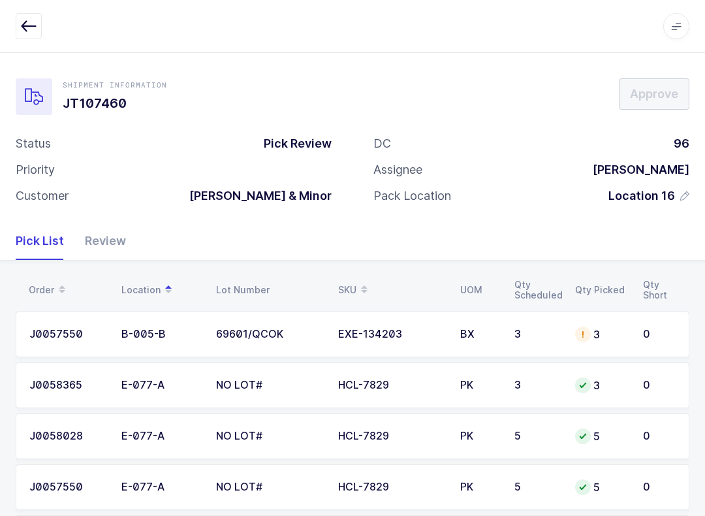
click at [114, 248] on div "Review" at bounding box center [100, 241] width 52 height 38
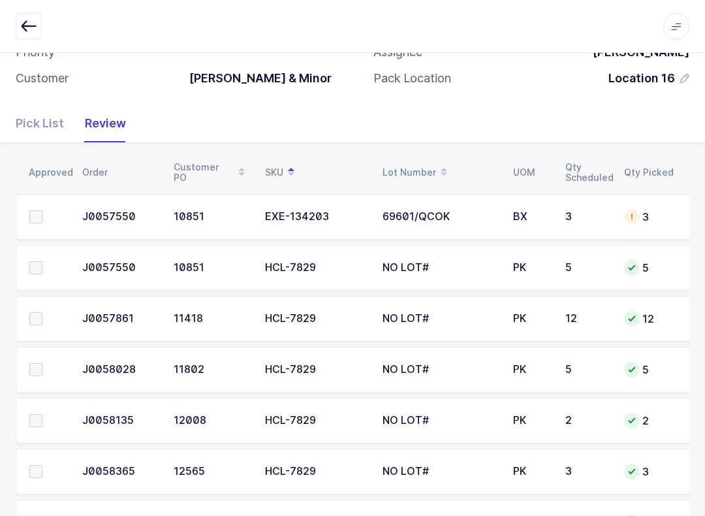
scroll to position [176, 0]
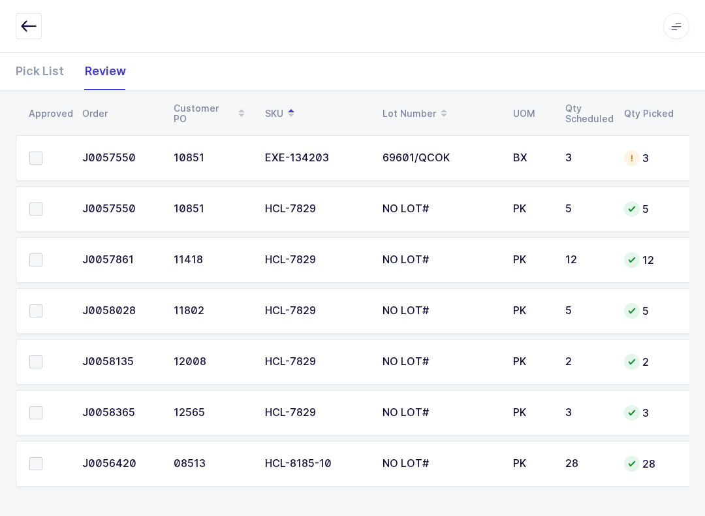
click at [39, 466] on span at bounding box center [35, 463] width 13 height 13
click at [42, 457] on input "checkbox" at bounding box center [42, 457] width 0 height 0
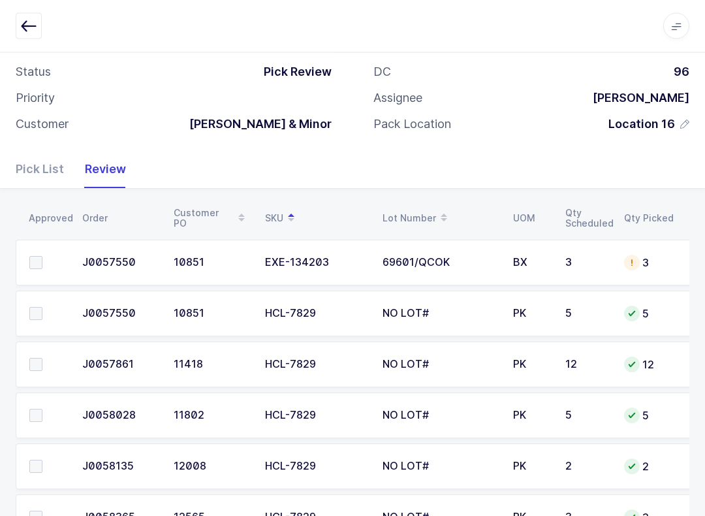
scroll to position [87, 0]
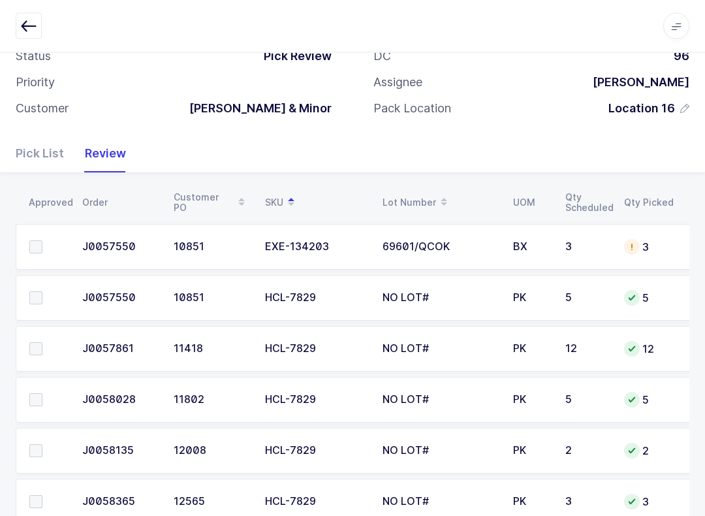
click at [27, 238] on td at bounding box center [45, 248] width 59 height 46
click at [46, 241] on label at bounding box center [47, 247] width 37 height 13
click at [42, 241] on input "checkbox" at bounding box center [42, 241] width 0 height 0
click at [41, 343] on span at bounding box center [35, 348] width 13 height 13
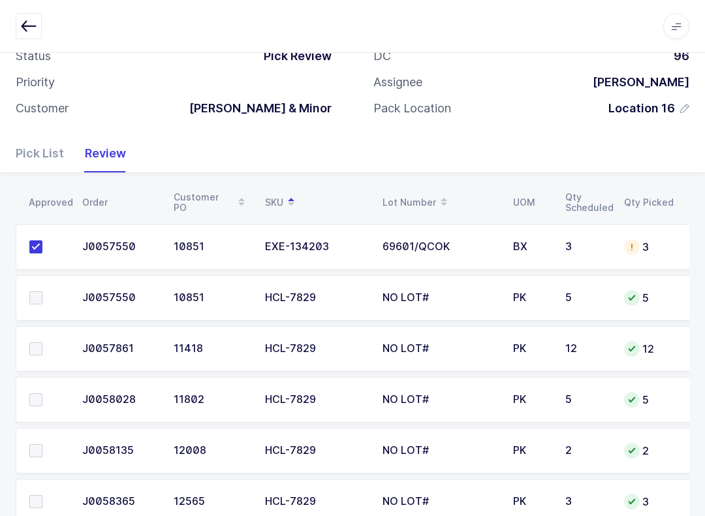
click at [42, 342] on input "checkbox" at bounding box center [42, 342] width 0 height 0
click at [35, 283] on td at bounding box center [45, 298] width 59 height 46
click at [31, 399] on span at bounding box center [35, 399] width 13 height 13
click at [42, 393] on input "checkbox" at bounding box center [42, 393] width 0 height 0
click at [33, 281] on td at bounding box center [45, 298] width 59 height 46
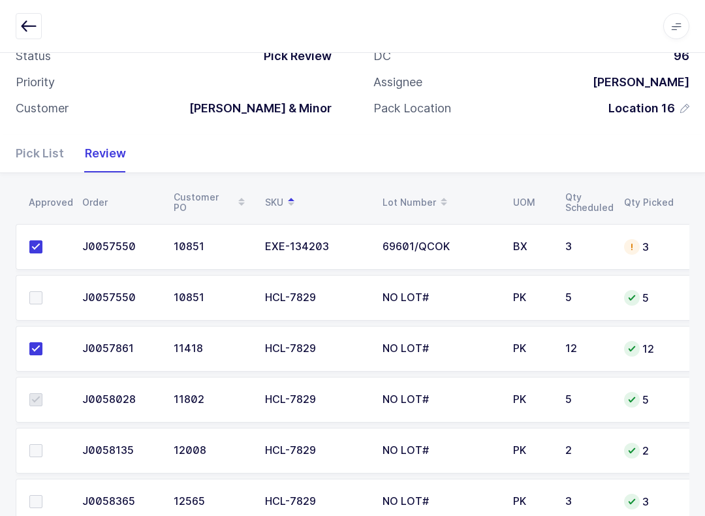
click at [39, 302] on span at bounding box center [35, 297] width 13 height 13
click at [42, 291] on input "checkbox" at bounding box center [42, 291] width 0 height 0
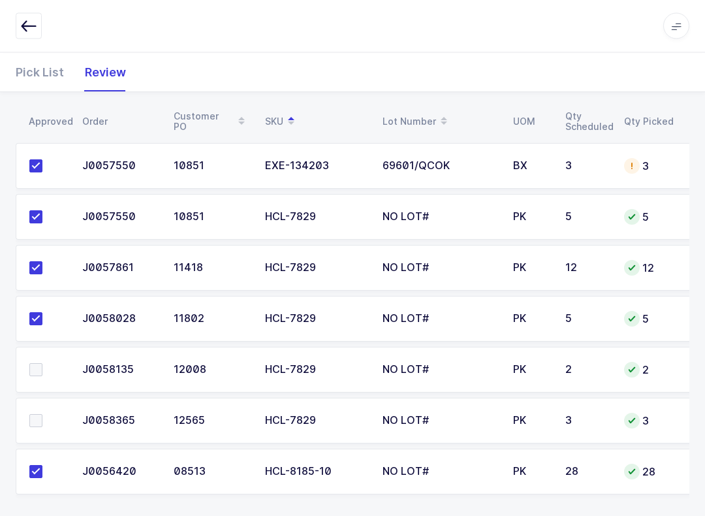
scroll to position [176, 0]
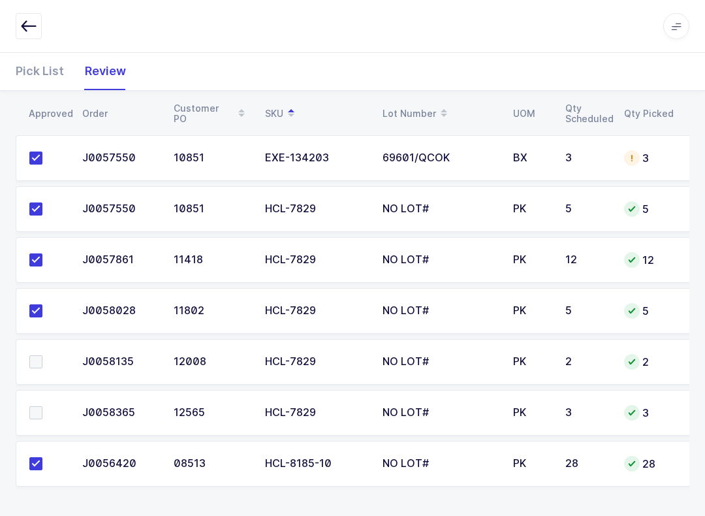
click at [50, 362] on label at bounding box center [47, 361] width 37 height 13
click at [42, 355] on input "checkbox" at bounding box center [42, 355] width 0 height 0
click at [40, 408] on span at bounding box center [35, 412] width 13 height 13
click at [42, 406] on input "checkbox" at bounding box center [42, 406] width 0 height 0
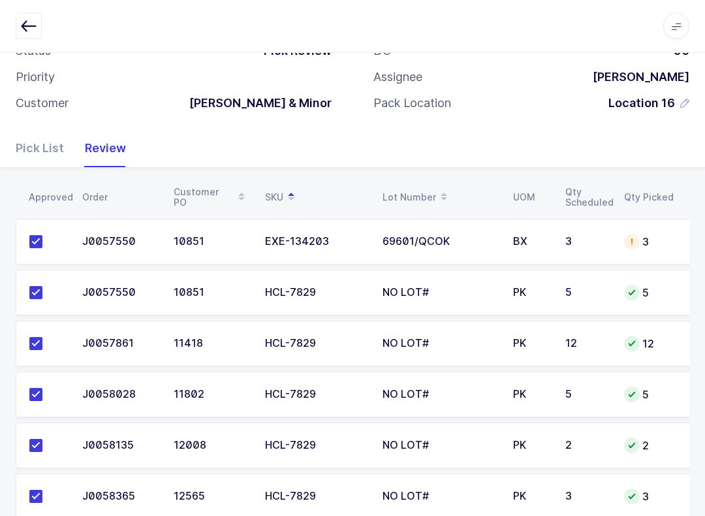
scroll to position [0, 0]
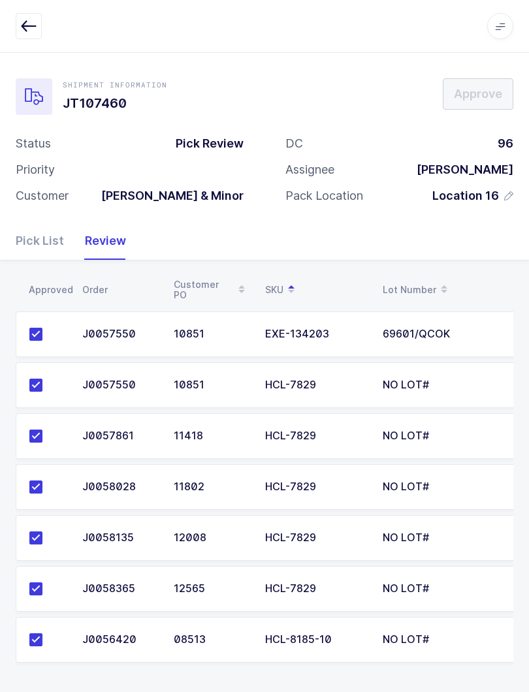
click at [39, 249] on div "Pick List" at bounding box center [45, 241] width 59 height 38
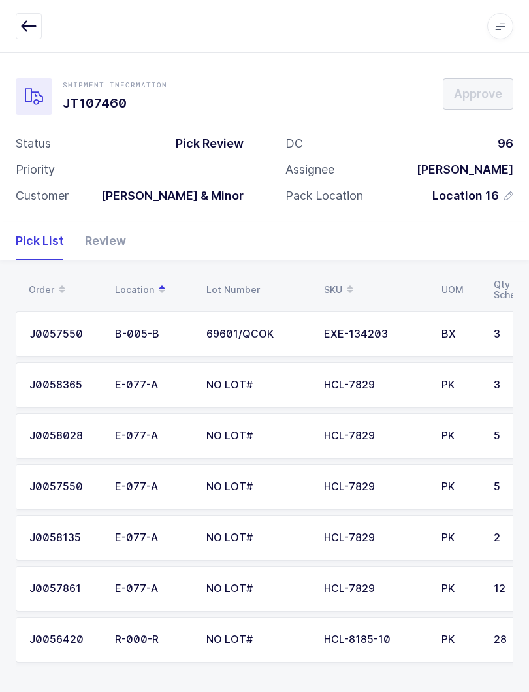
click at [102, 243] on div "Review" at bounding box center [100, 241] width 52 height 38
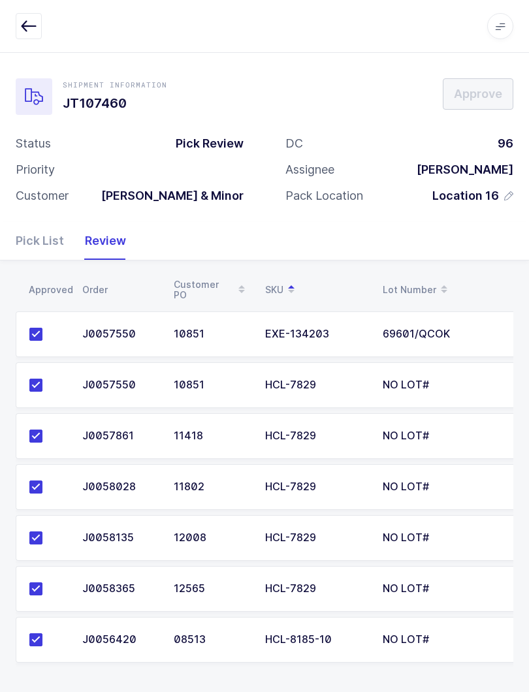
click at [478, 78] on div "Shipment Information JT107460 Approve Status Pick Review Priority Customer [PER…" at bounding box center [264, 137] width 529 height 170
click at [29, 30] on icon "button" at bounding box center [29, 26] width 16 height 16
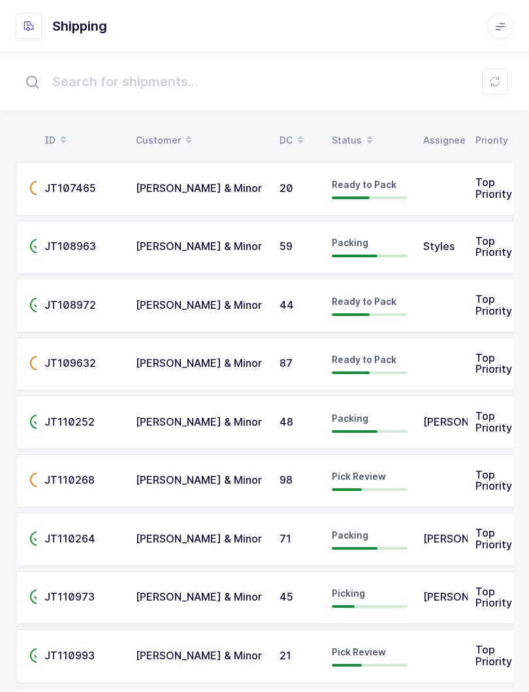
click at [490, 73] on button at bounding box center [495, 82] width 26 height 26
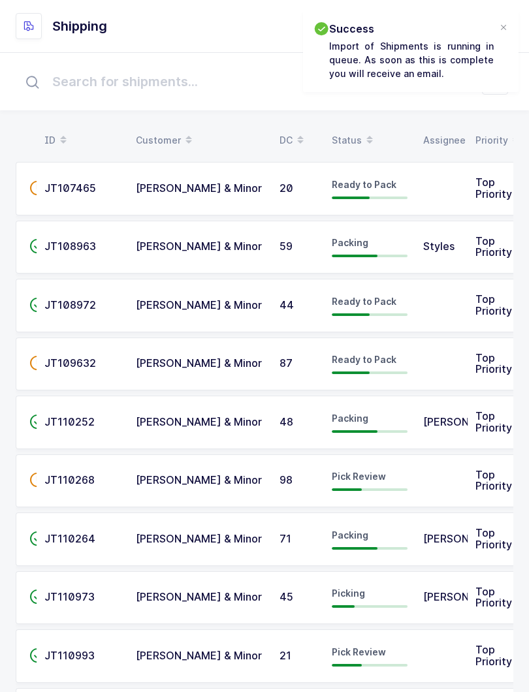
click at [504, 26] on div at bounding box center [503, 28] width 10 height 12
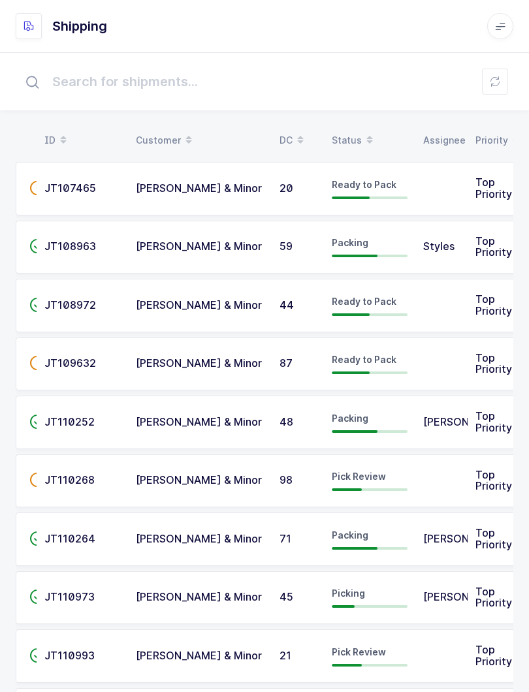
click at [357, 147] on div "Status" at bounding box center [370, 140] width 76 height 22
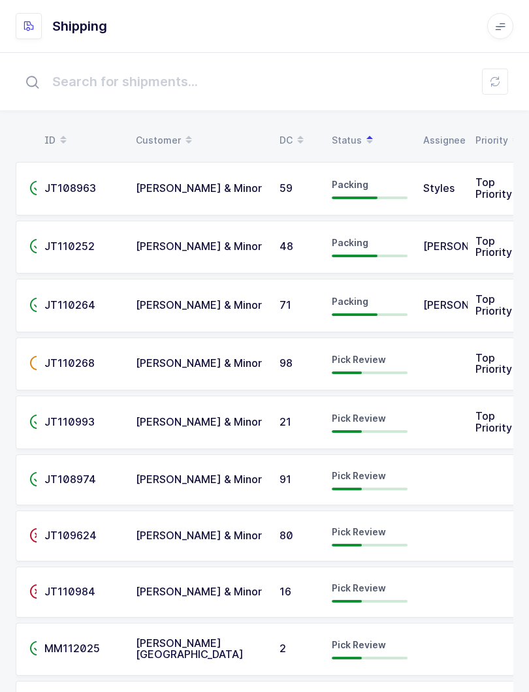
click at [378, 478] on div "Pick Review" at bounding box center [370, 479] width 76 height 21
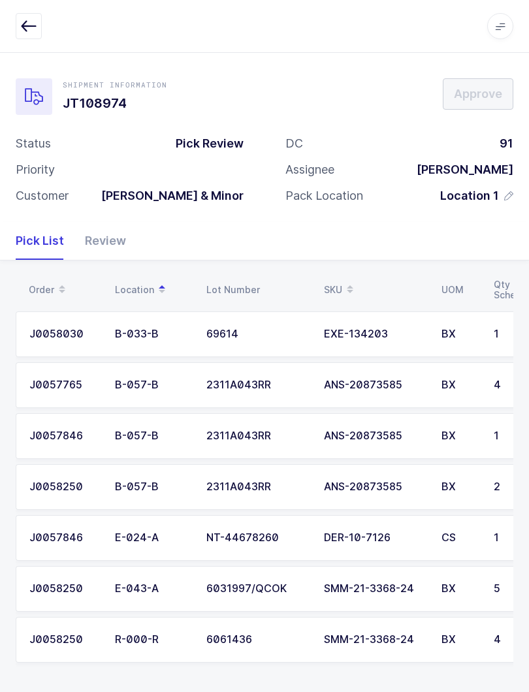
click at [95, 251] on div "Review" at bounding box center [100, 241] width 52 height 38
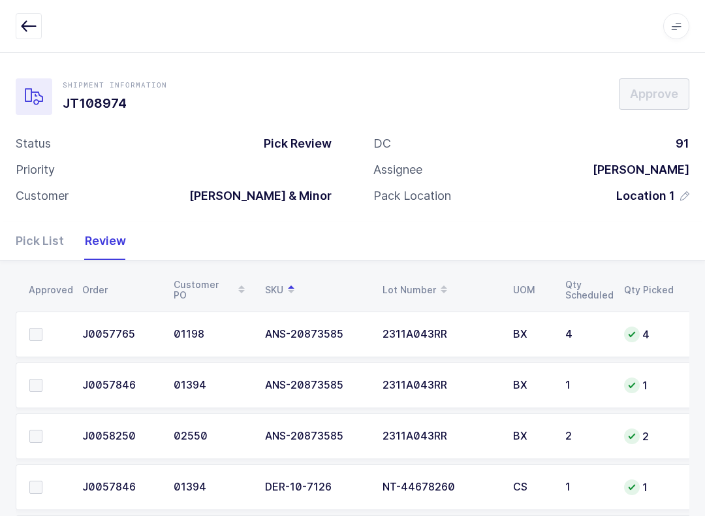
click at [35, 489] on span at bounding box center [35, 486] width 13 height 13
click at [42, 480] on input "checkbox" at bounding box center [42, 480] width 0 height 0
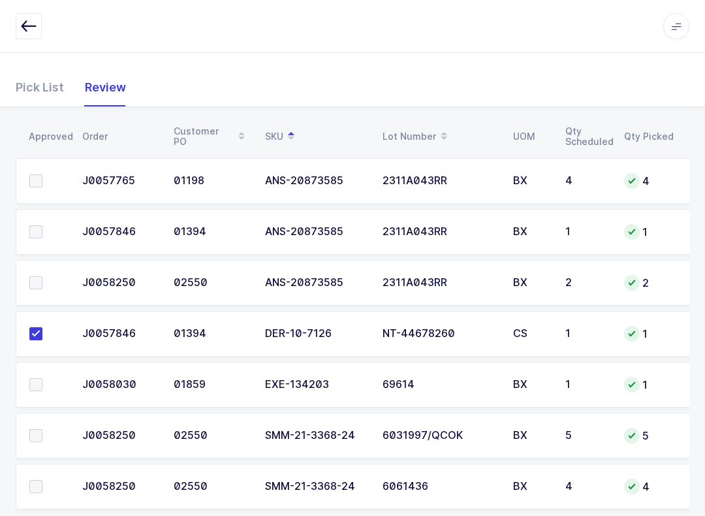
scroll to position [176, 0]
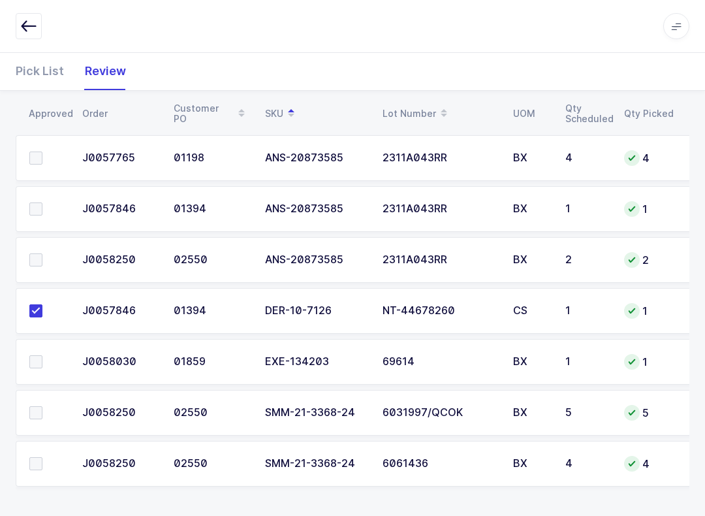
click at [39, 355] on span at bounding box center [35, 361] width 13 height 13
click at [42, 355] on input "checkbox" at bounding box center [42, 355] width 0 height 0
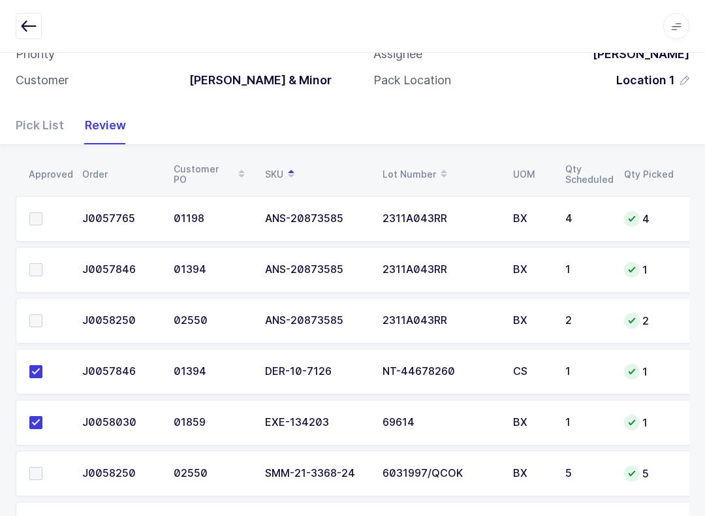
scroll to position [115, 0]
click at [46, 315] on label at bounding box center [47, 321] width 37 height 13
click at [42, 315] on input "checkbox" at bounding box center [42, 315] width 0 height 0
click at [42, 268] on label at bounding box center [47, 269] width 37 height 13
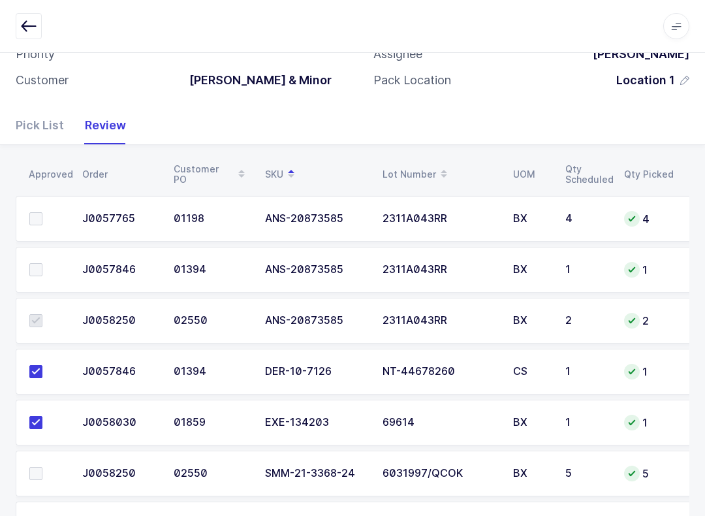
click at [42, 263] on input "checkbox" at bounding box center [42, 263] width 0 height 0
click at [46, 214] on label at bounding box center [47, 218] width 37 height 13
click at [42, 212] on input "checkbox" at bounding box center [42, 212] width 0 height 0
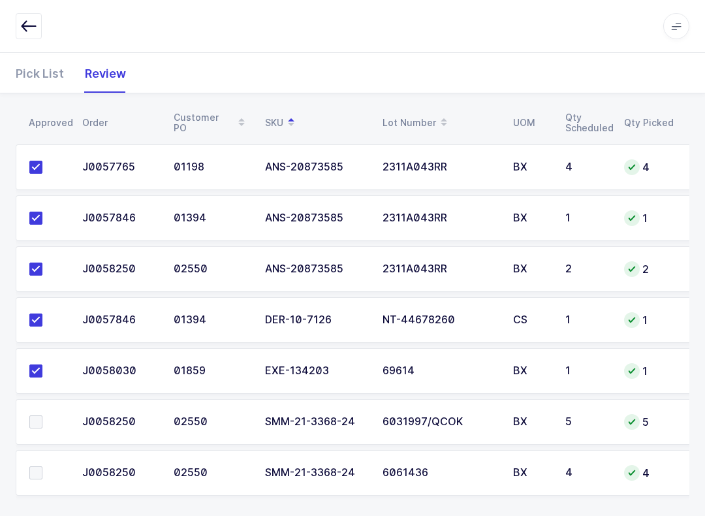
scroll to position [176, 0]
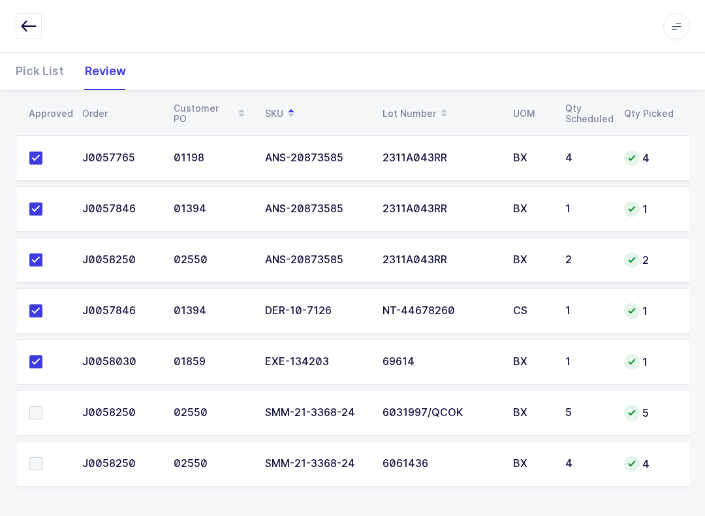
click at [42, 448] on td at bounding box center [45, 464] width 59 height 46
click at [52, 460] on label at bounding box center [47, 463] width 37 height 13
click at [42, 457] on input "checkbox" at bounding box center [42, 457] width 0 height 0
click at [38, 415] on span at bounding box center [35, 412] width 13 height 13
click at [42, 406] on input "checkbox" at bounding box center [42, 406] width 0 height 0
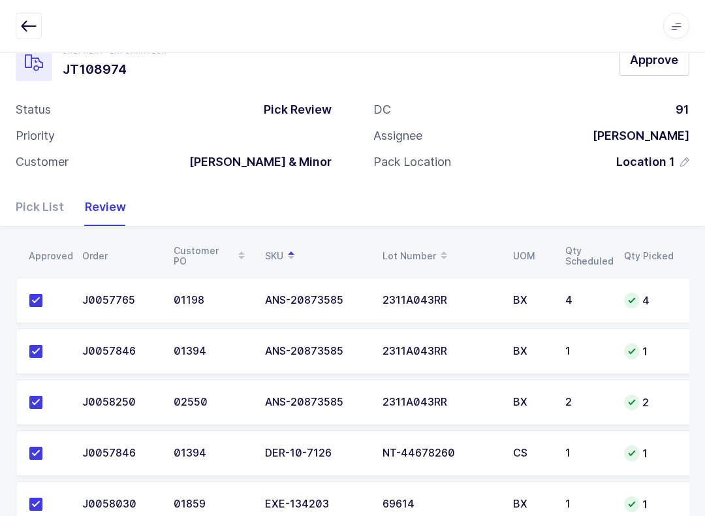
scroll to position [0, 0]
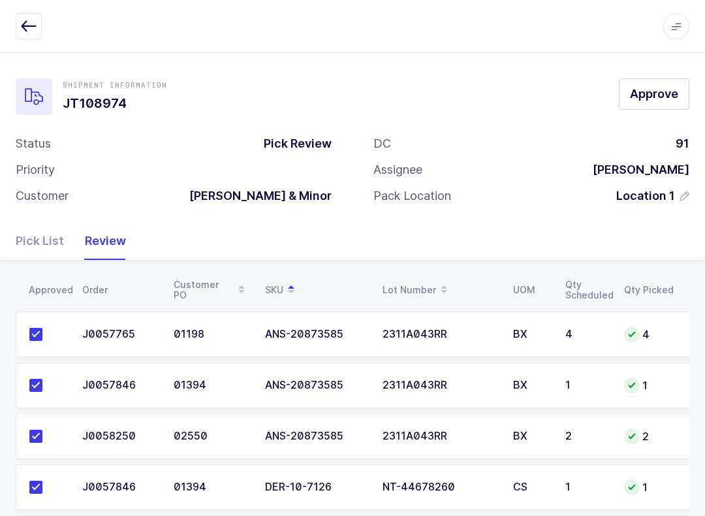
click at [528, 108] on button "Approve" at bounding box center [654, 93] width 70 height 31
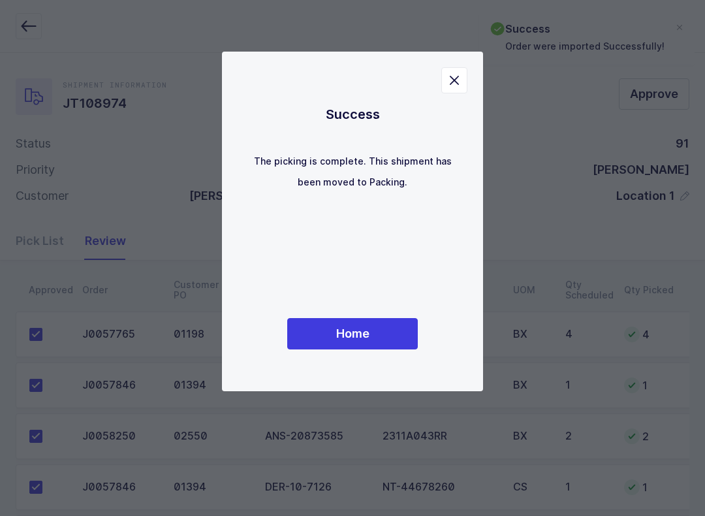
click at [364, 324] on button "Home" at bounding box center [352, 333] width 131 height 31
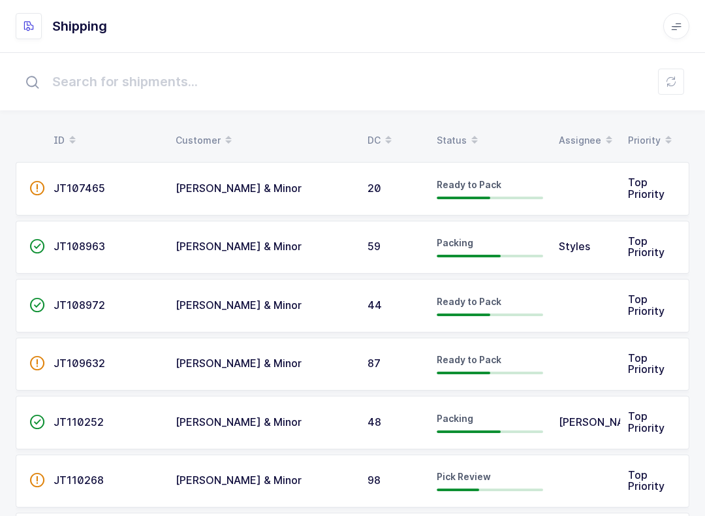
click at [467, 133] on span at bounding box center [475, 140] width 16 height 22
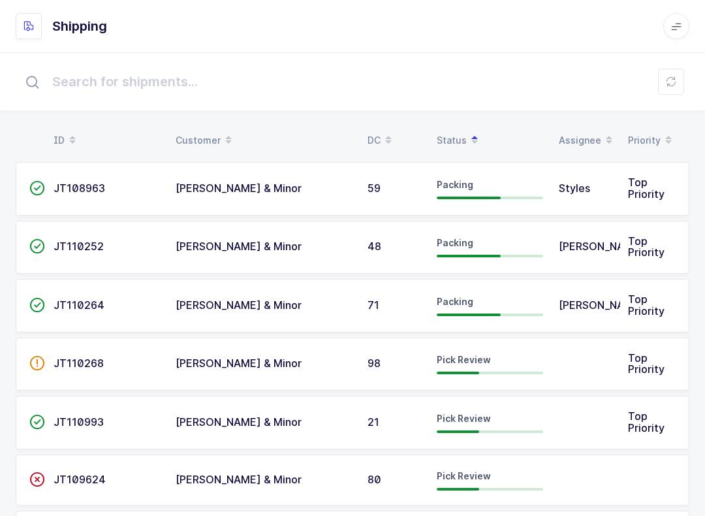
click at [528, 83] on button at bounding box center [671, 82] width 26 height 26
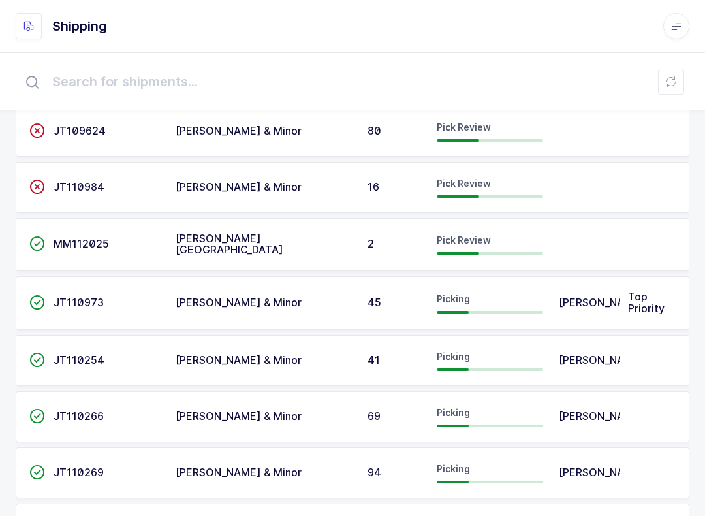
scroll to position [331, 0]
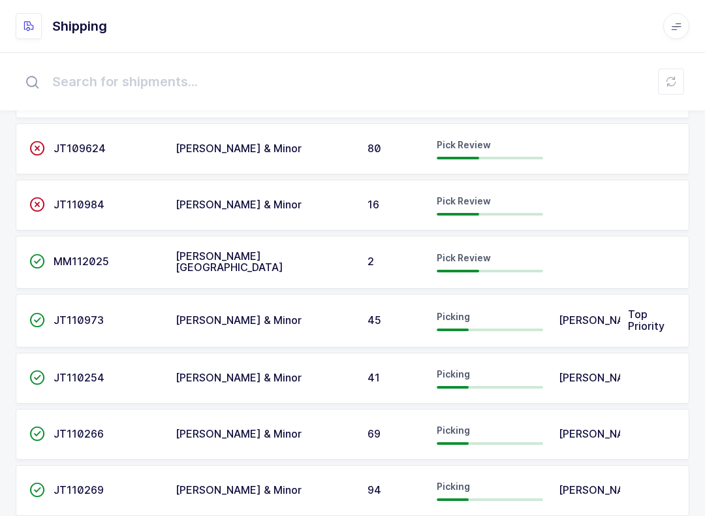
click at [87, 198] on span "JT110984" at bounding box center [79, 204] width 51 height 13
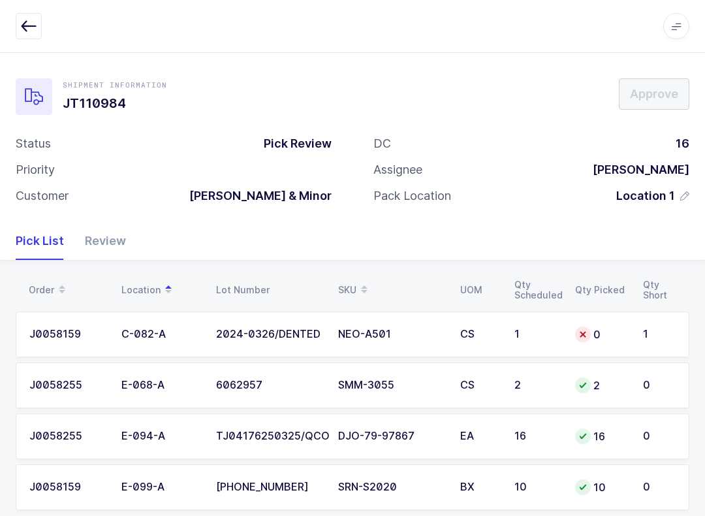
scroll to position [23, 0]
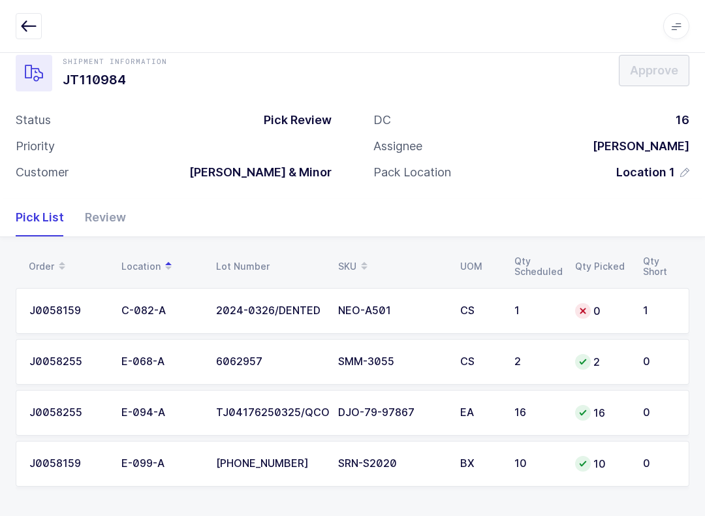
click at [528, 311] on div "0" at bounding box center [601, 311] width 52 height 16
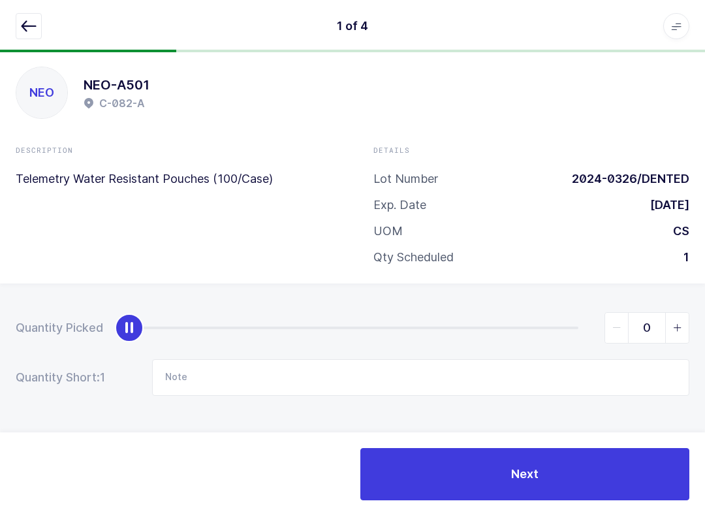
click at [528, 324] on span "slider between 0 and 1" at bounding box center [676, 328] width 23 height 30
type input "1"
click at [29, 14] on button "button" at bounding box center [29, 26] width 26 height 26
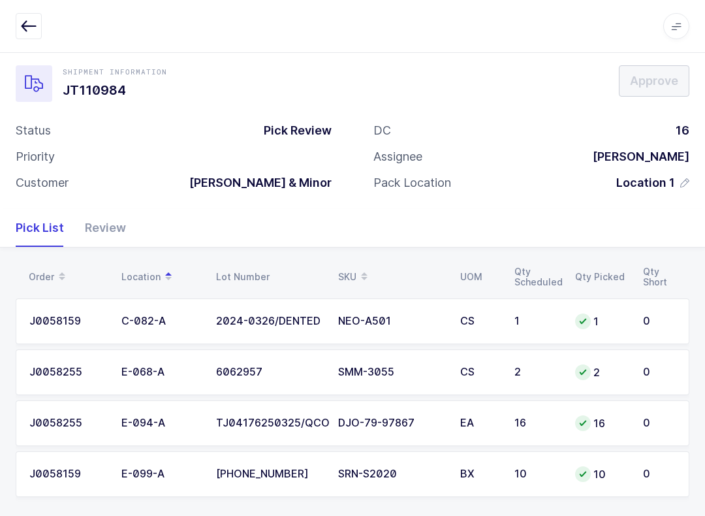
click at [108, 233] on div "Review" at bounding box center [100, 228] width 52 height 38
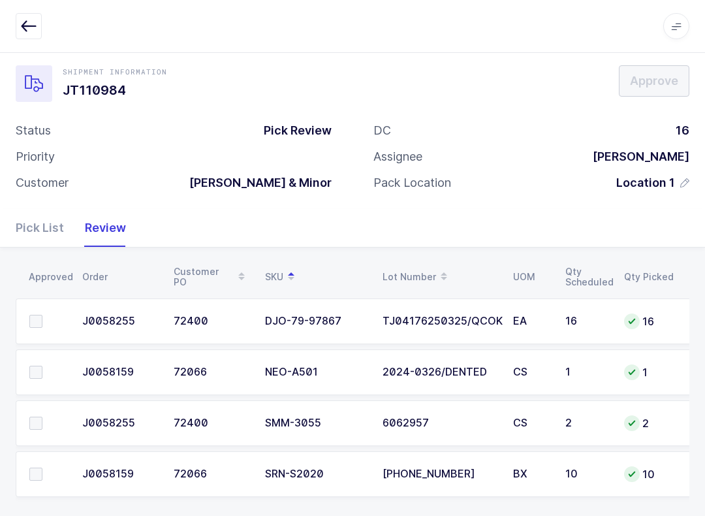
scroll to position [23, 0]
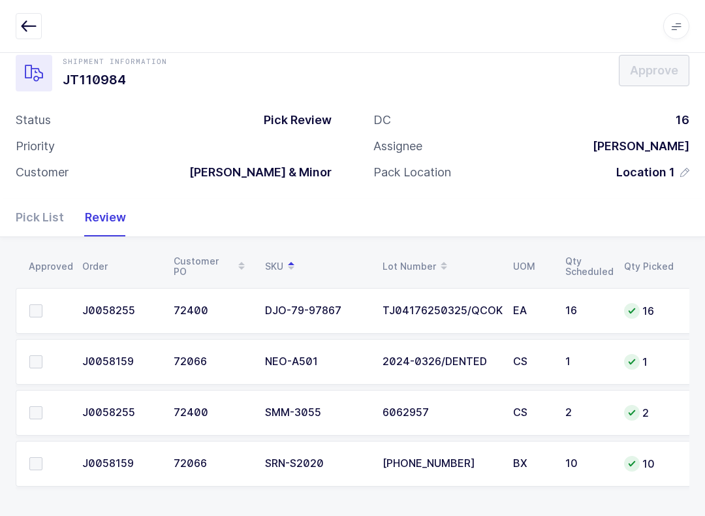
click at [37, 406] on span at bounding box center [35, 412] width 13 height 13
click at [42, 406] on input "checkbox" at bounding box center [42, 406] width 0 height 0
click at [41, 359] on span at bounding box center [35, 361] width 13 height 13
click at [42, 355] on input "checkbox" at bounding box center [42, 355] width 0 height 0
click at [44, 457] on label at bounding box center [47, 463] width 37 height 13
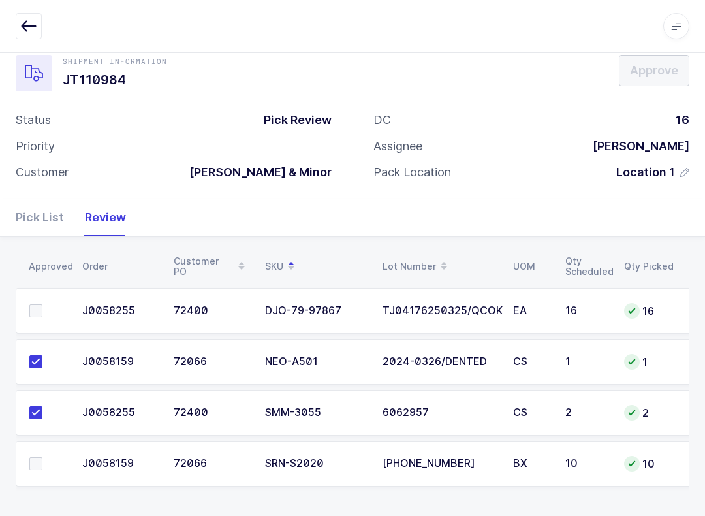
click at [42, 457] on input "checkbox" at bounding box center [42, 457] width 0 height 0
click at [48, 304] on label at bounding box center [47, 310] width 37 height 13
click at [42, 304] on input "checkbox" at bounding box center [42, 304] width 0 height 0
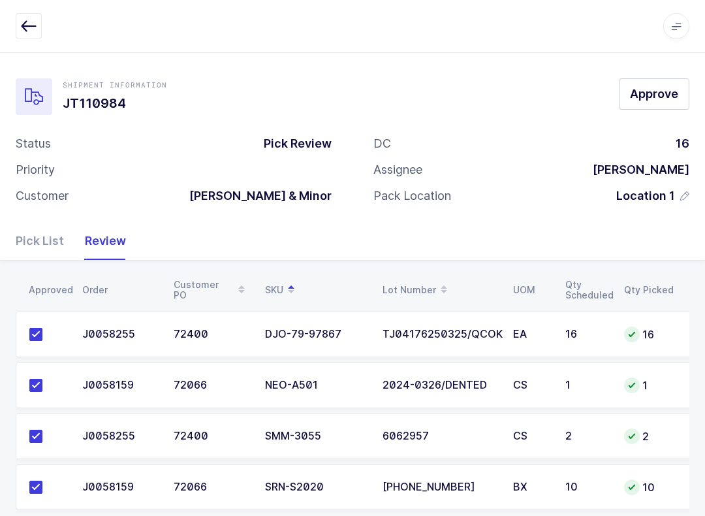
click at [528, 108] on button "Approve" at bounding box center [654, 93] width 70 height 31
click at [28, 21] on icon "button" at bounding box center [29, 26] width 16 height 16
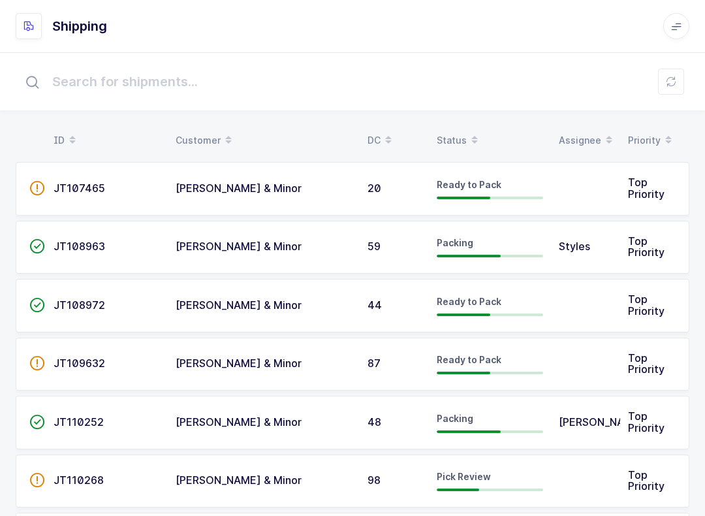
click at [466, 127] on table "ID Customer DC Status Assignee Priority" at bounding box center [353, 140] width 674 height 33
click at [467, 138] on span at bounding box center [475, 140] width 16 height 22
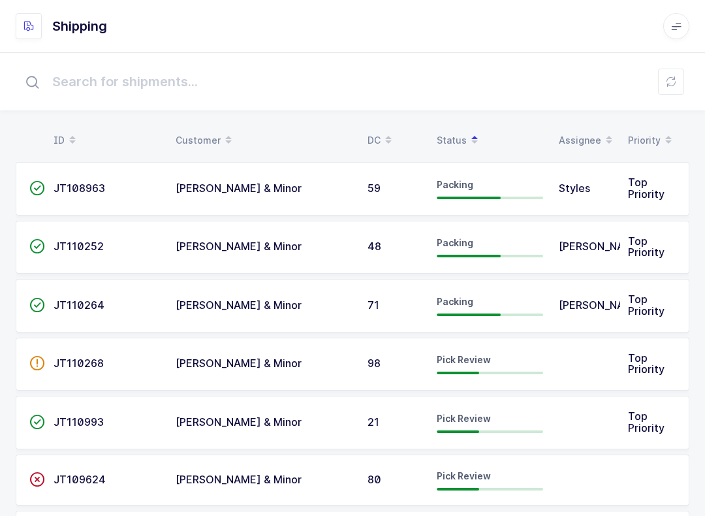
click at [478, 416] on span "Pick Review" at bounding box center [464, 417] width 54 height 11
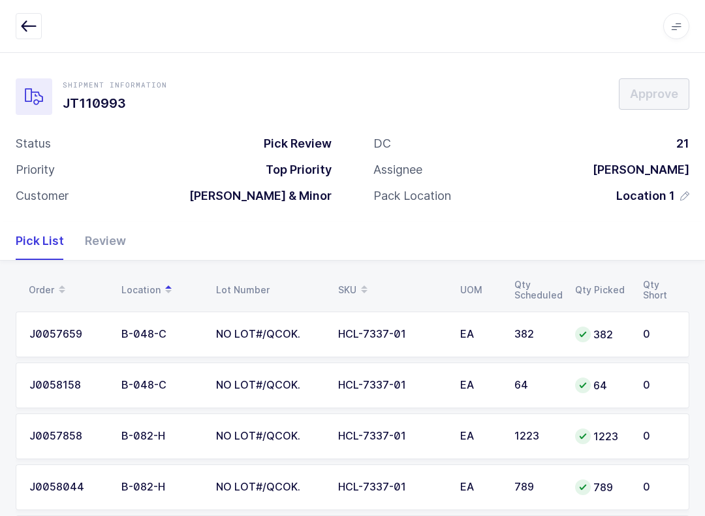
click at [99, 236] on div "Review" at bounding box center [100, 241] width 52 height 38
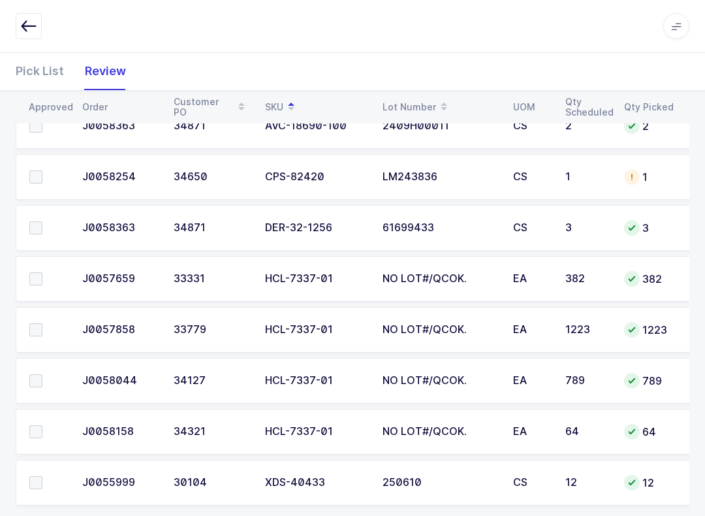
scroll to position [278, 0]
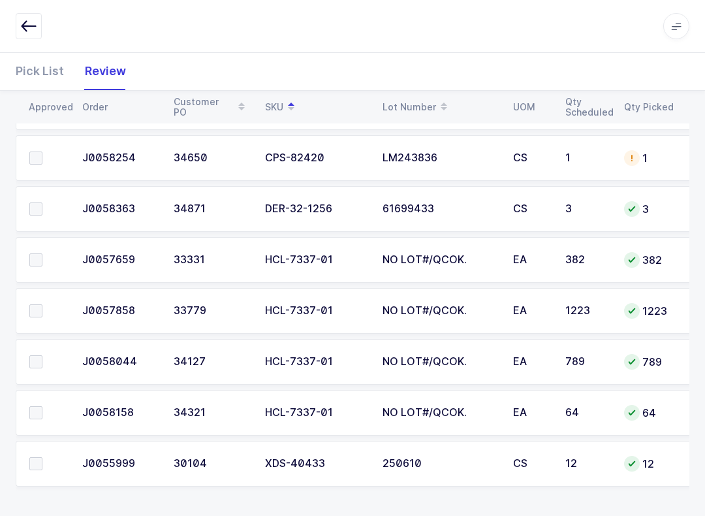
click at [41, 406] on span at bounding box center [35, 412] width 13 height 13
click at [42, 406] on input "checkbox" at bounding box center [42, 406] width 0 height 0
click at [48, 355] on label at bounding box center [47, 361] width 37 height 13
click at [42, 355] on input "checkbox" at bounding box center [42, 355] width 0 height 0
click at [40, 308] on span at bounding box center [35, 310] width 13 height 13
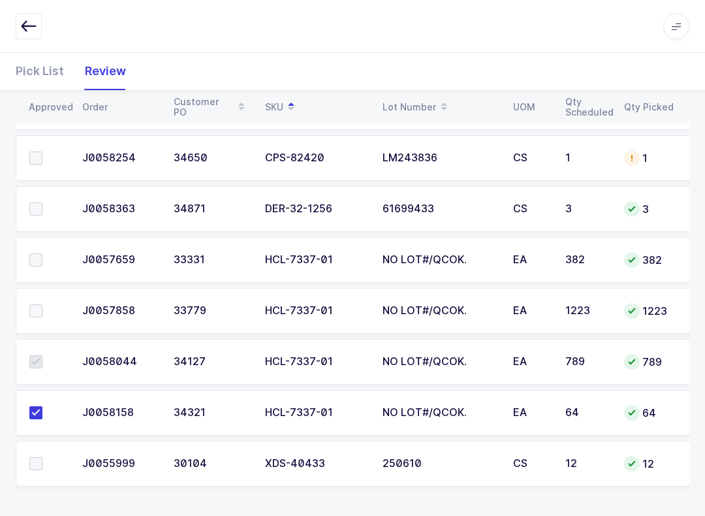
click at [42, 304] on input "checkbox" at bounding box center [42, 304] width 0 height 0
click at [37, 262] on span at bounding box center [35, 259] width 13 height 13
click at [42, 253] on input "checkbox" at bounding box center [42, 253] width 0 height 0
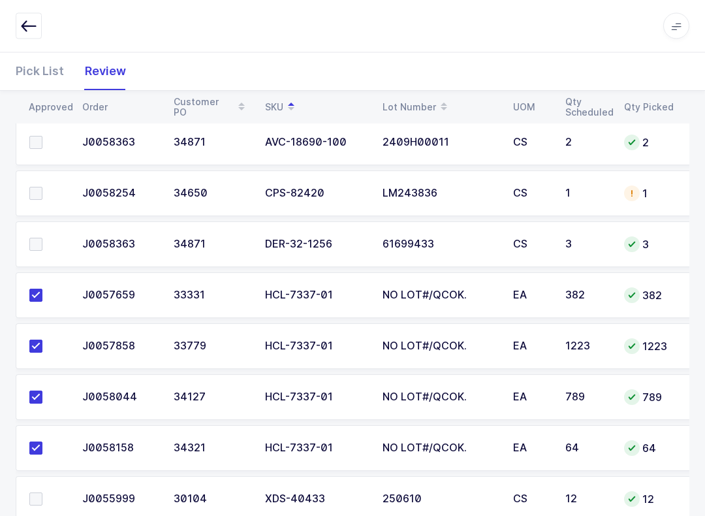
scroll to position [231, 0]
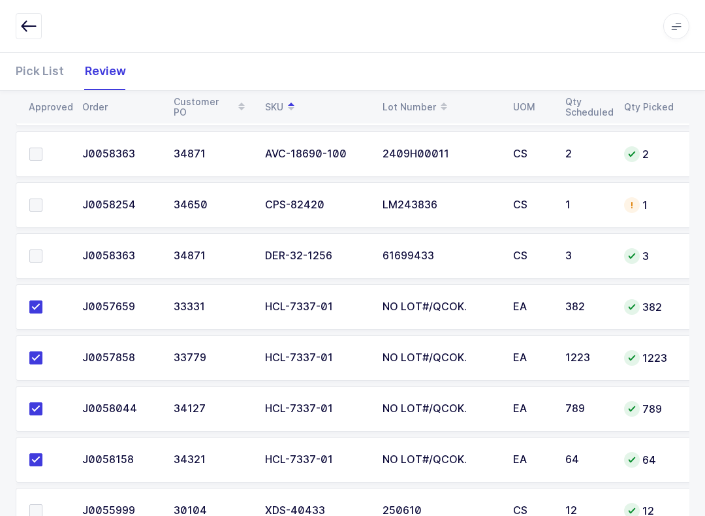
click at [52, 205] on label at bounding box center [47, 204] width 37 height 13
click at [42, 198] on input "checkbox" at bounding box center [42, 198] width 0 height 0
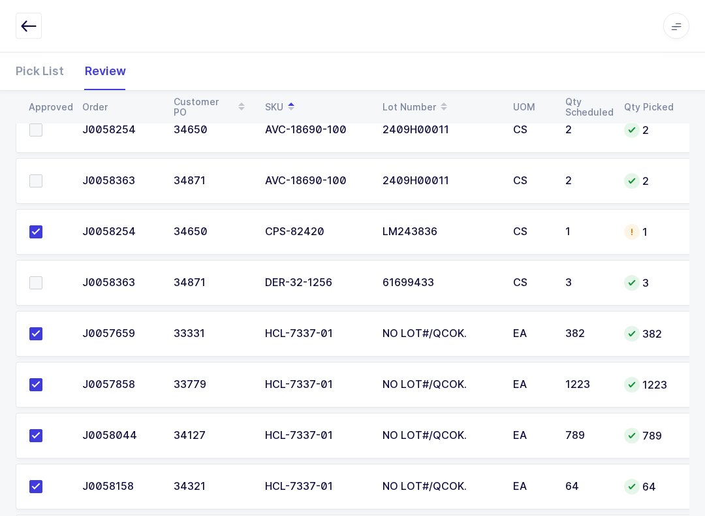
scroll to position [158, 0]
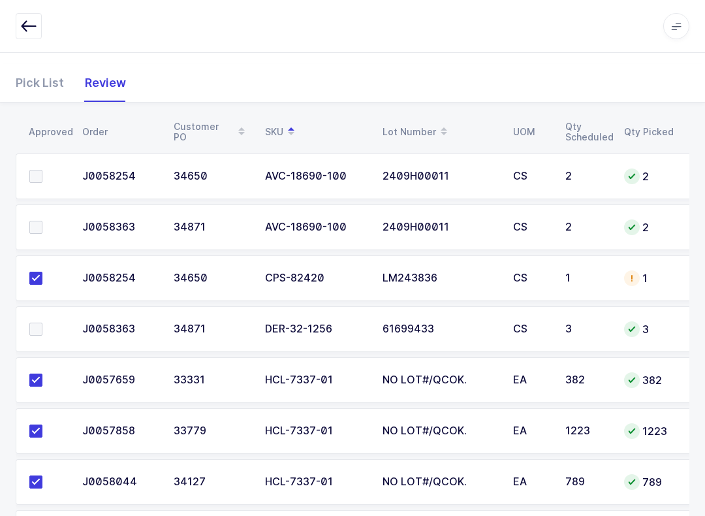
click at [44, 228] on label at bounding box center [47, 227] width 37 height 13
click at [42, 221] on input "checkbox" at bounding box center [42, 221] width 0 height 0
click at [33, 180] on span at bounding box center [35, 176] width 13 height 13
click at [42, 170] on input "checkbox" at bounding box center [42, 170] width 0 height 0
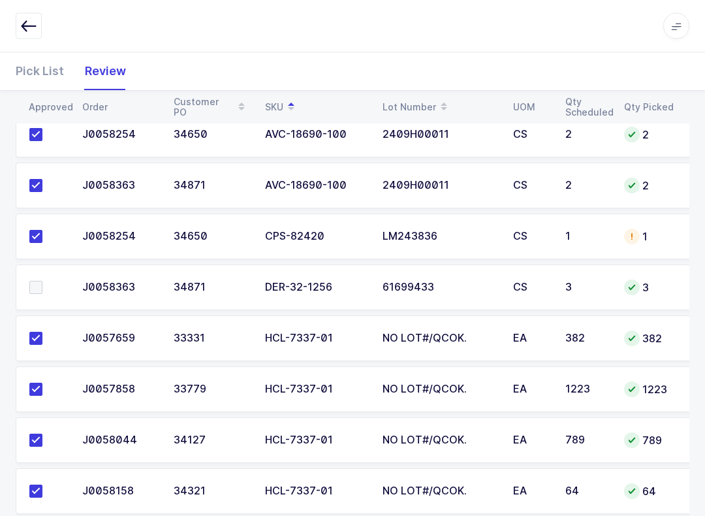
scroll to position [278, 0]
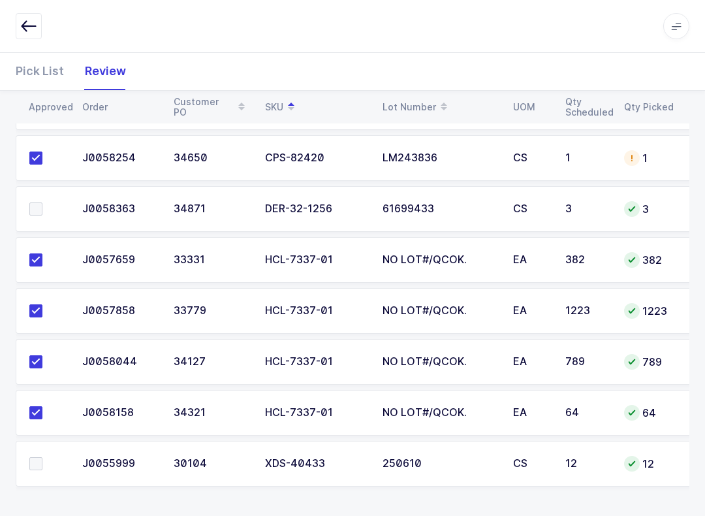
click at [37, 465] on span at bounding box center [35, 463] width 13 height 13
click at [42, 457] on input "checkbox" at bounding box center [42, 457] width 0 height 0
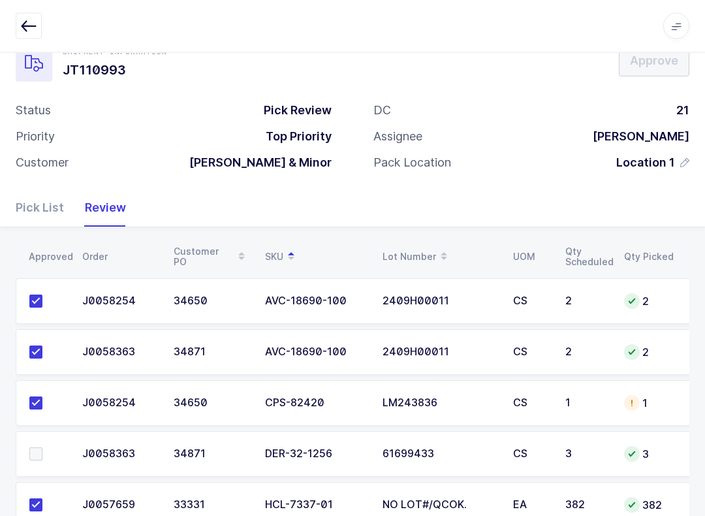
scroll to position [0, 0]
click at [43, 450] on label at bounding box center [47, 454] width 37 height 13
click at [42, 448] on input "checkbox" at bounding box center [42, 448] width 0 height 0
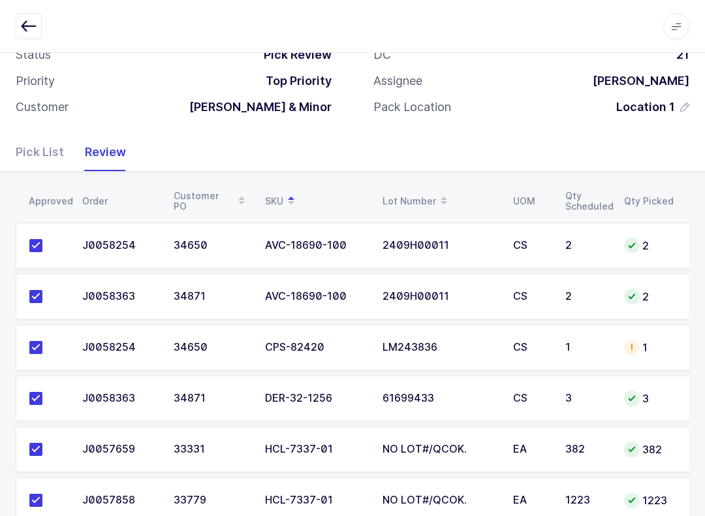
scroll to position [74, 0]
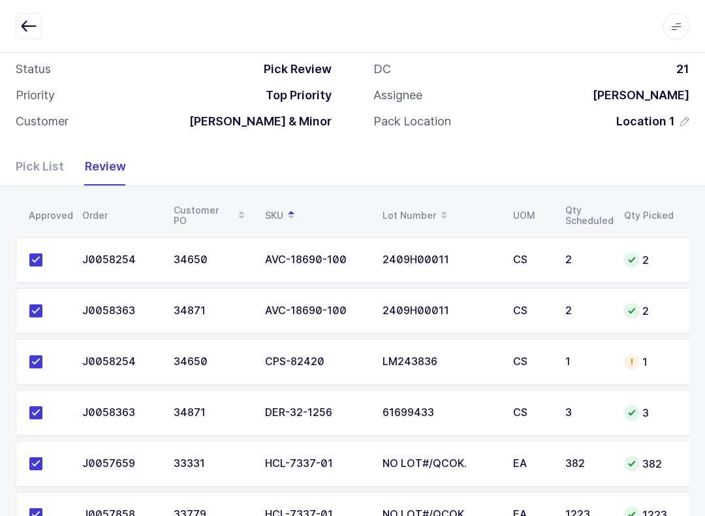
click at [119, 356] on div "J0058254" at bounding box center [120, 362] width 76 height 12
click at [106, 350] on td "J0058254" at bounding box center [119, 362] width 91 height 46
click at [52, 170] on div "Pick List" at bounding box center [45, 166] width 59 height 38
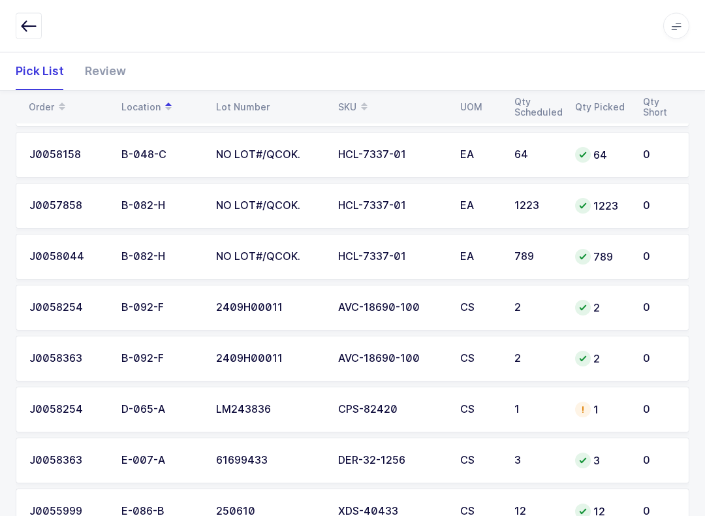
scroll to position [278, 0]
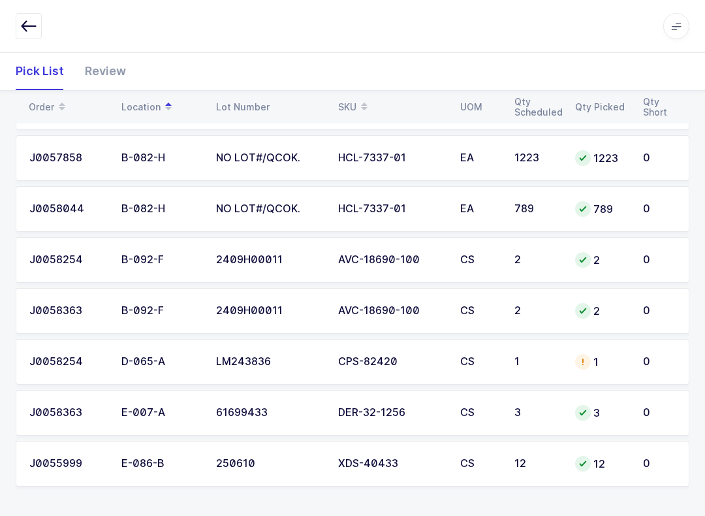
click at [133, 357] on div "D-065-A" at bounding box center [160, 362] width 79 height 12
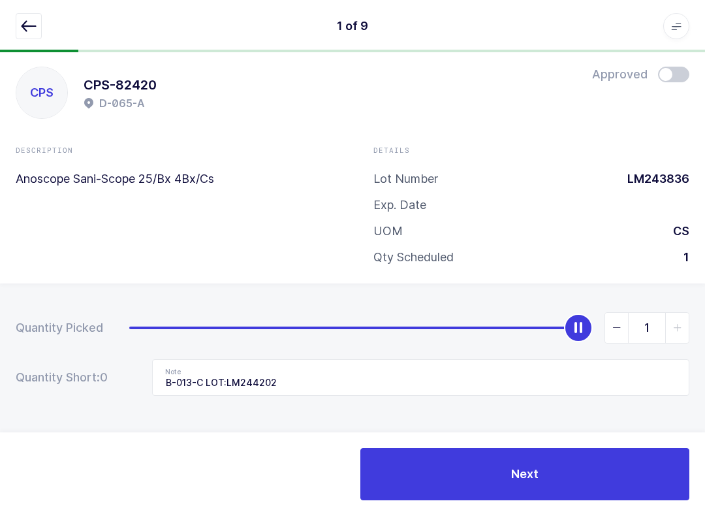
click at [528, 327] on span "slider between 0 and 1" at bounding box center [616, 328] width 23 height 30
type input "0"
click at [29, 26] on icon "button" at bounding box center [29, 26] width 16 height 16
